Goal: Information Seeking & Learning: Understand process/instructions

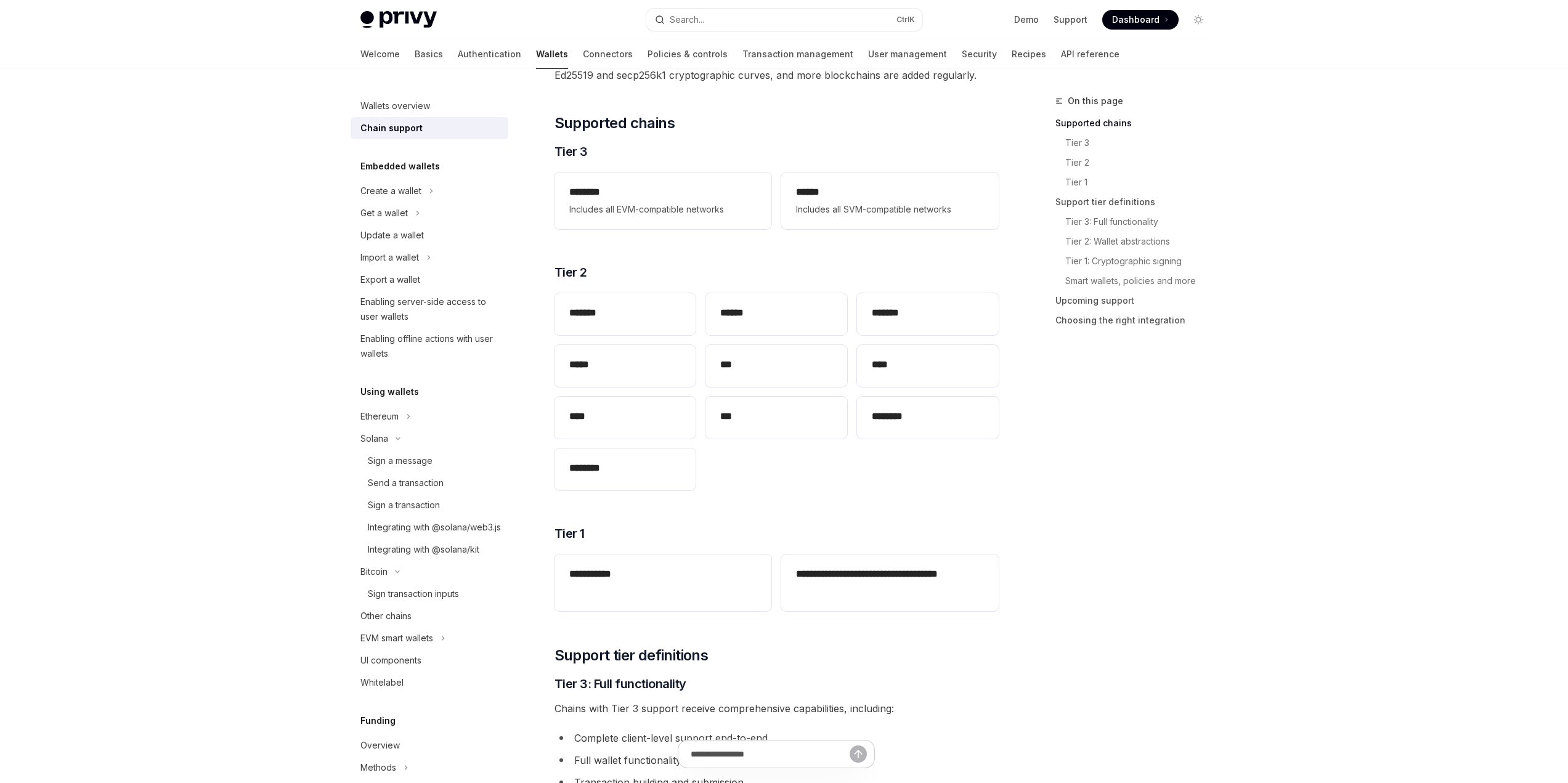
scroll to position [185, 0]
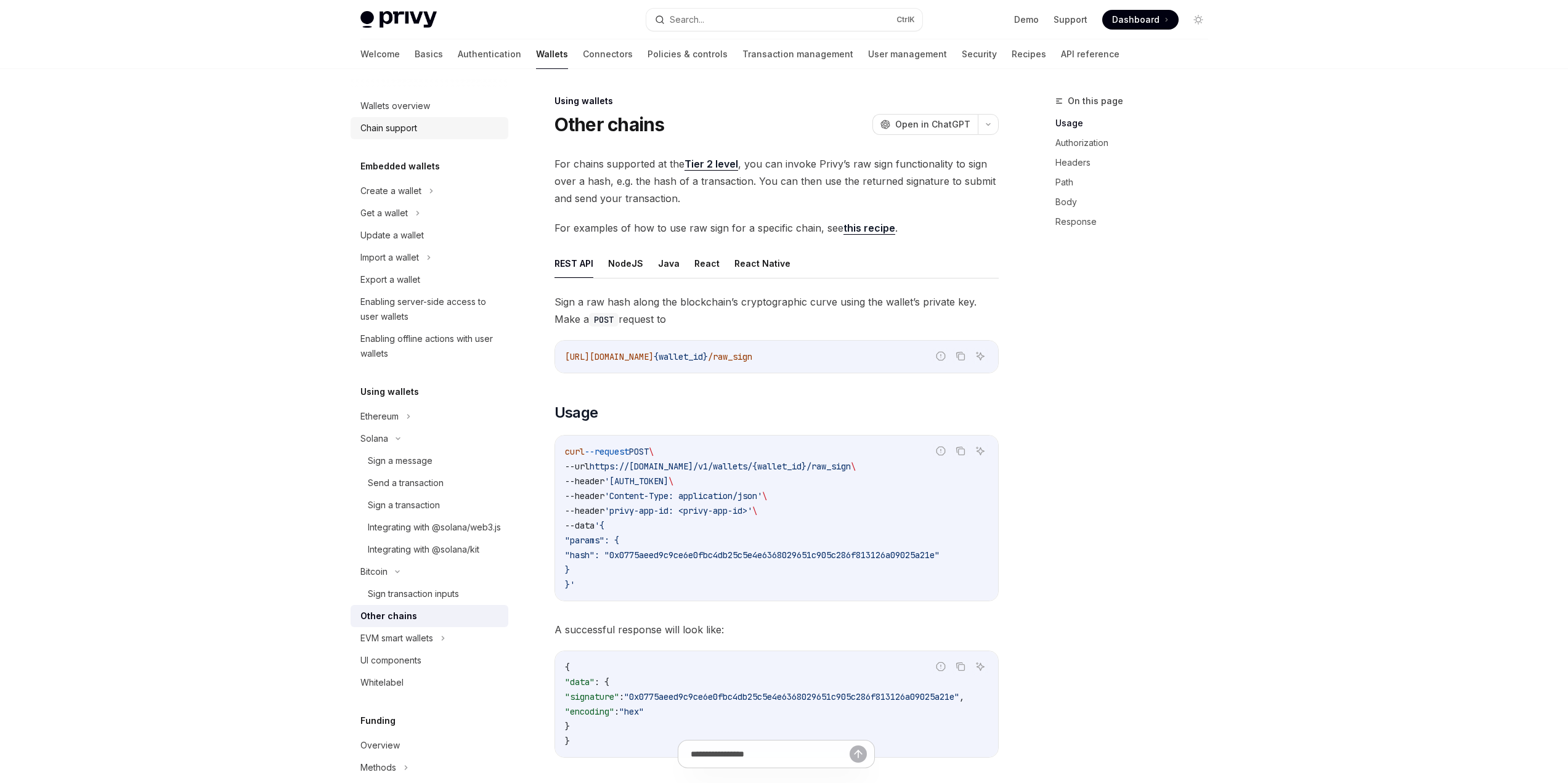
click at [398, 125] on div "Chain support" at bounding box center [389, 128] width 57 height 15
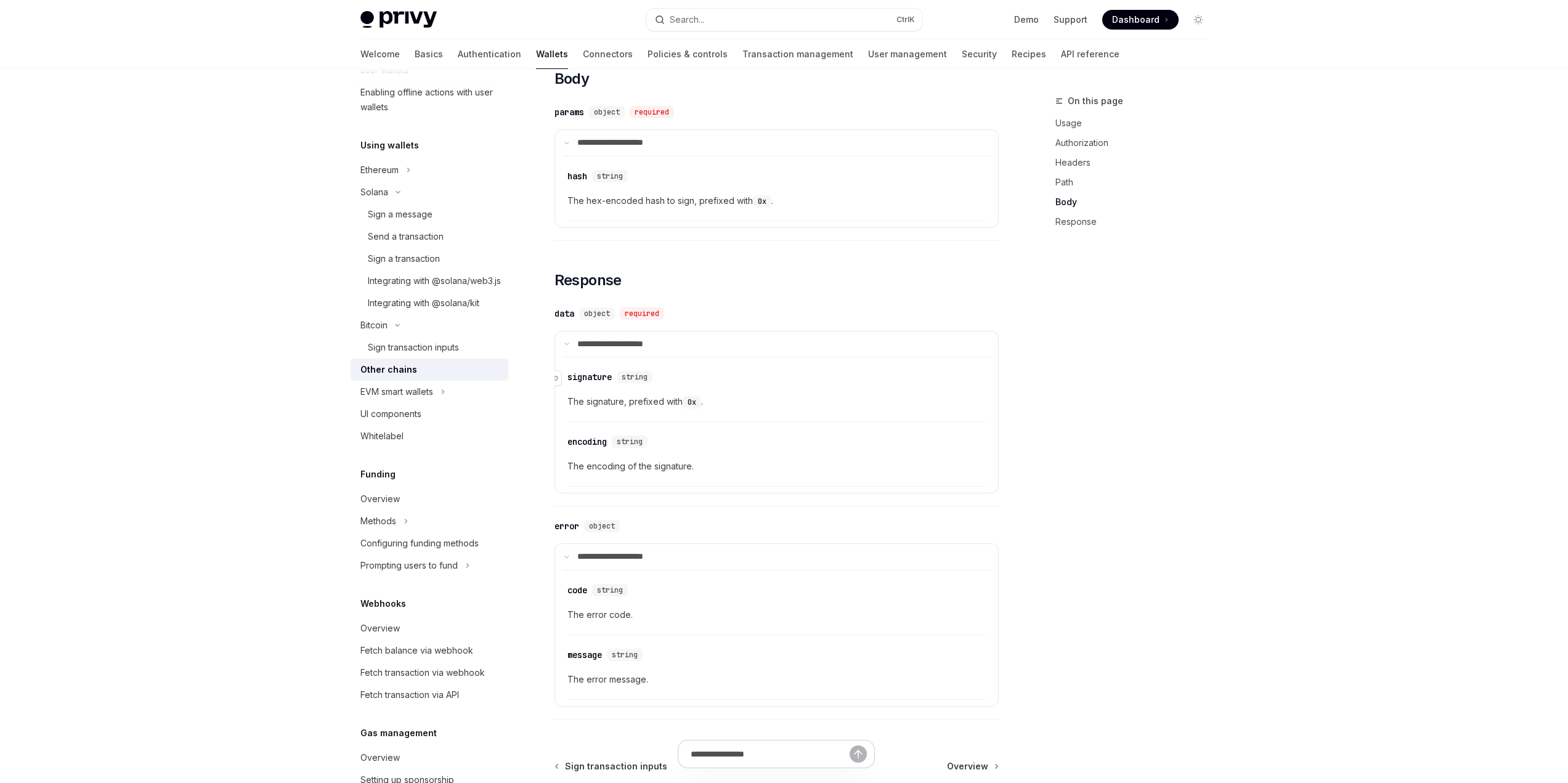
scroll to position [1170, 0]
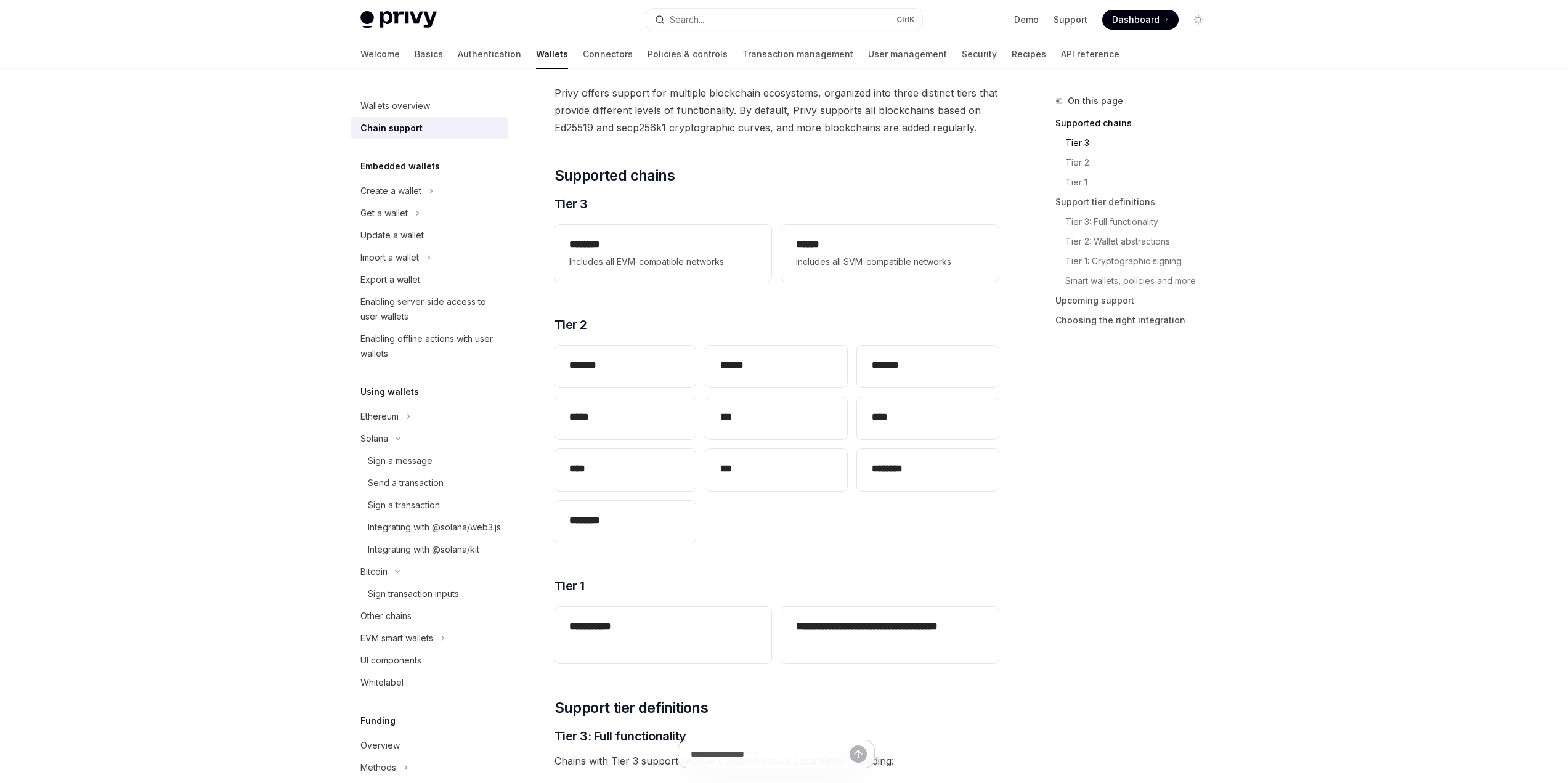
scroll to position [185, 0]
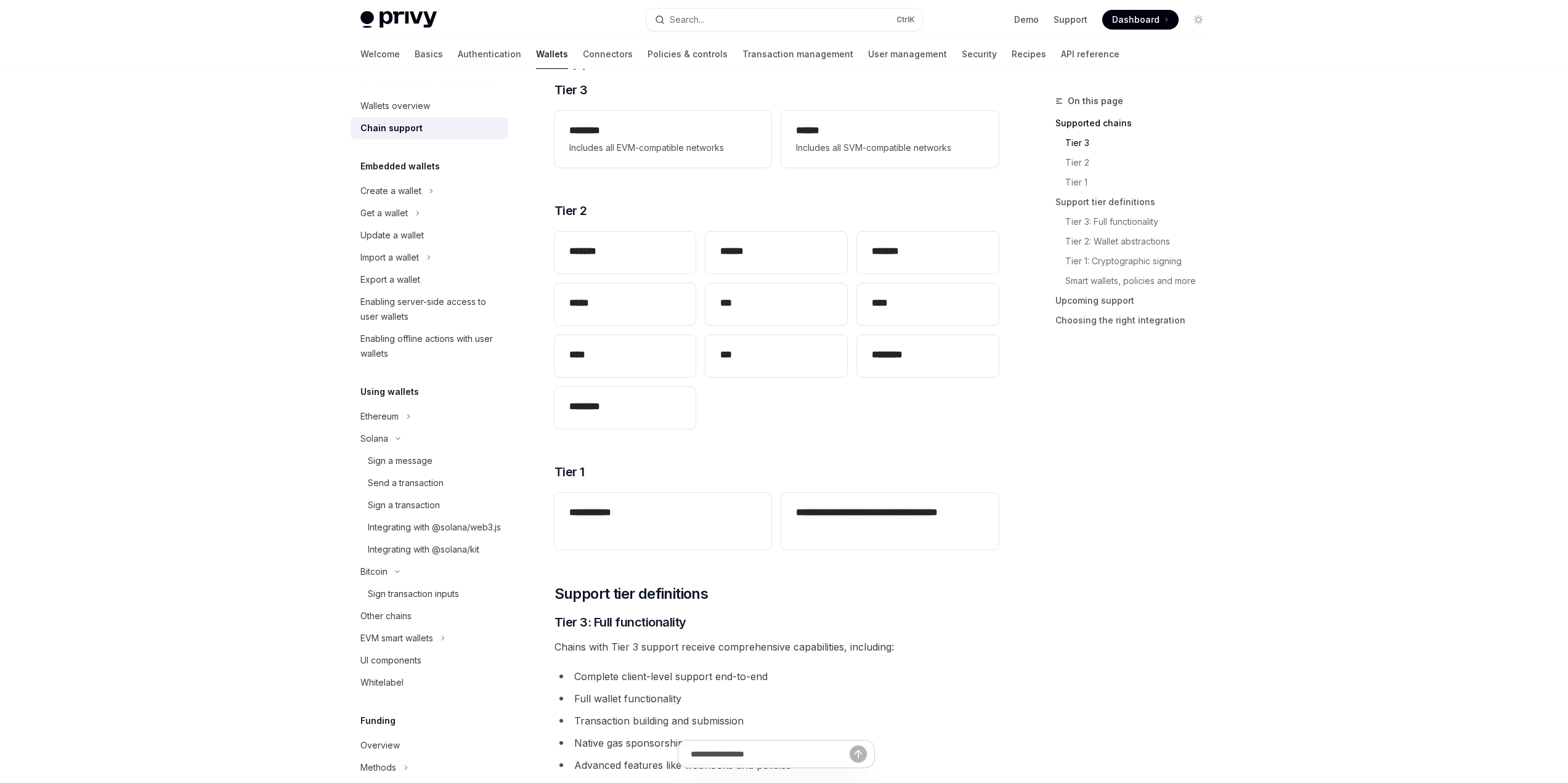
click at [832, 429] on div "******* ****** ******* ***** *** **** **** *** ******** ********" at bounding box center [776, 330] width 444 height 207
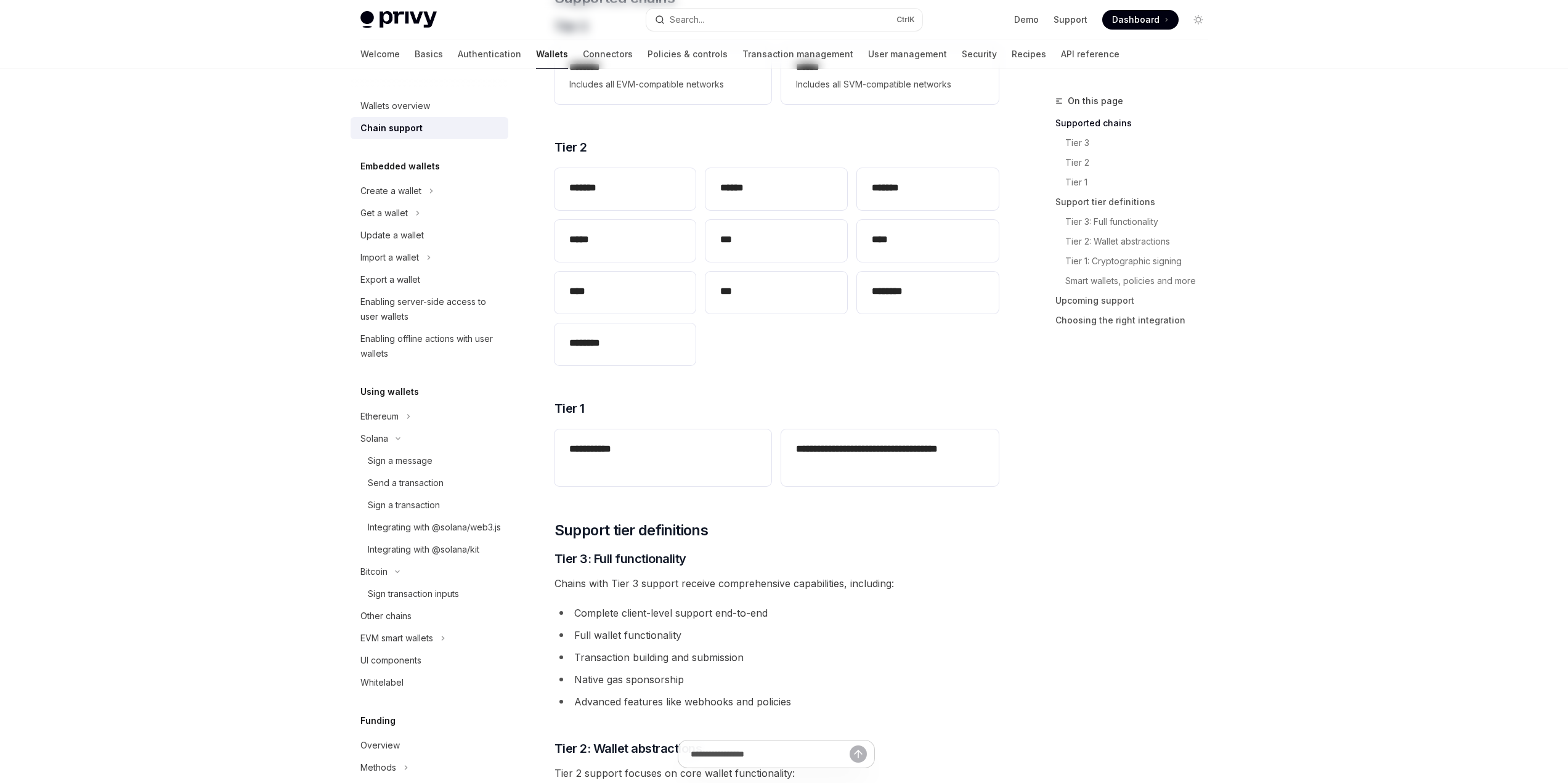
scroll to position [0, 0]
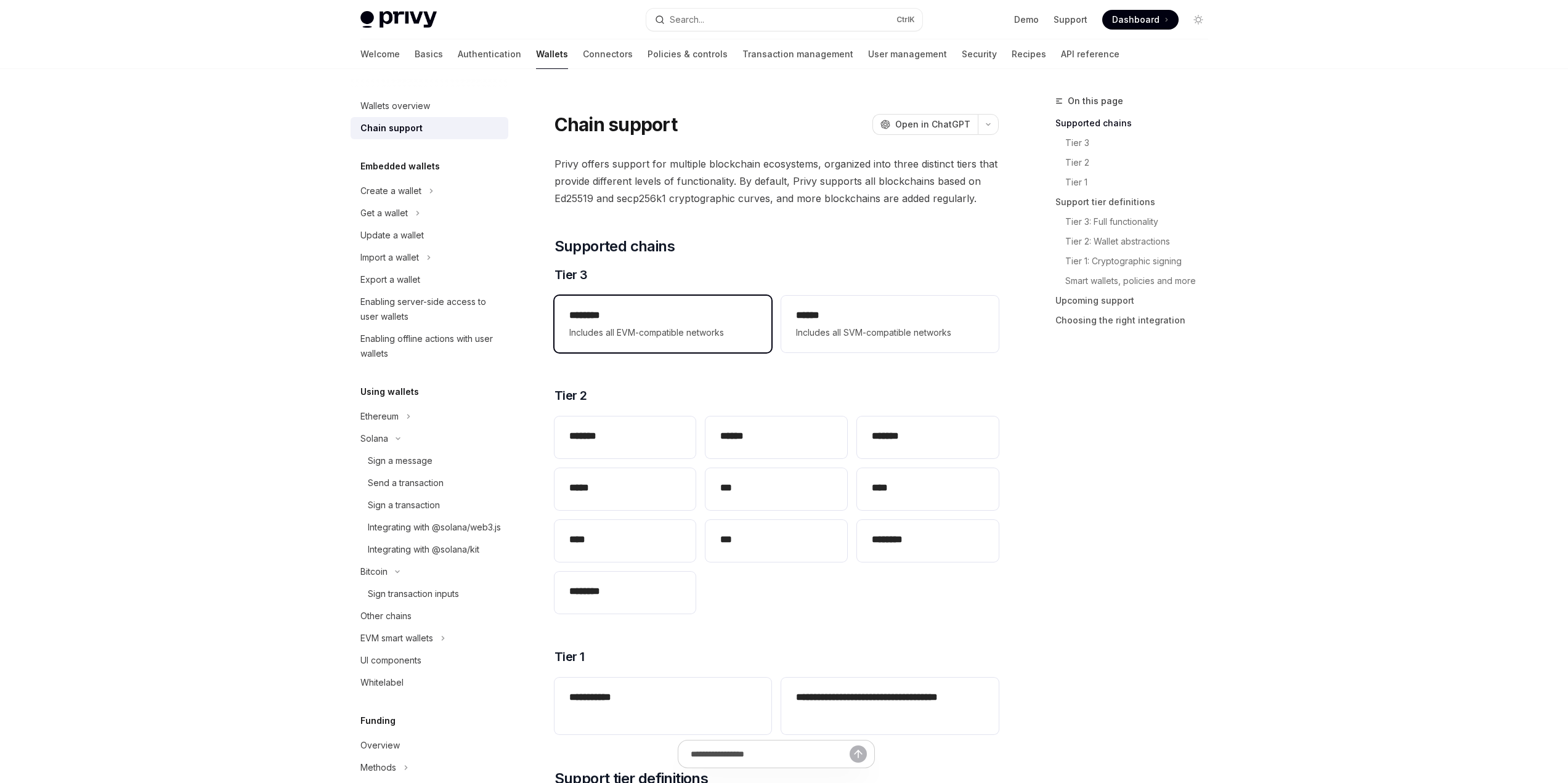
click at [582, 325] on span "Includes all EVM-compatible networks" at bounding box center [662, 333] width 187 height 15
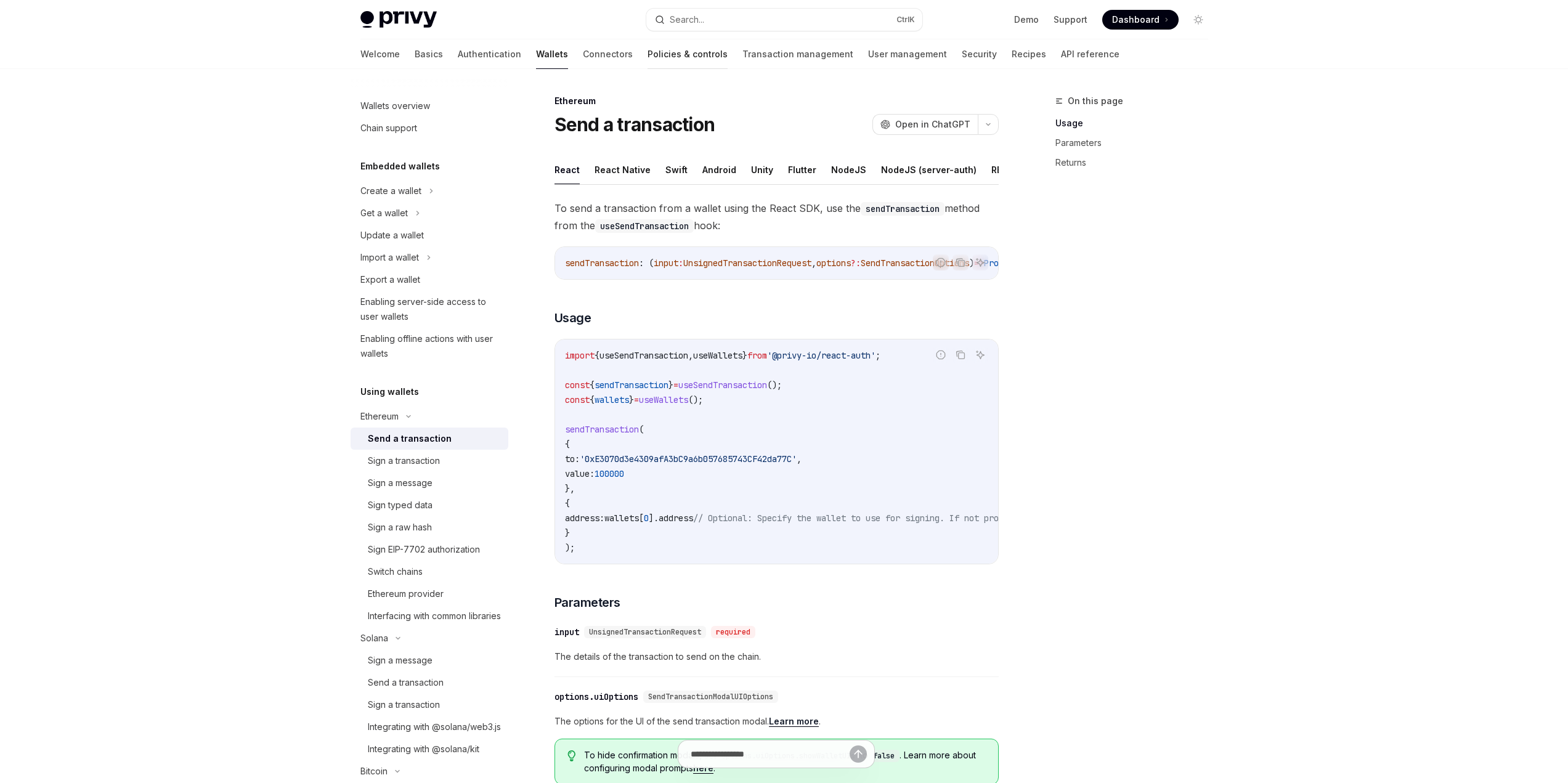
click at [648, 61] on link "Policies & controls" at bounding box center [687, 54] width 80 height 30
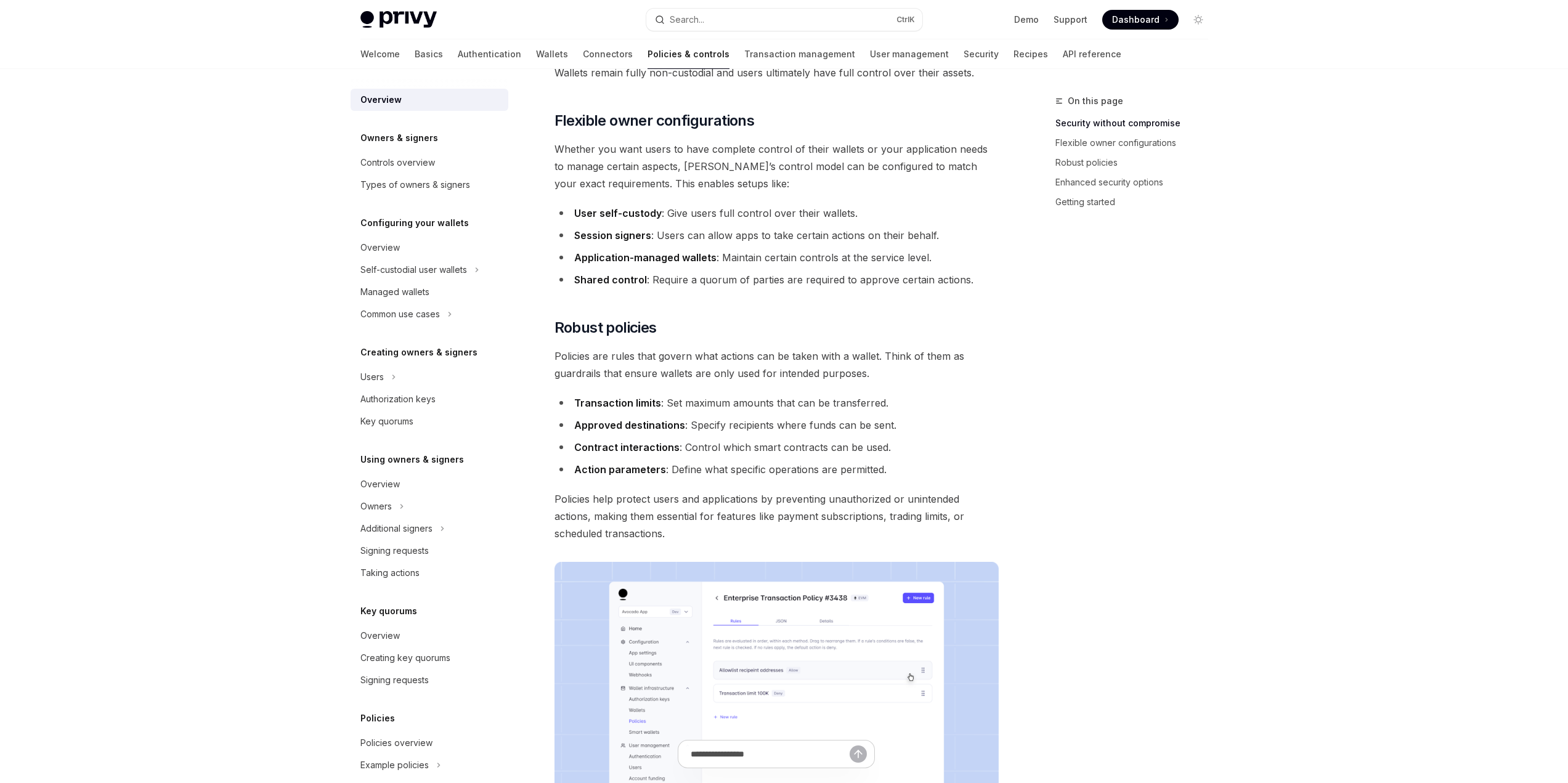
scroll to position [242, 0]
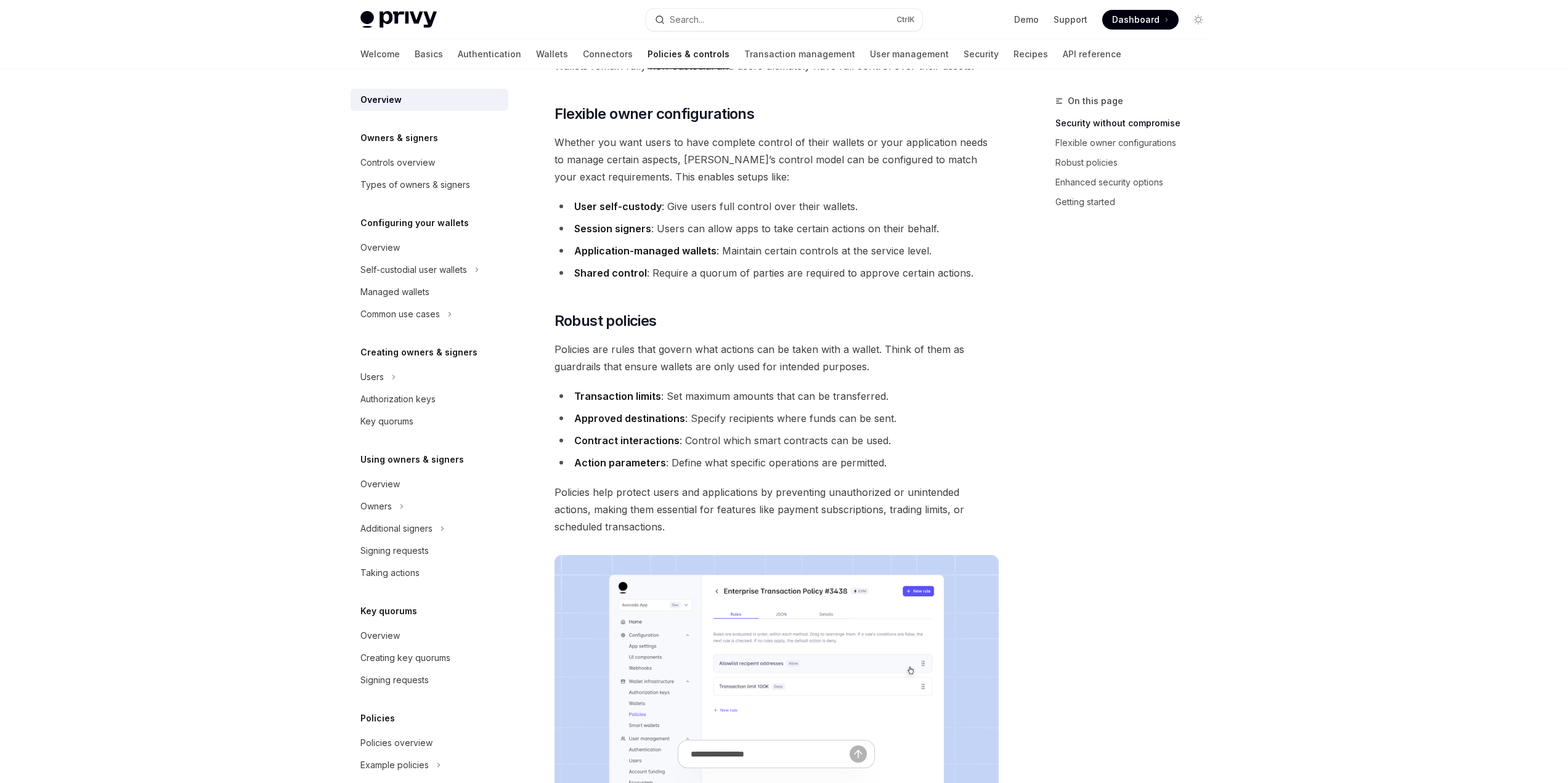
click at [398, 138] on h5 "Owners & signers" at bounding box center [399, 138] width 77 height 15
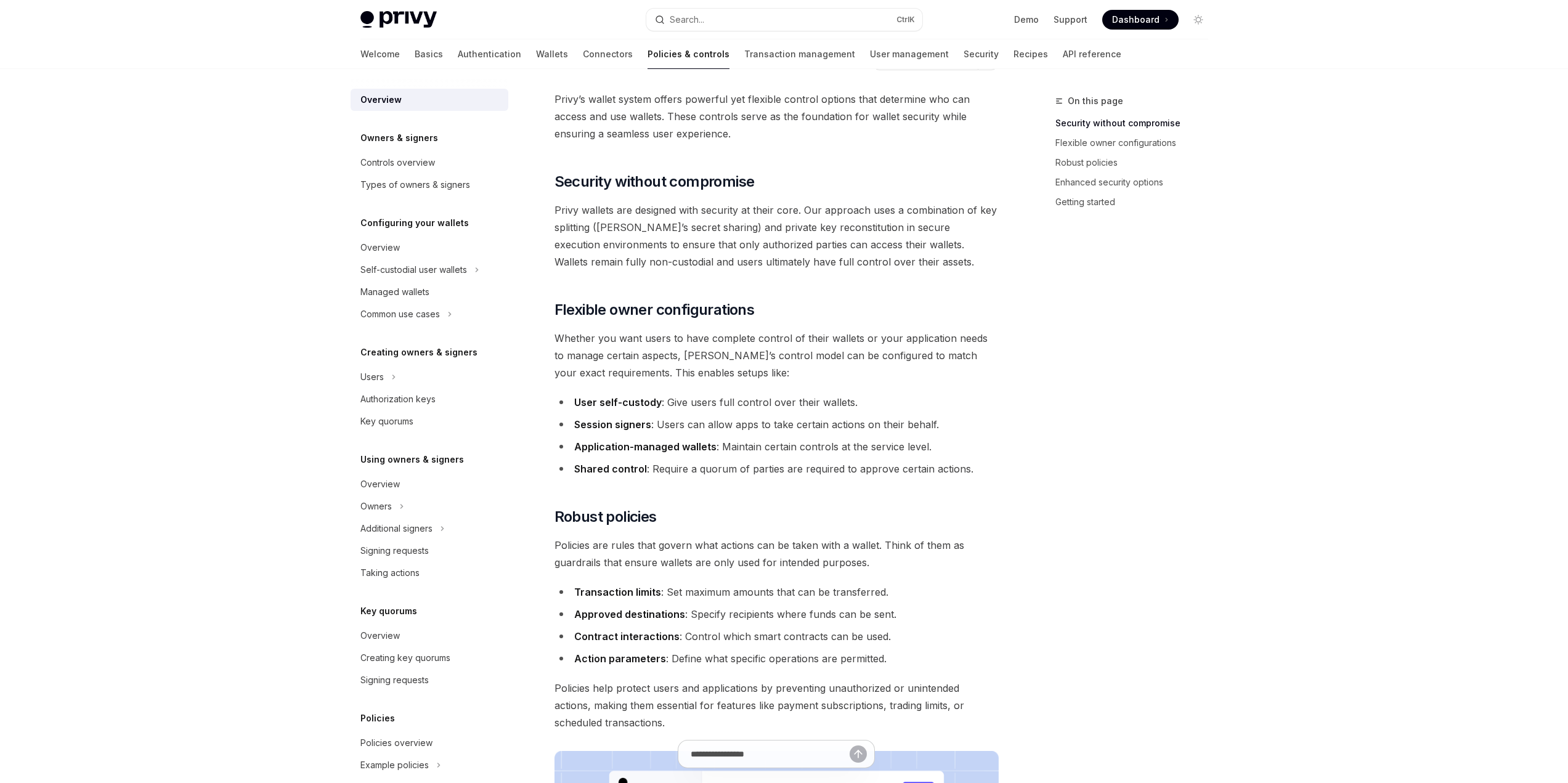
scroll to position [0, 0]
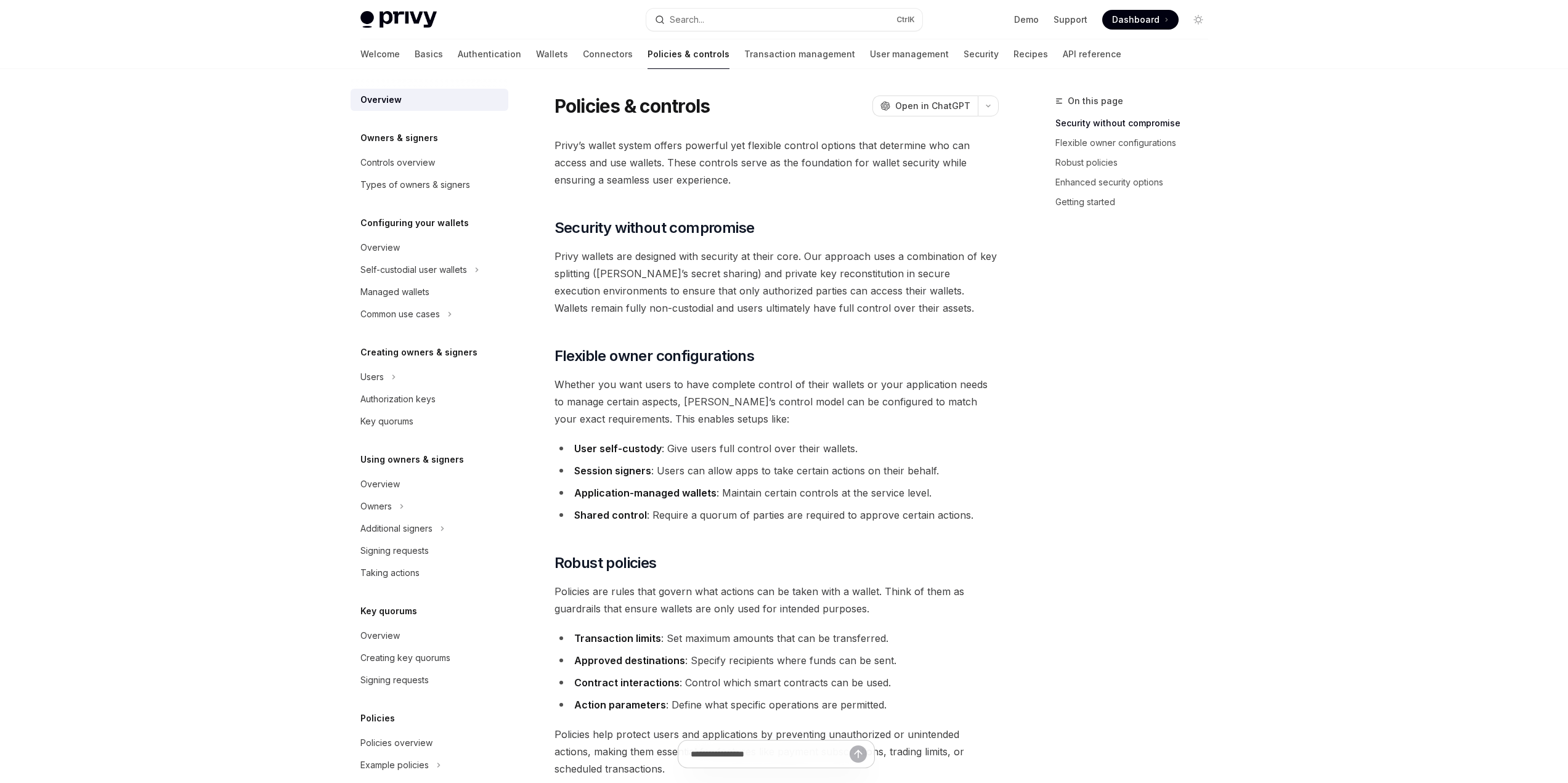
click at [426, 136] on h5 "Owners & signers" at bounding box center [399, 138] width 77 height 15
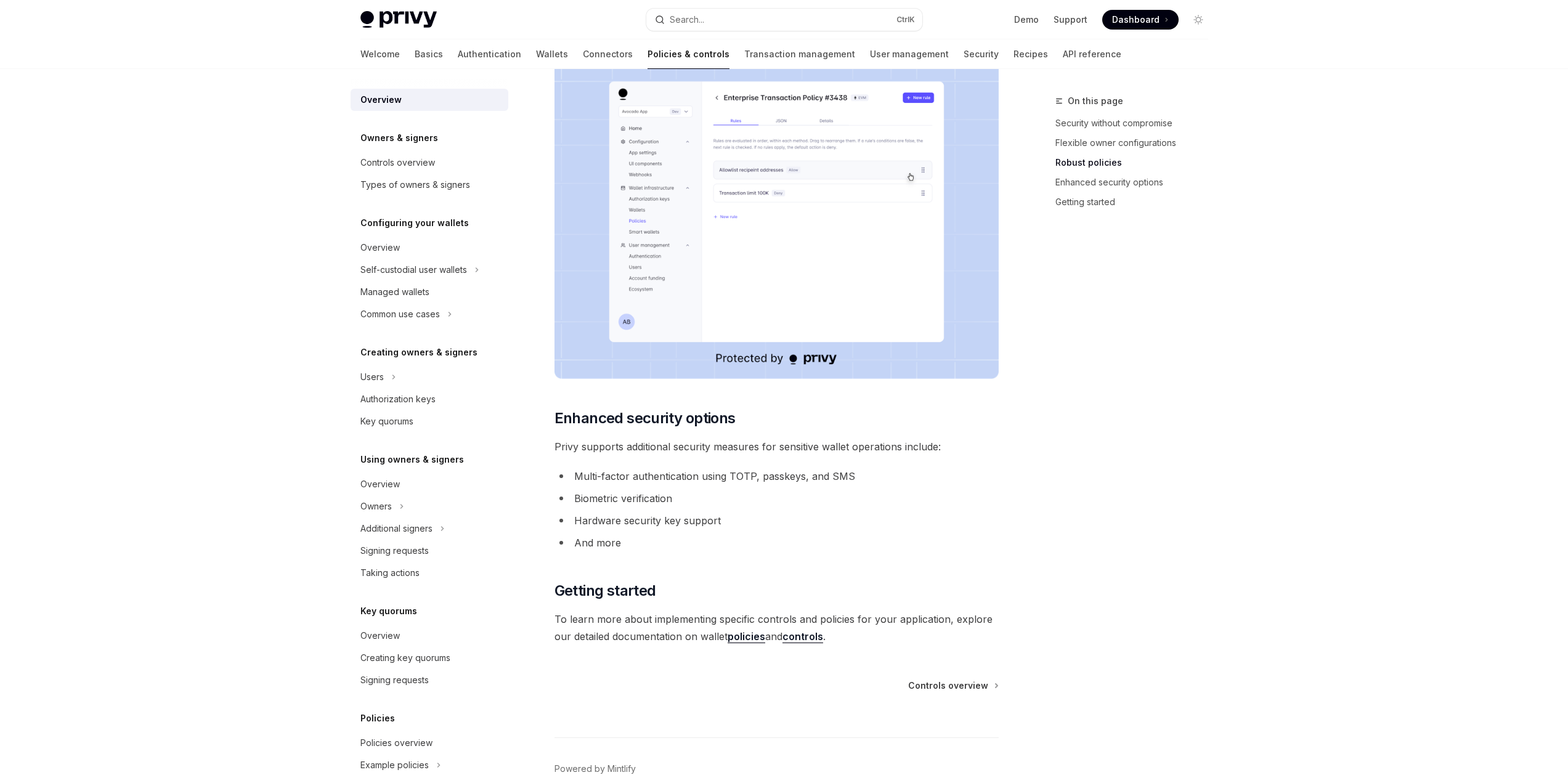
scroll to position [797, 0]
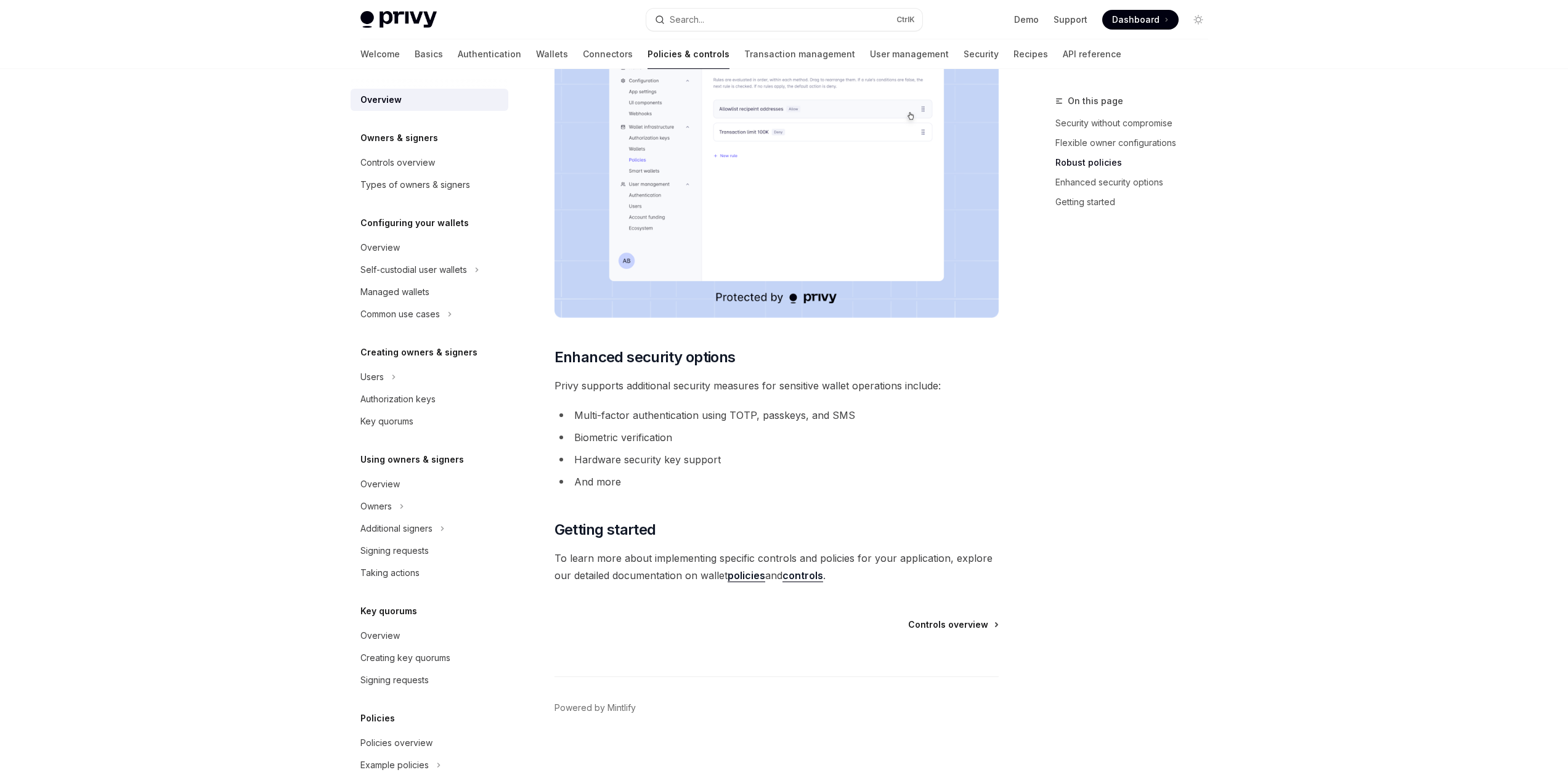
click at [958, 620] on span "Controls overview" at bounding box center [948, 625] width 80 height 12
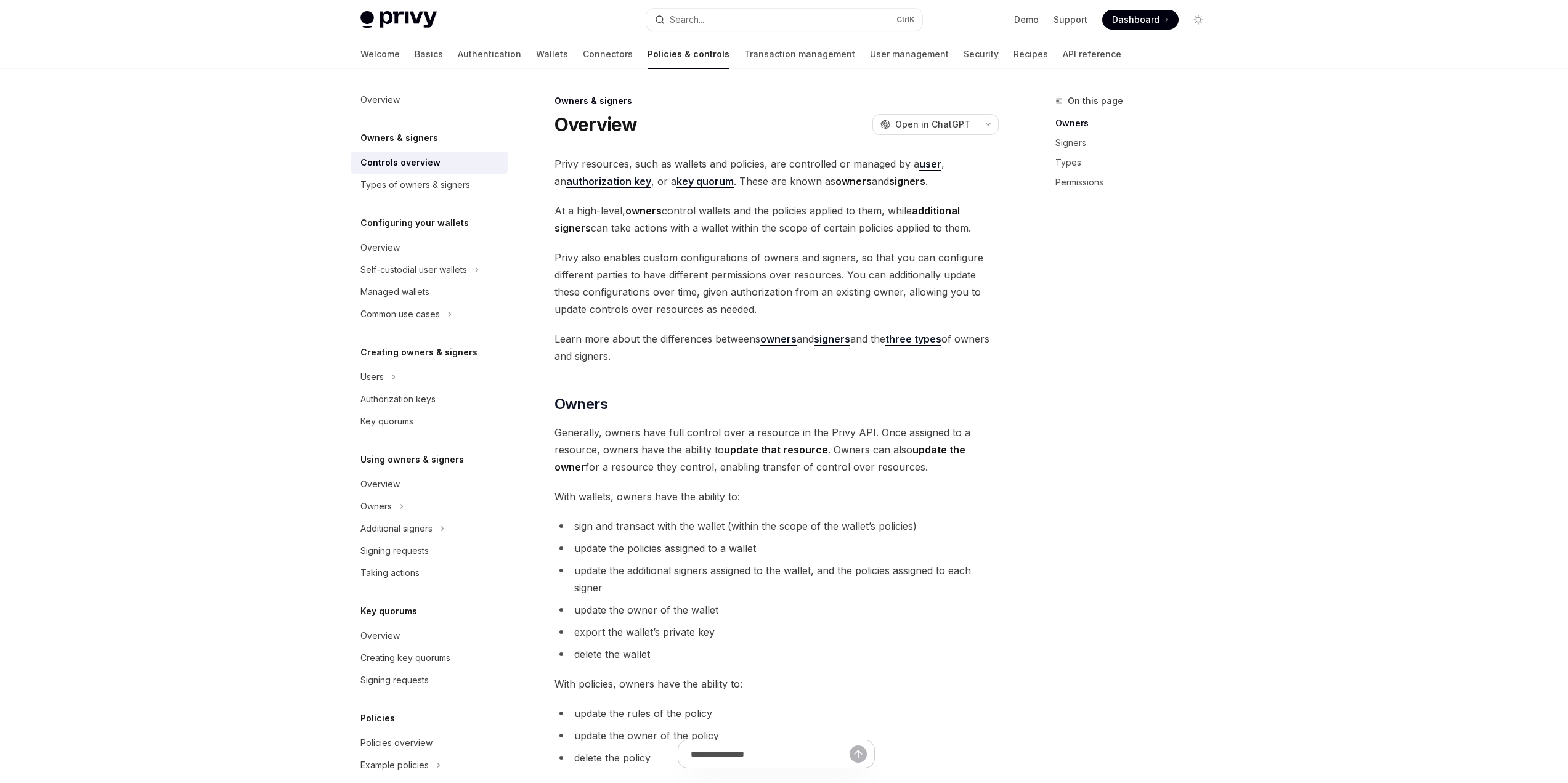
scroll to position [246, 0]
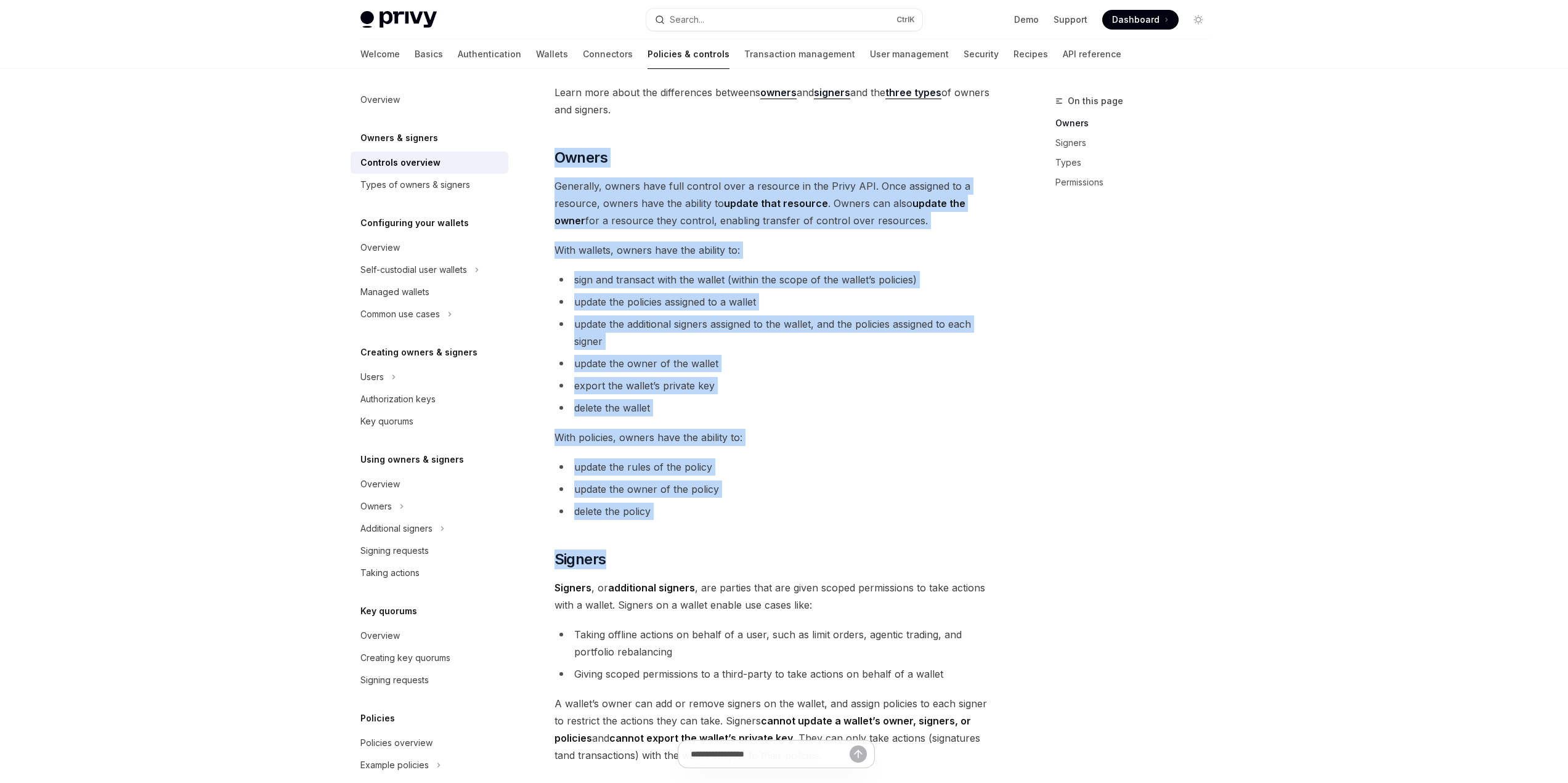
drag, startPoint x: 844, startPoint y: 521, endPoint x: 558, endPoint y: 132, distance: 482.8
click at [558, 132] on div "Privy resources, such as wallets and policies, are controlled or managed by a u…" at bounding box center [776, 519] width 444 height 1220
click at [922, 392] on li "export the wallet’s private key" at bounding box center [776, 386] width 444 height 17
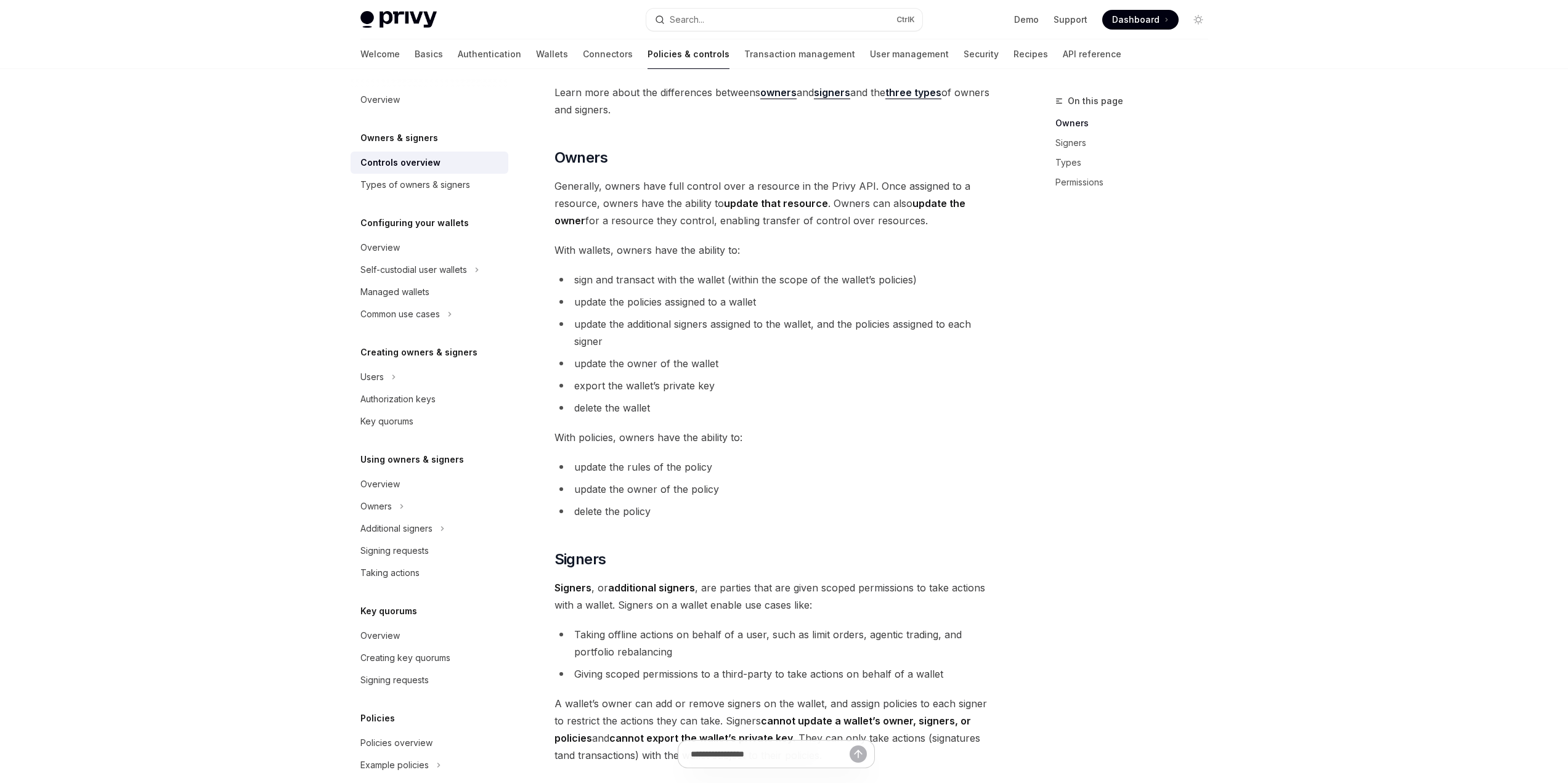
click at [889, 435] on span "With policies, owners have the ability to:" at bounding box center [776, 437] width 444 height 17
click at [889, 435] on span "With policies, owners have the ability to:" at bounding box center [776, 437] width 444 height 17
click at [854, 435] on span "With policies, owners have the ability to:" at bounding box center [776, 437] width 444 height 17
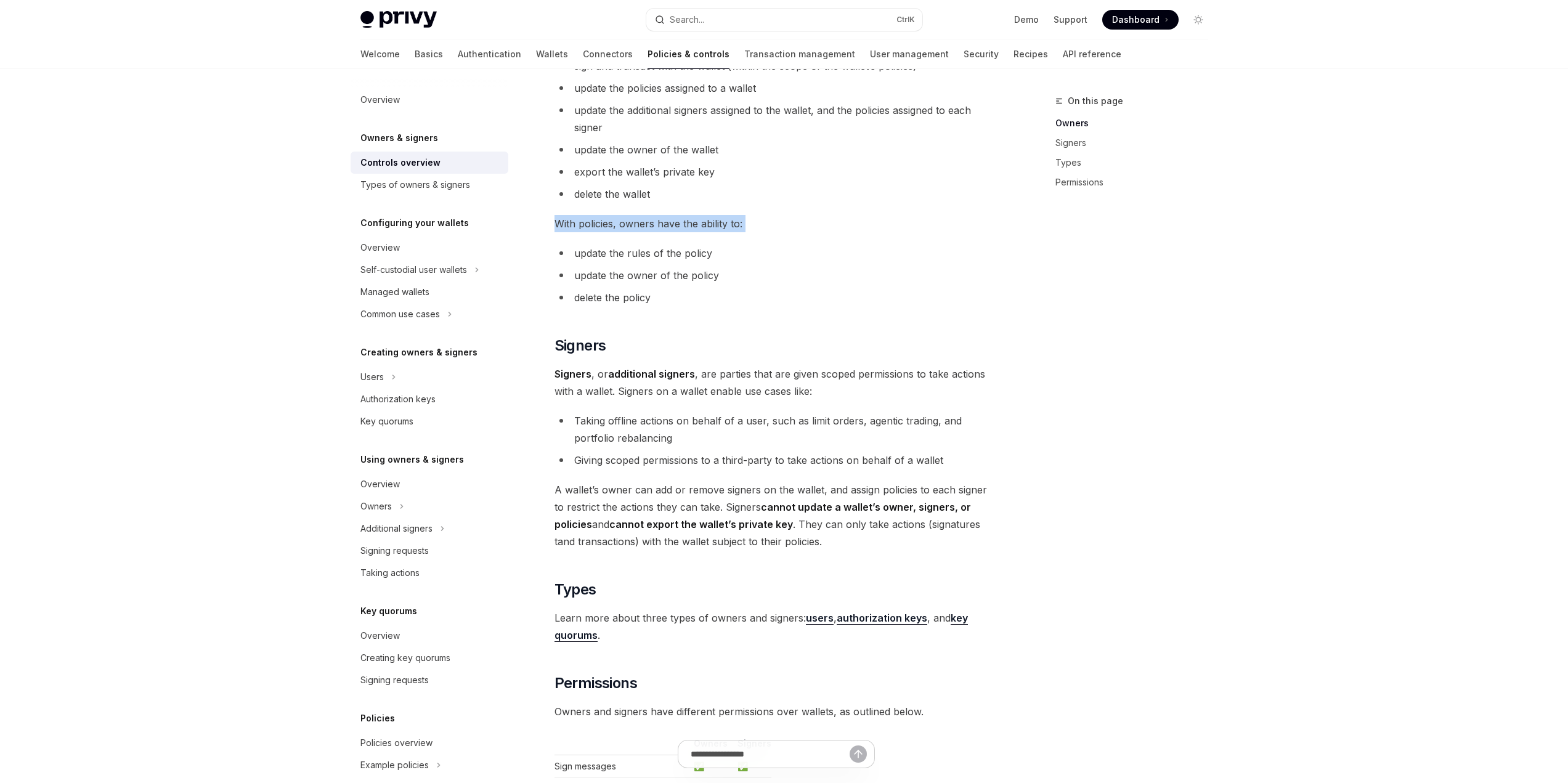
scroll to position [616, 0]
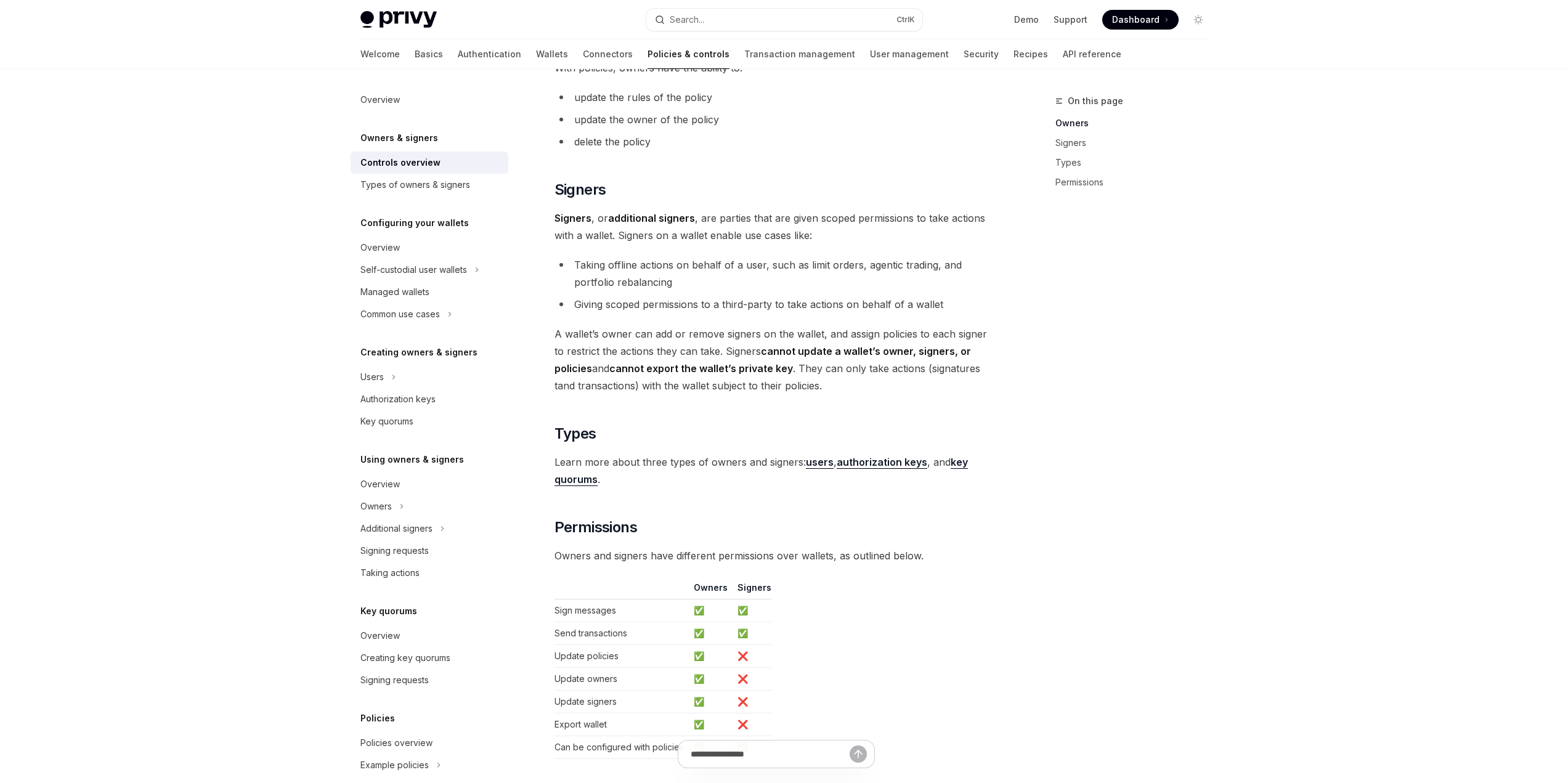
click at [853, 424] on h2 "​ Types" at bounding box center [776, 434] width 444 height 20
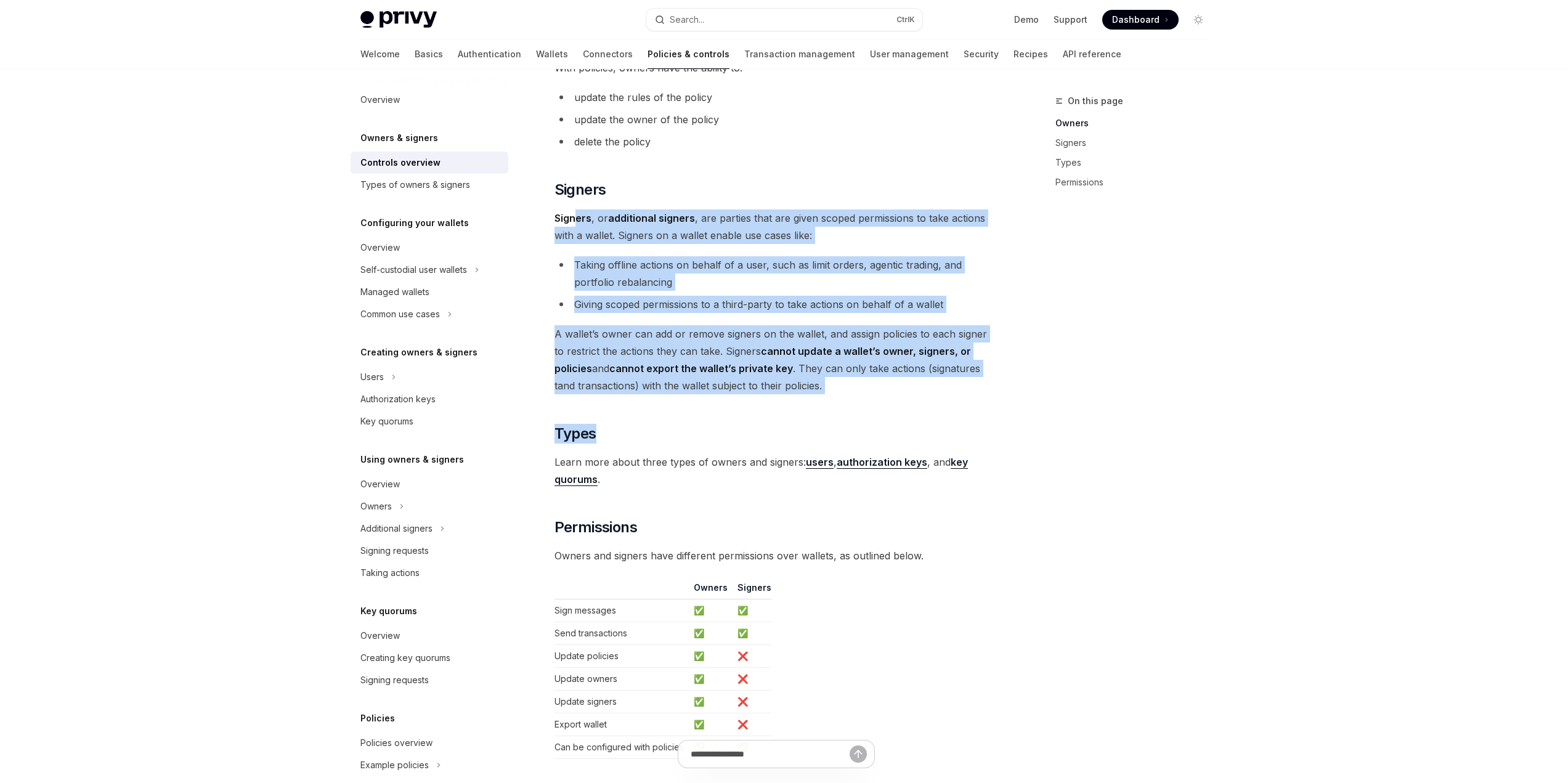
drag, startPoint x: 875, startPoint y: 406, endPoint x: 575, endPoint y: 212, distance: 357.3
click at [575, 212] on div "Privy resources, such as wallets and policies, are controlled or managed by a u…" at bounding box center [776, 149] width 444 height 1220
click at [575, 209] on div "Privy resources, such as wallets and policies, are controlled or managed by a u…" at bounding box center [776, 149] width 444 height 1220
drag, startPoint x: 557, startPoint y: 176, endPoint x: 854, endPoint y: 387, distance: 364.3
click at [856, 387] on div "Privy resources, such as wallets and policies, are controlled or managed by a u…" at bounding box center [776, 149] width 444 height 1220
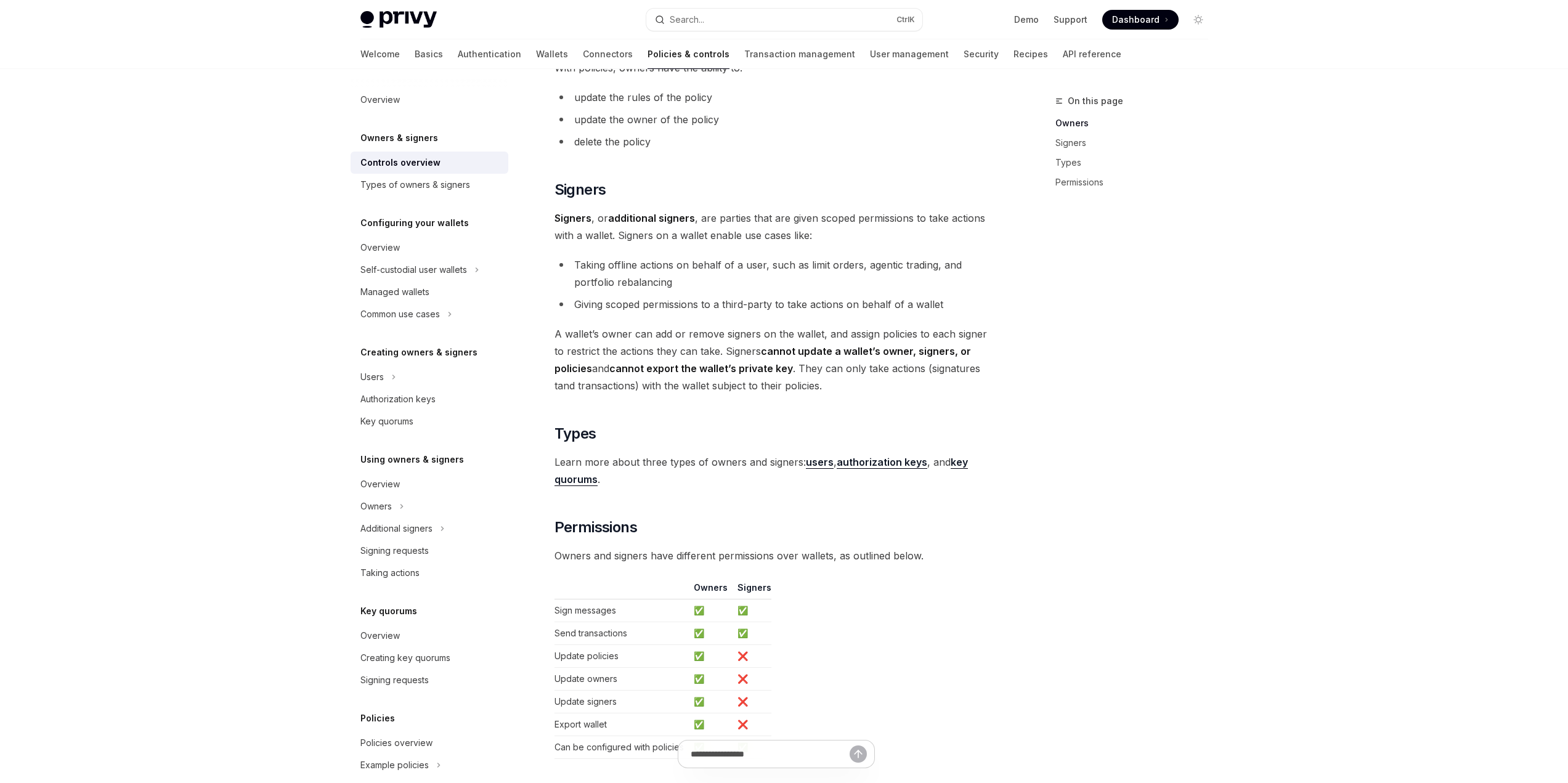
click at [815, 408] on div "Privy resources, such as wallets and policies, are controlled or managed by a u…" at bounding box center [776, 149] width 444 height 1220
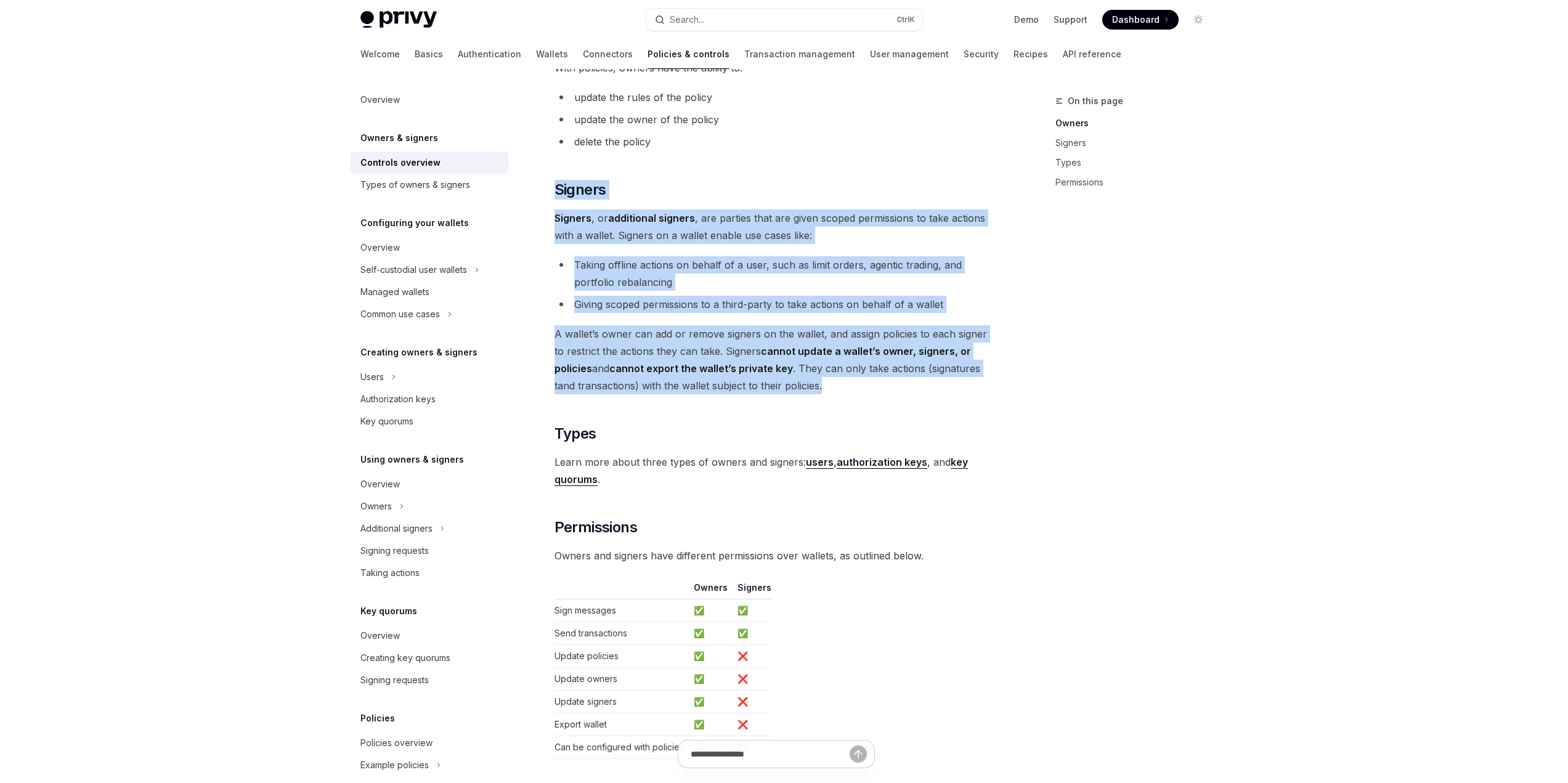
drag, startPoint x: 791, startPoint y: 387, endPoint x: 528, endPoint y: 168, distance: 342.2
click at [528, 168] on div "Owners & signers Overview OpenAI Open in ChatGPT OpenAI Open in ChatGPT Privy r…" at bounding box center [661, 217] width 680 height 1480
click at [534, 165] on div "Owners & signers Overview OpenAI Open in ChatGPT OpenAI Open in ChatGPT Privy r…" at bounding box center [661, 217] width 680 height 1480
drag, startPoint x: 534, startPoint y: 165, endPoint x: 908, endPoint y: 385, distance: 433.9
click at [908, 385] on div "Owners & signers Overview OpenAI Open in ChatGPT OpenAI Open in ChatGPT Privy r…" at bounding box center [661, 217] width 680 height 1480
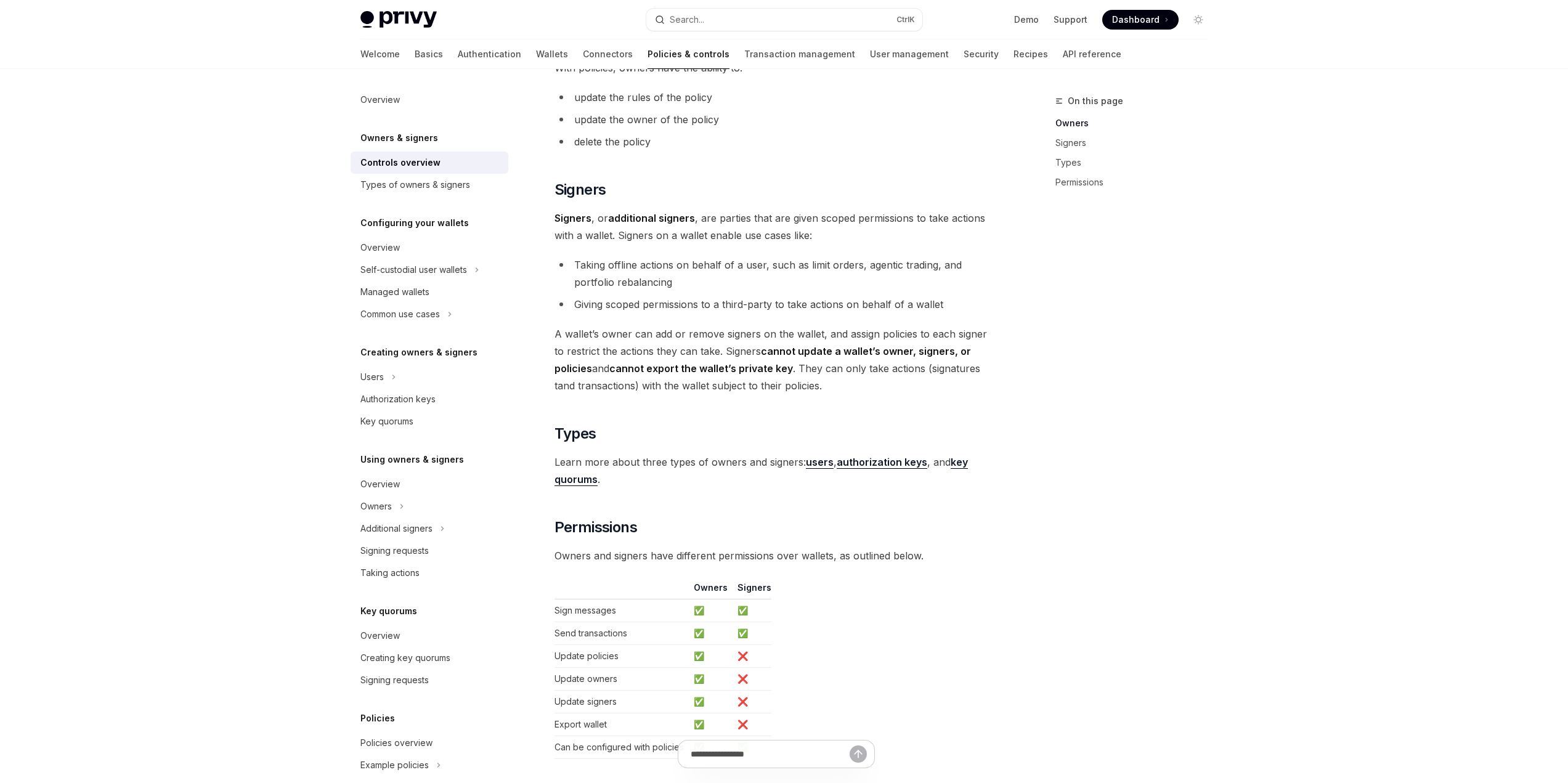
drag, startPoint x: 849, startPoint y: 404, endPoint x: 847, endPoint y: 396, distance: 8.2
click at [848, 404] on div "Privy resources, such as wallets and policies, are controlled or managed by a u…" at bounding box center [776, 149] width 444 height 1220
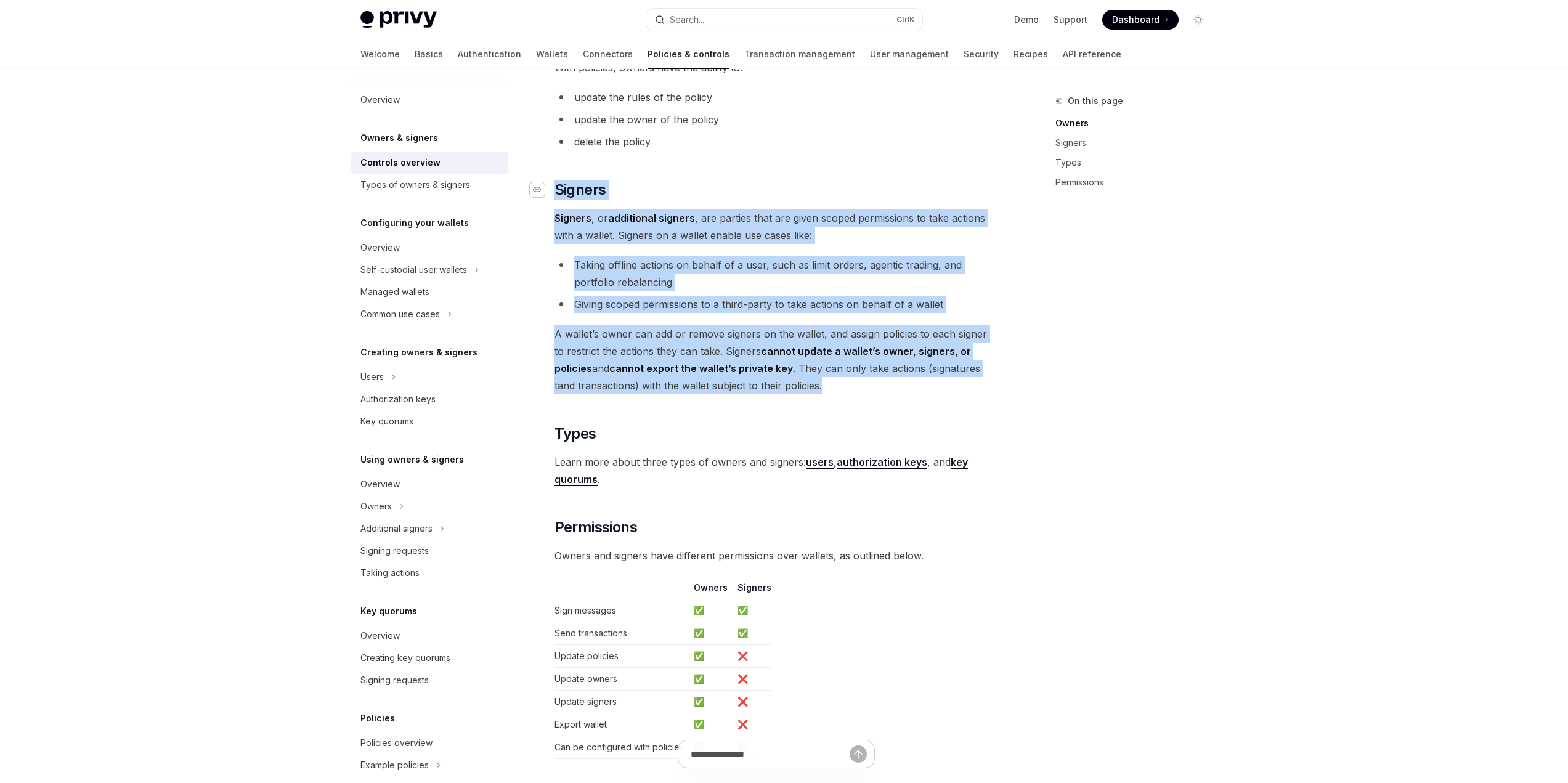
drag, startPoint x: 846, startPoint y: 393, endPoint x: 533, endPoint y: 191, distance: 372.5
click at [547, 170] on div "Owners & signers Overview OpenAI Open in ChatGPT OpenAI Open in ChatGPT Privy r…" at bounding box center [661, 217] width 680 height 1480
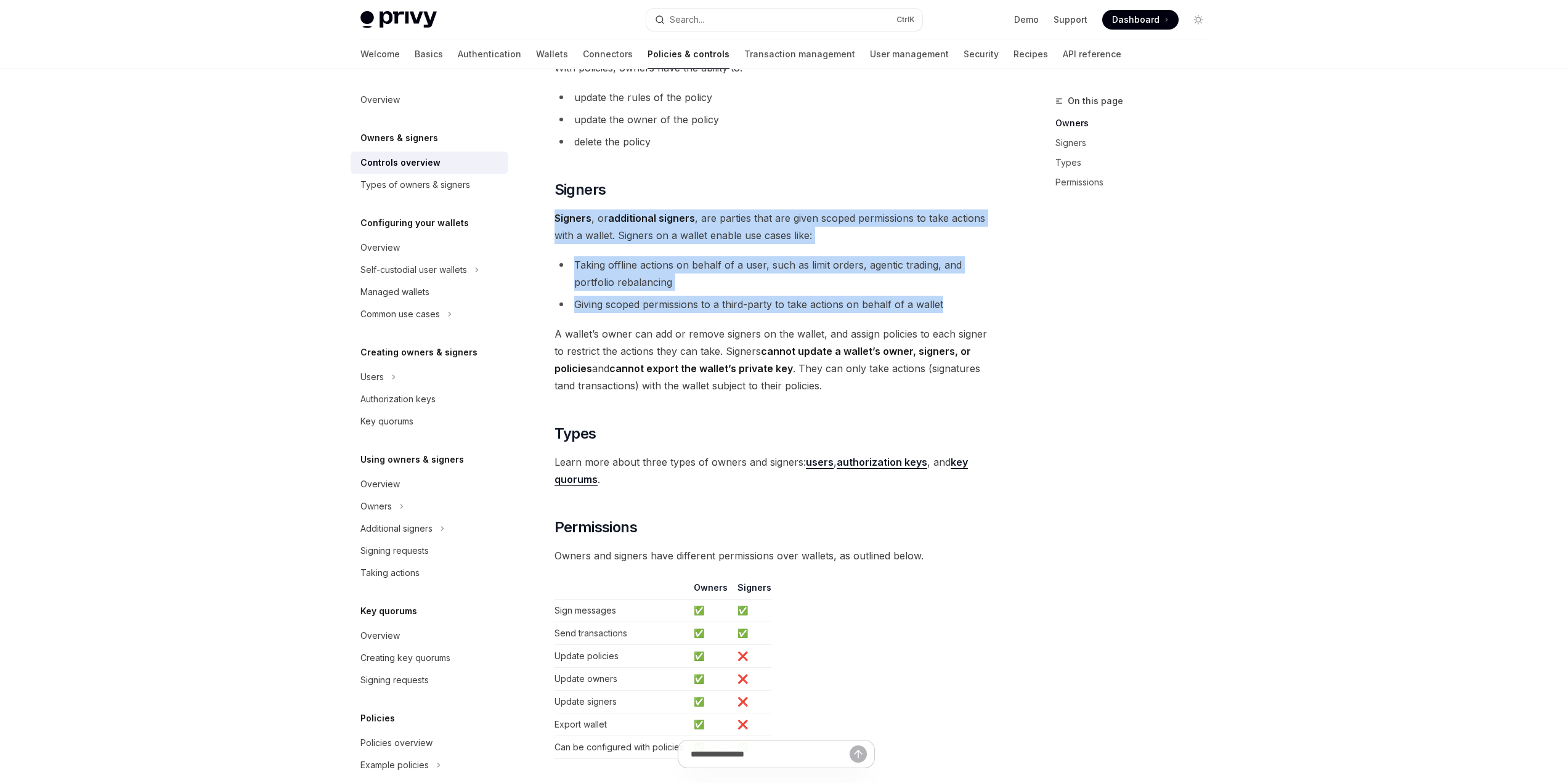
drag, startPoint x: 557, startPoint y: 219, endPoint x: 955, endPoint y: 307, distance: 407.6
click at [955, 307] on div "Privy resources, such as wallets and policies, are controlled or managed by a u…" at bounding box center [776, 149] width 444 height 1220
click at [955, 307] on li "Giving scoped permissions to a third-party to take actions on behalf of a wallet" at bounding box center [776, 304] width 444 height 17
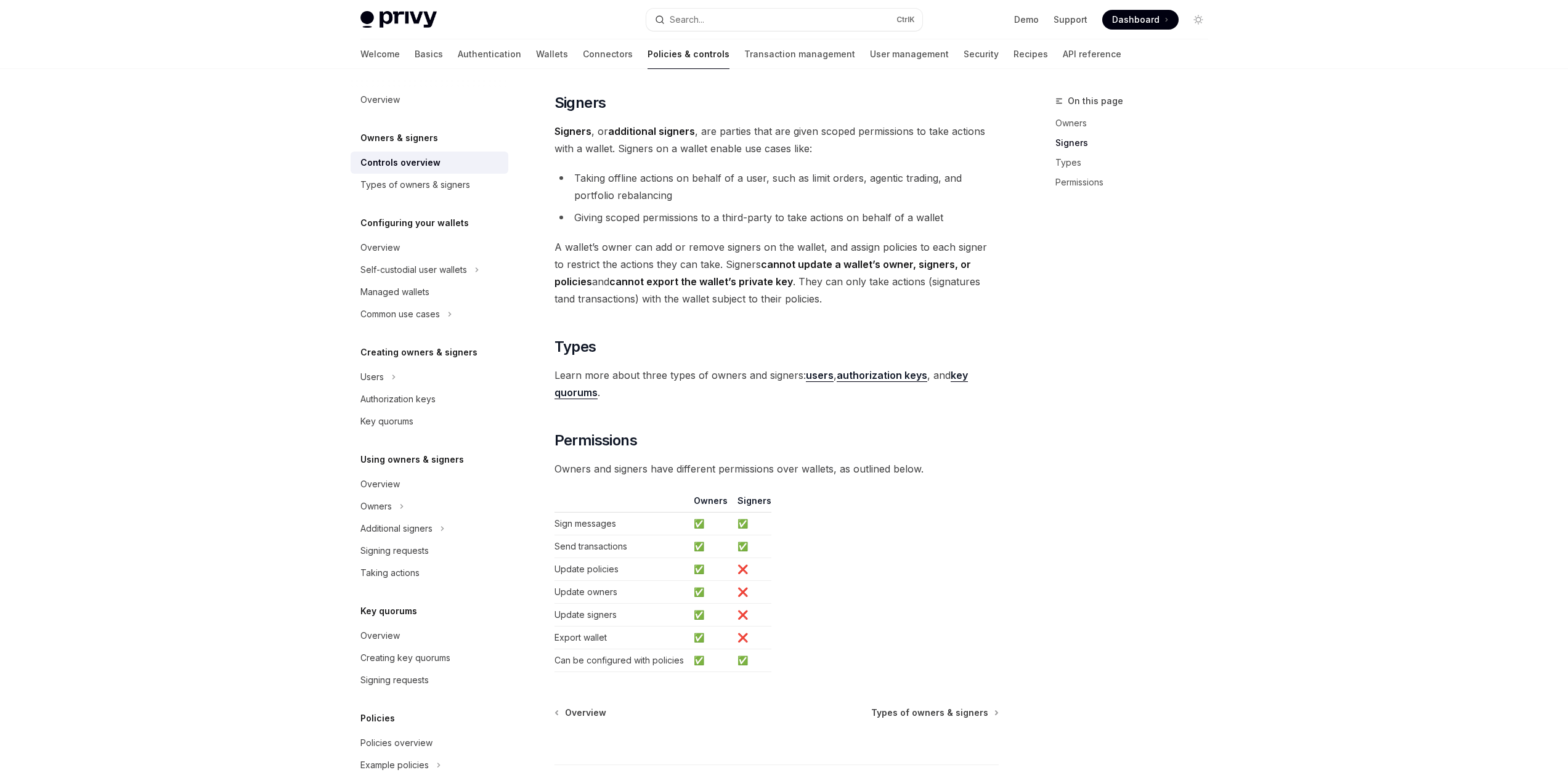
scroll to position [791, 0]
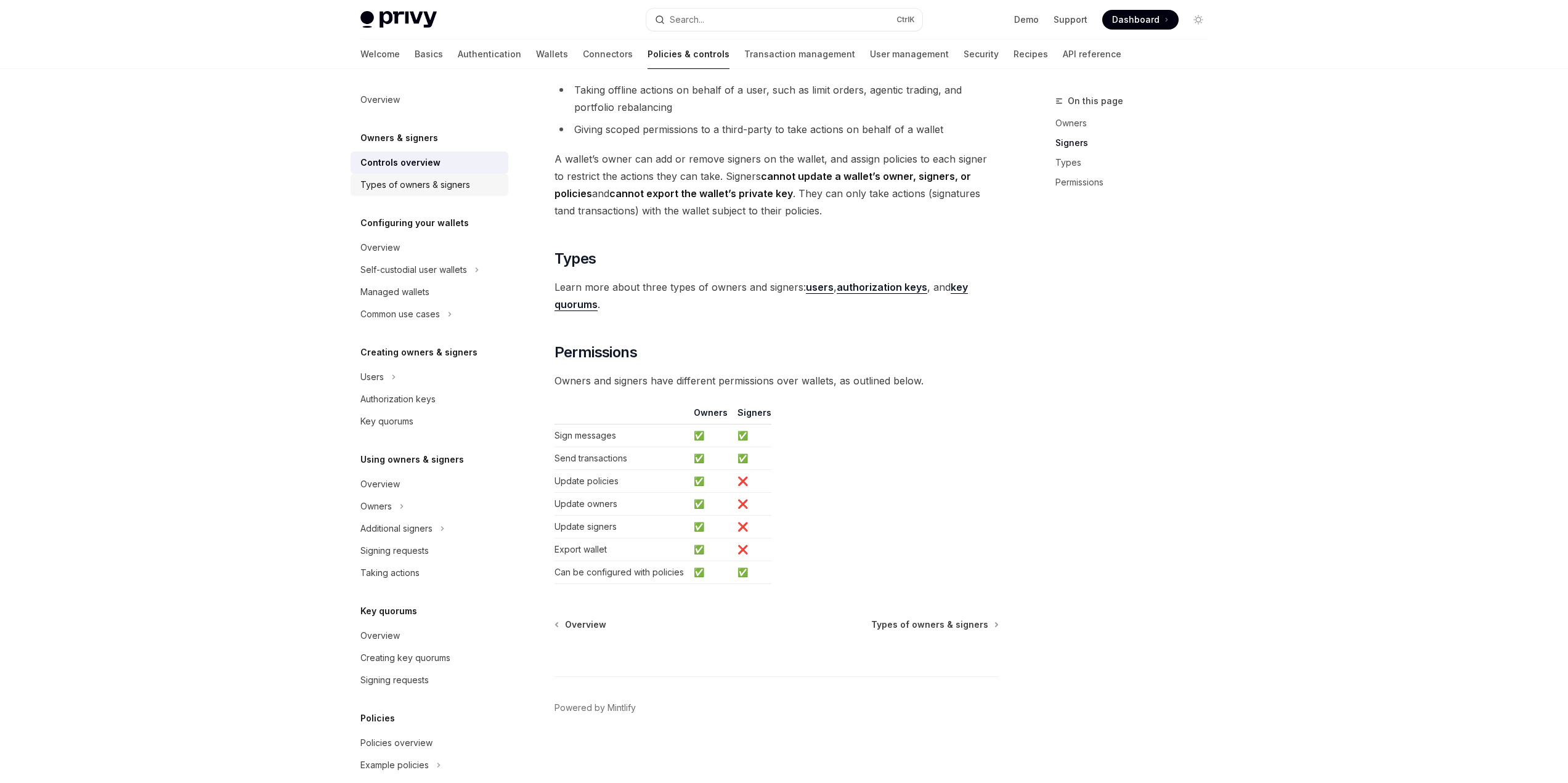
click at [455, 181] on div "Types of owners & signers" at bounding box center [415, 185] width 109 height 15
click at [390, 188] on div "Types of owners & signers" at bounding box center [415, 185] width 109 height 15
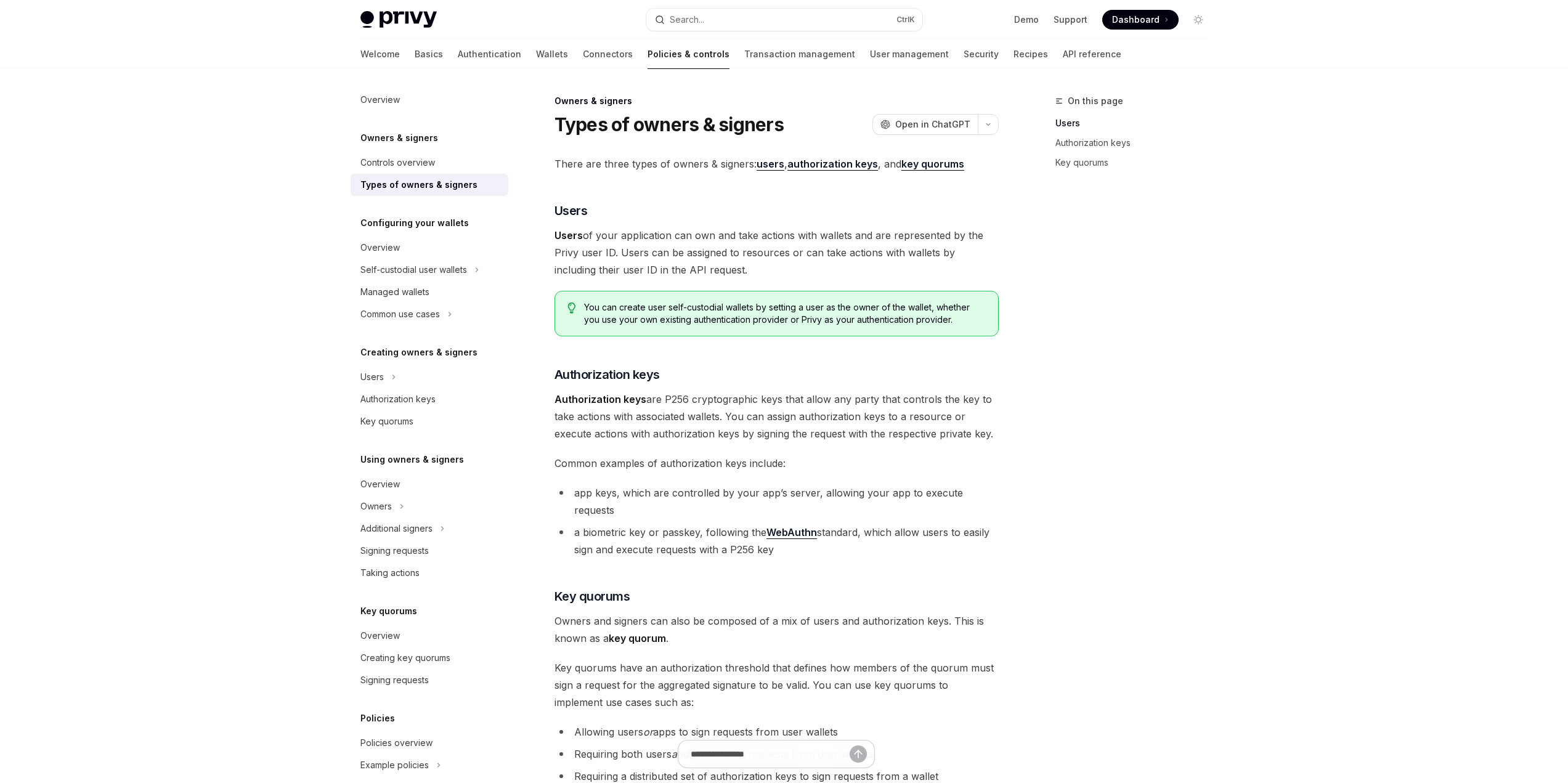
click at [587, 398] on strong "Authorization keys" at bounding box center [600, 399] width 92 height 12
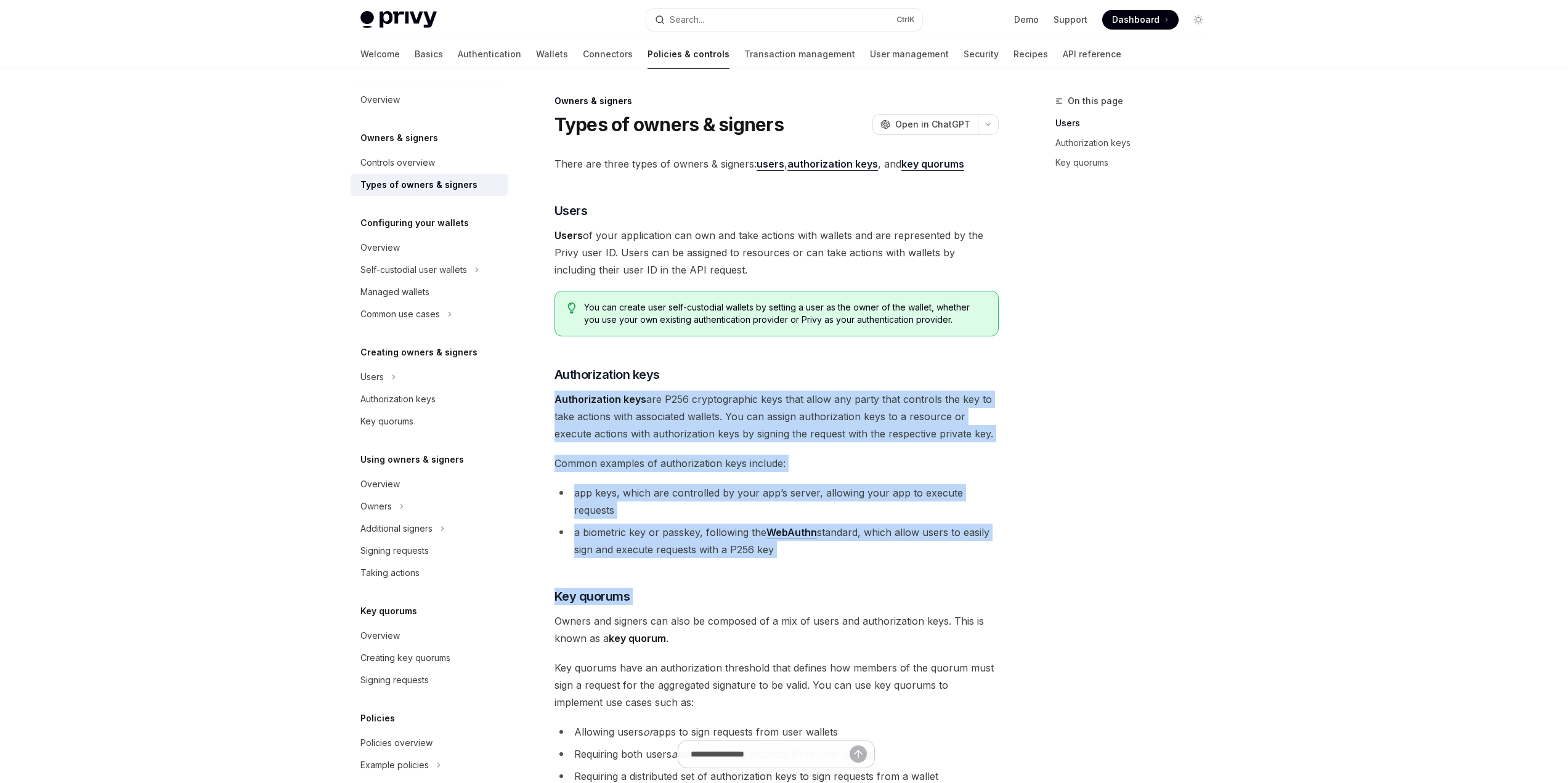
drag, startPoint x: 588, startPoint y: 398, endPoint x: 839, endPoint y: 549, distance: 292.9
click at [839, 549] on div "There are three types of owners & signers: users , authorization keys , and key…" at bounding box center [776, 499] width 444 height 688
click at [836, 556] on div "There are three types of owners & signers: users , authorization keys , and key…" at bounding box center [776, 499] width 444 height 688
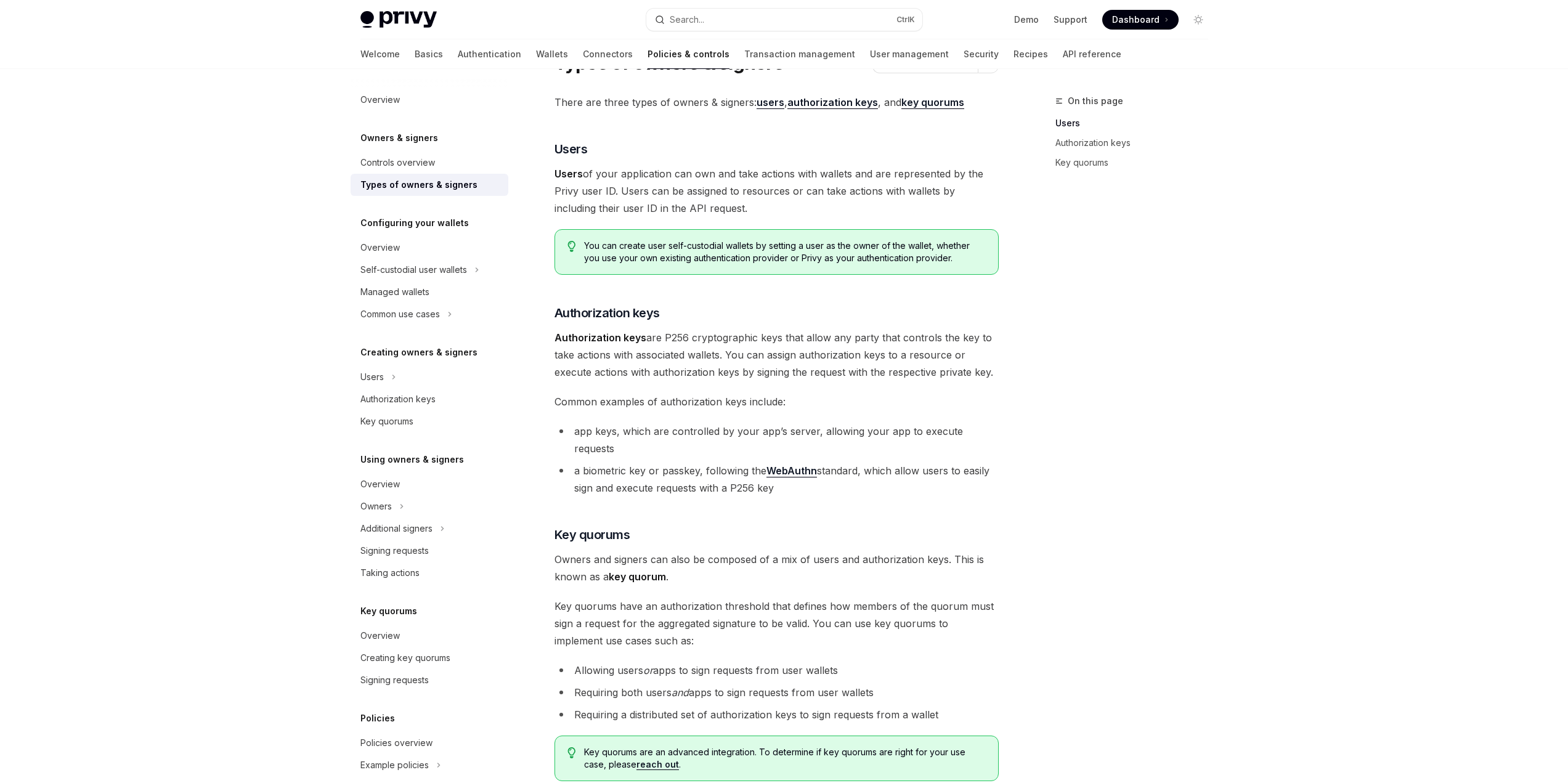
scroll to position [241, 0]
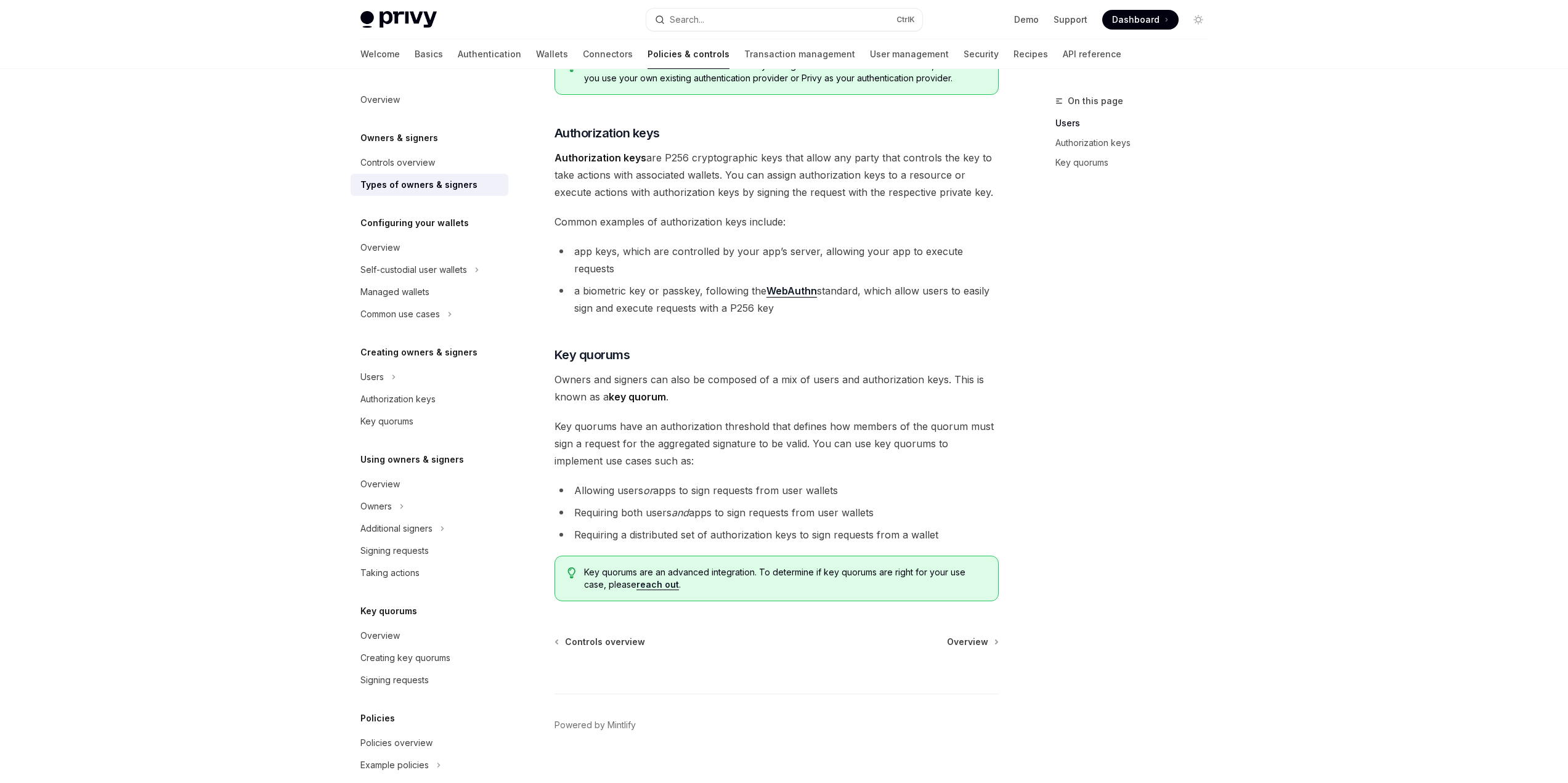
click at [976, 648] on div at bounding box center [776, 671] width 444 height 46
click at [976, 636] on span "Overview" at bounding box center [967, 642] width 41 height 12
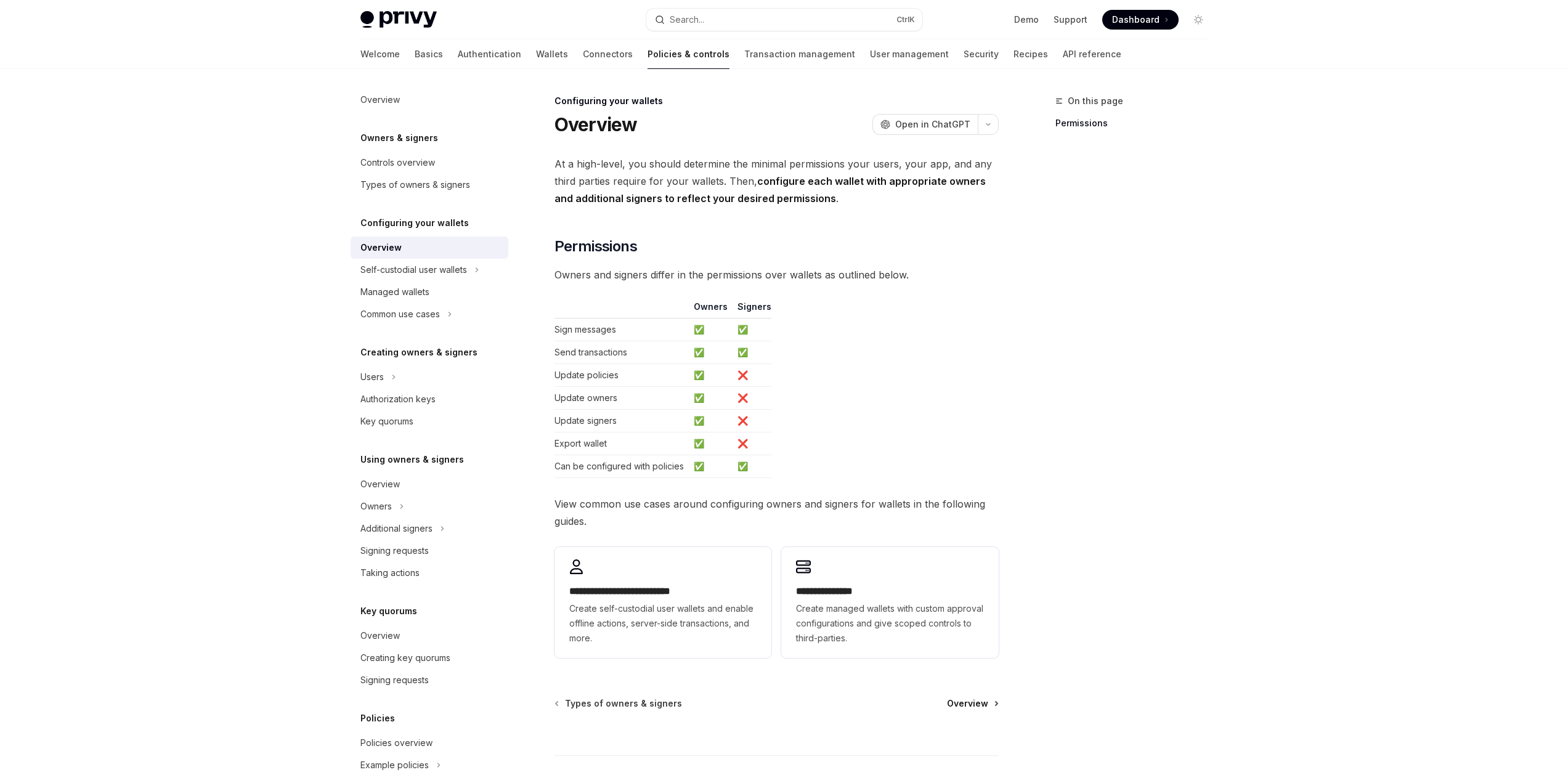
click at [959, 703] on span "Overview" at bounding box center [967, 703] width 41 height 12
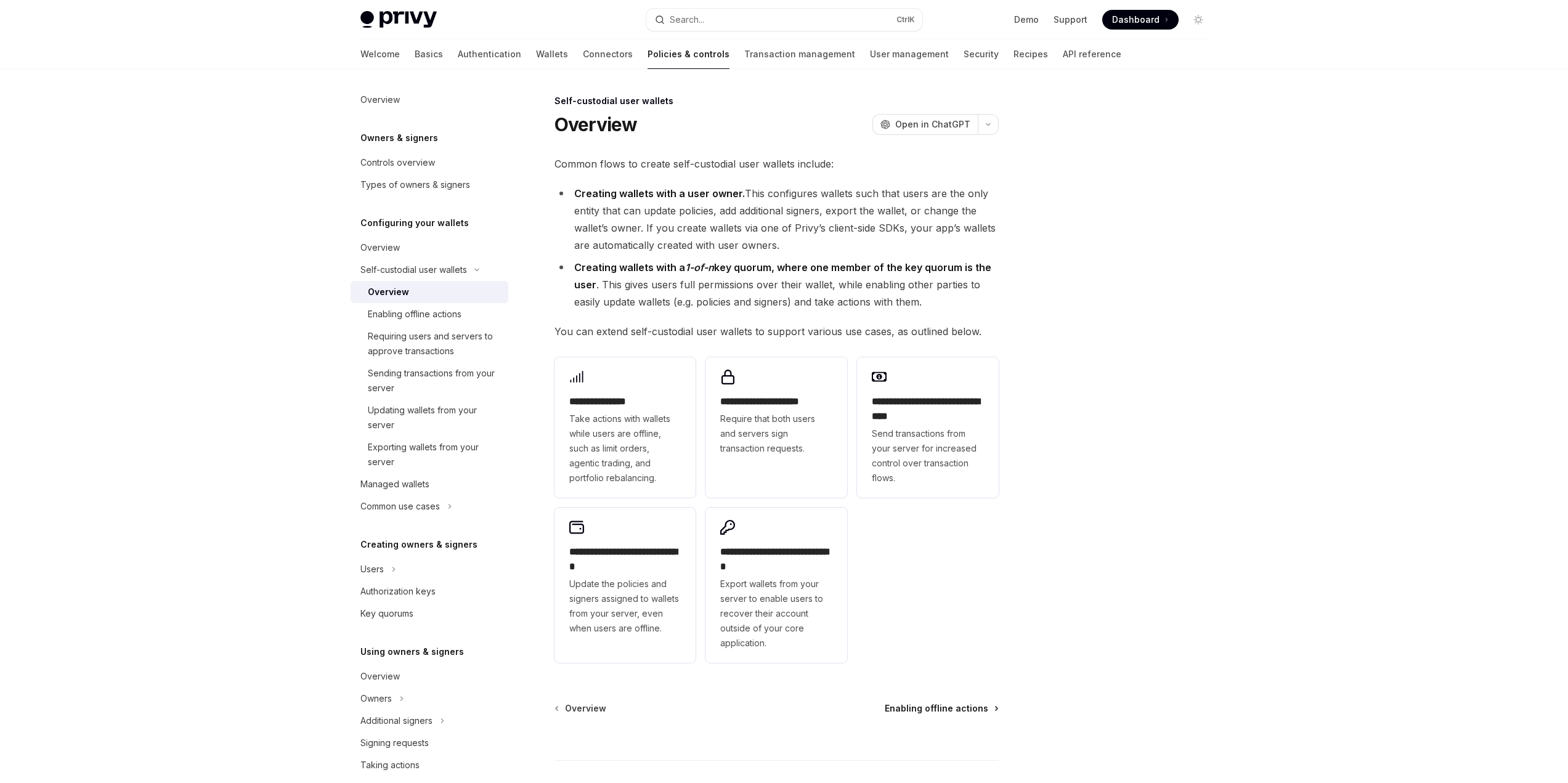
click at [985, 707] on span "Enabling offline actions" at bounding box center [936, 708] width 103 height 12
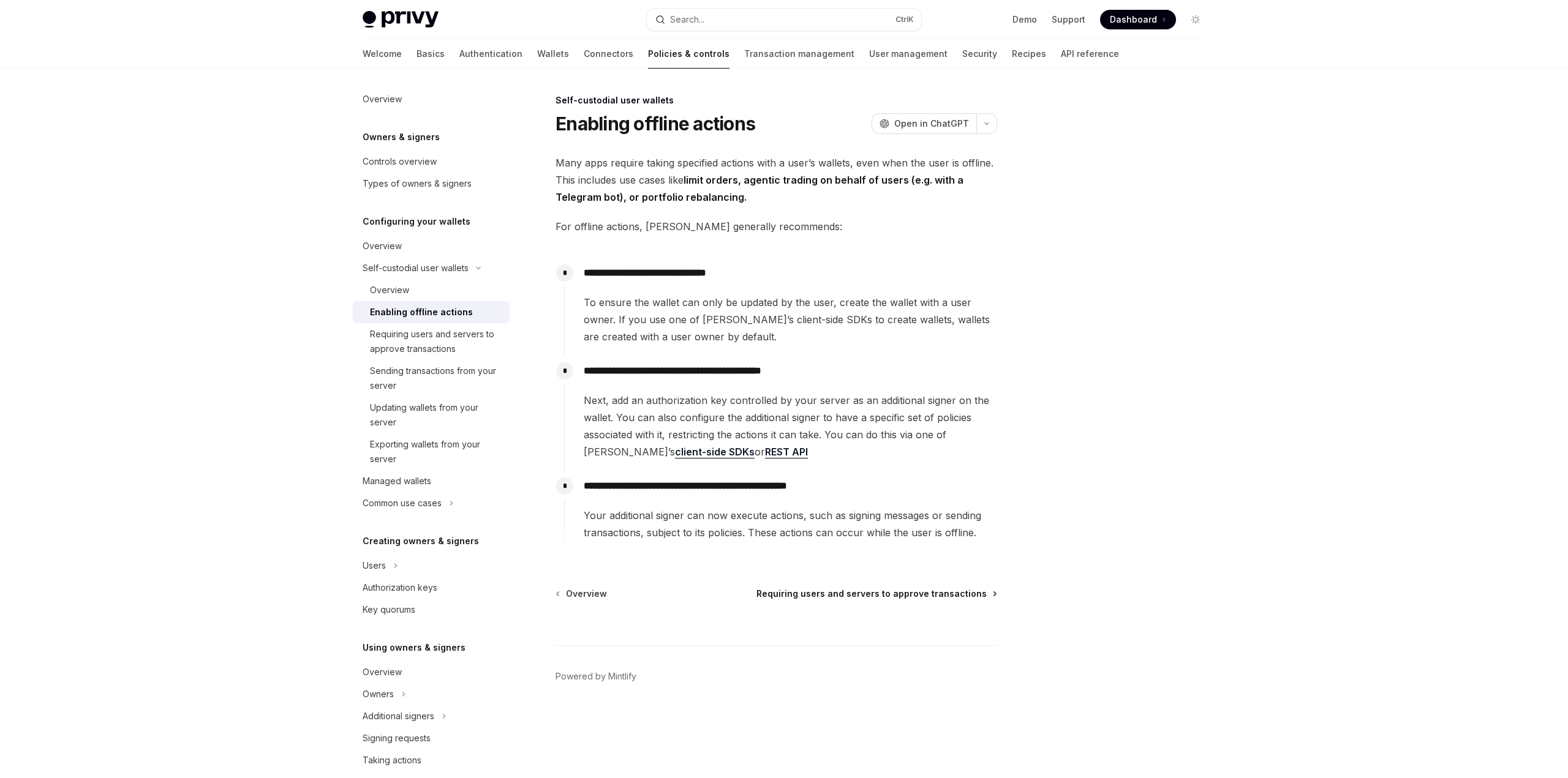
click at [965, 593] on span "Requiring users and servers to approve transactions" at bounding box center [871, 594] width 231 height 12
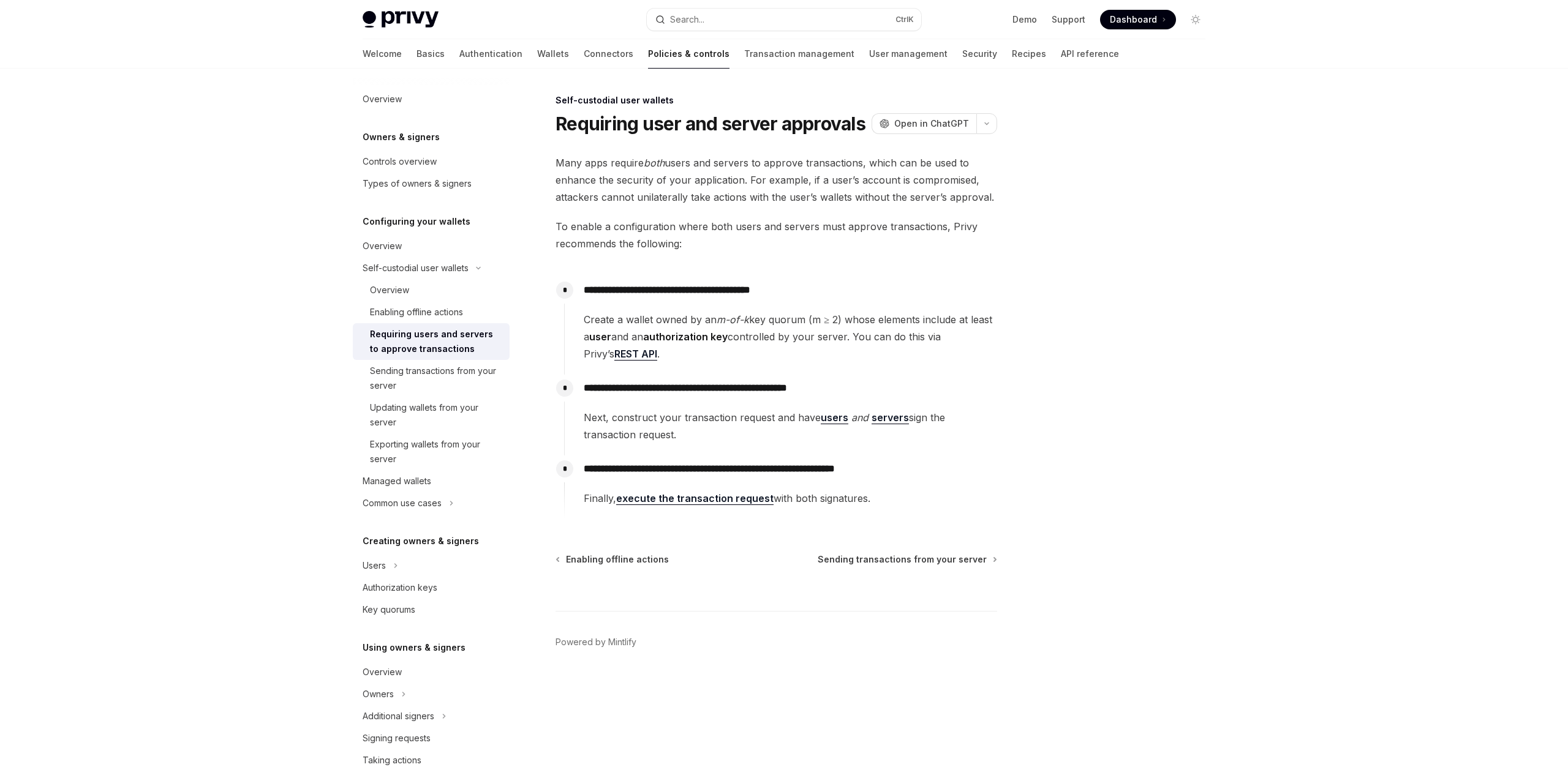
click at [957, 568] on div at bounding box center [776, 588] width 441 height 45
click at [957, 557] on span "Sending transactions from your server" at bounding box center [902, 559] width 169 height 12
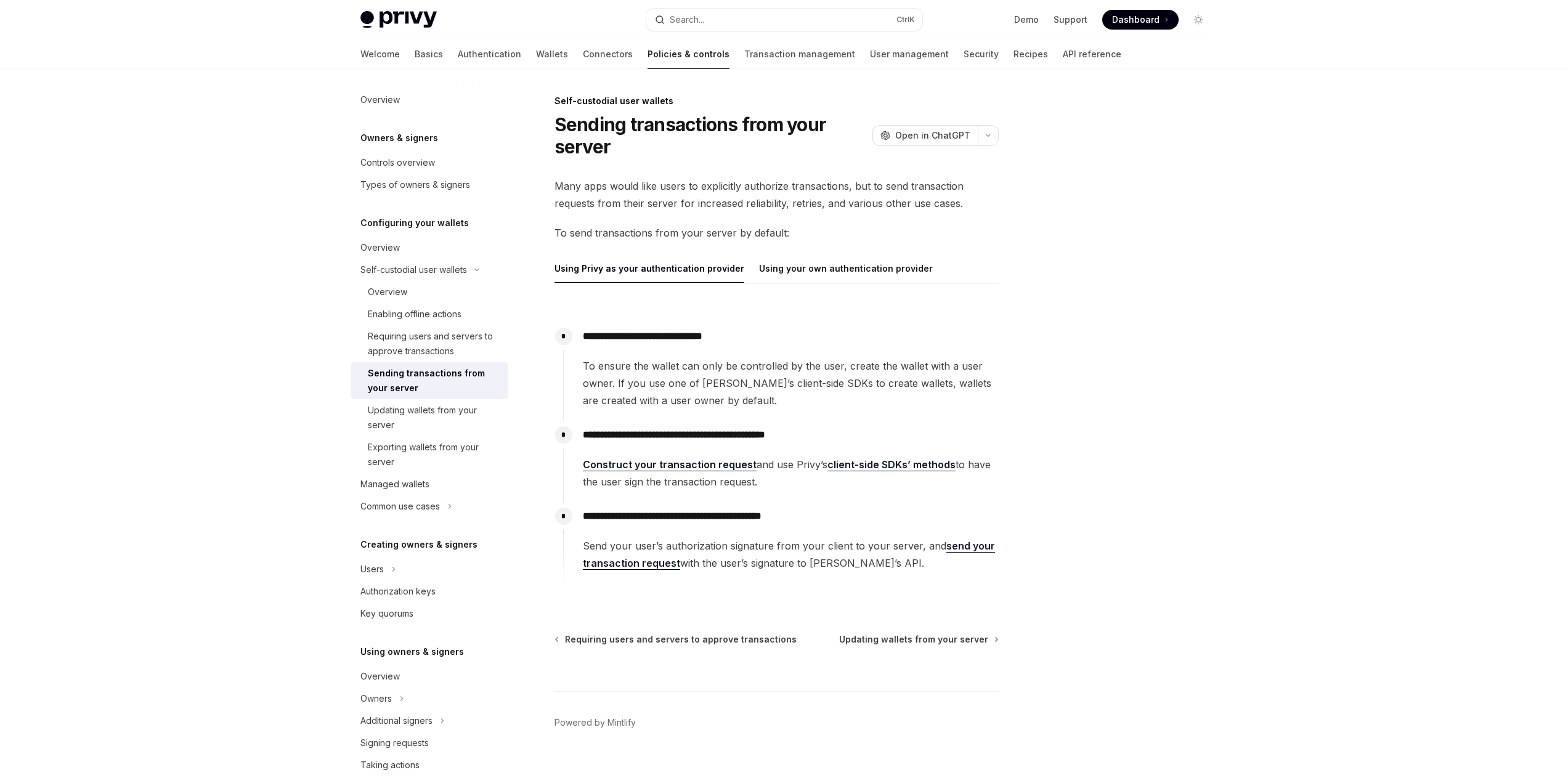
click at [963, 646] on div at bounding box center [776, 669] width 444 height 46
click at [963, 639] on span "Updating wallets from your server" at bounding box center [914, 640] width 149 height 12
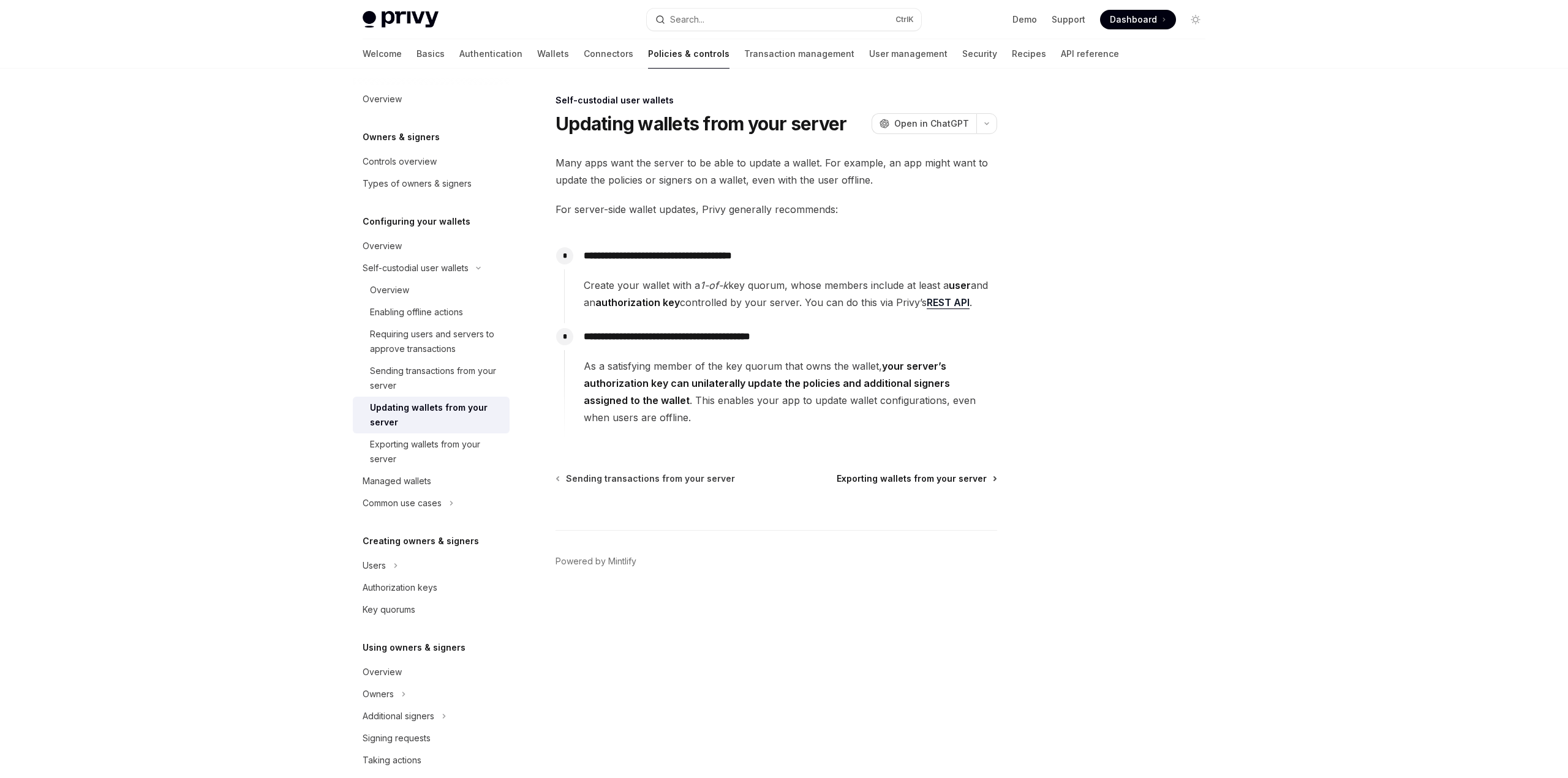
click at [932, 483] on span "Exporting wallets from your server" at bounding box center [912, 479] width 150 height 12
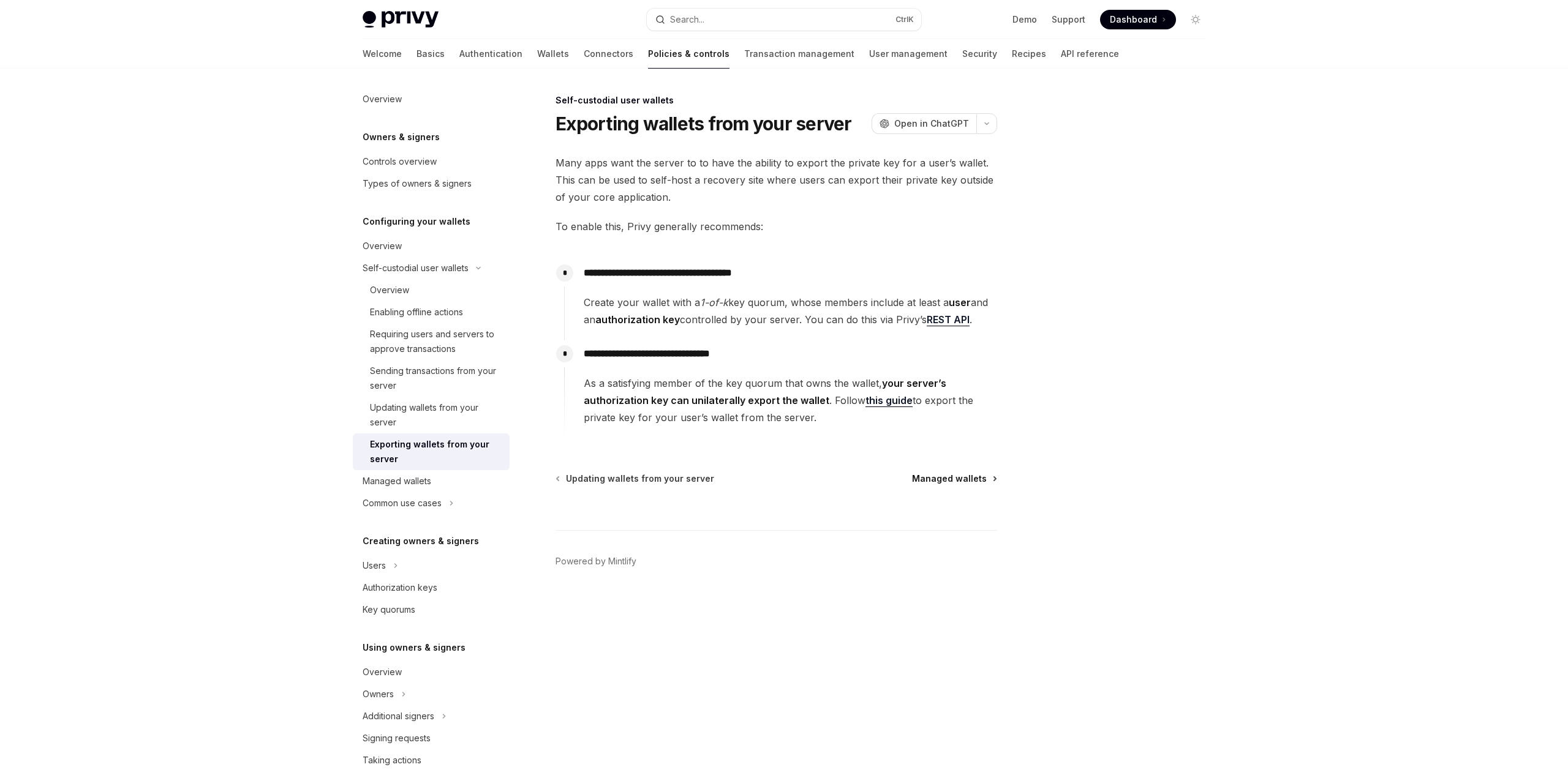
click at [939, 473] on span "Managed wallets" at bounding box center [949, 479] width 75 height 12
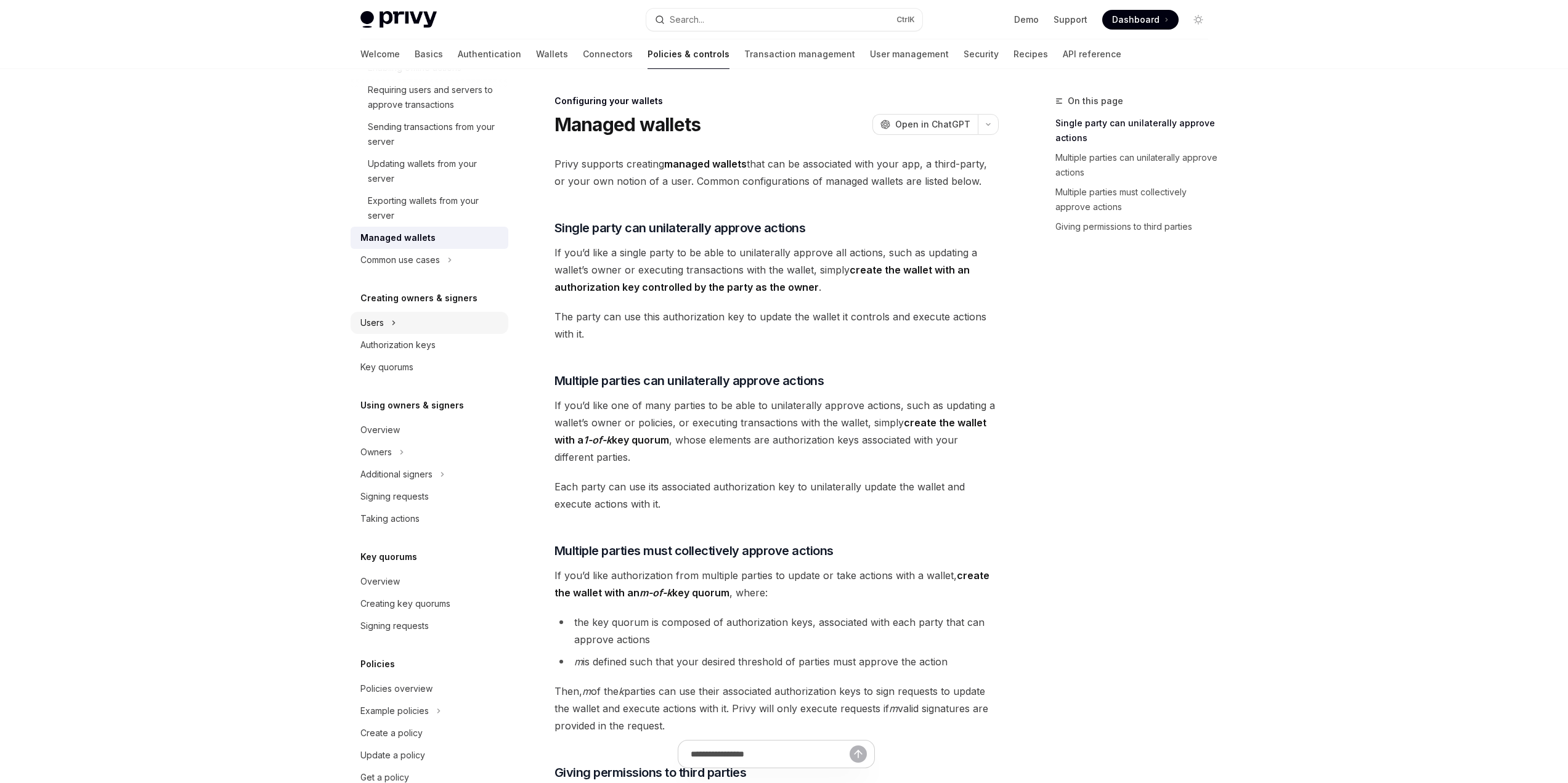
scroll to position [276, 0]
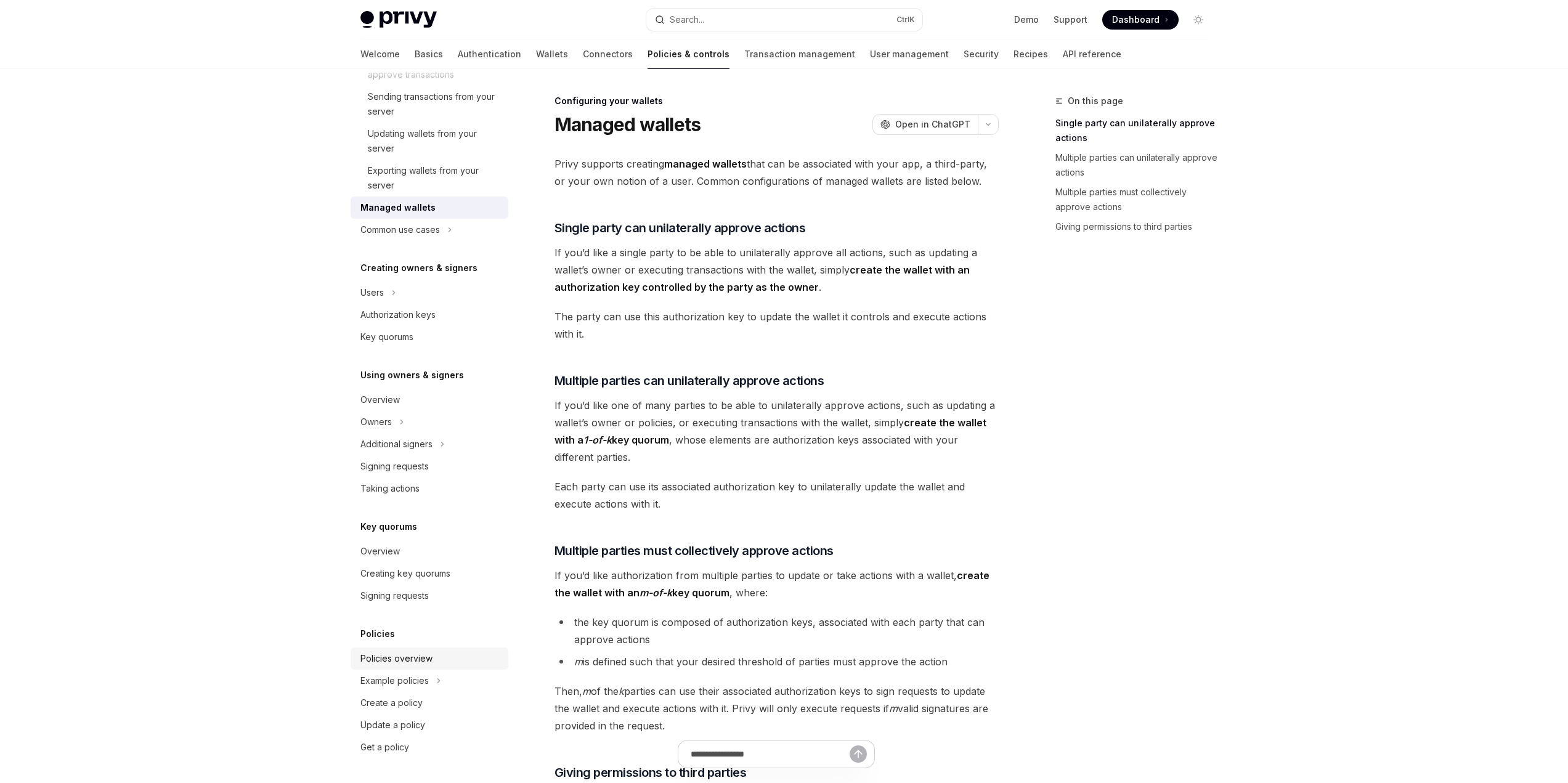
click at [410, 654] on div "Policies overview" at bounding box center [396, 659] width 72 height 15
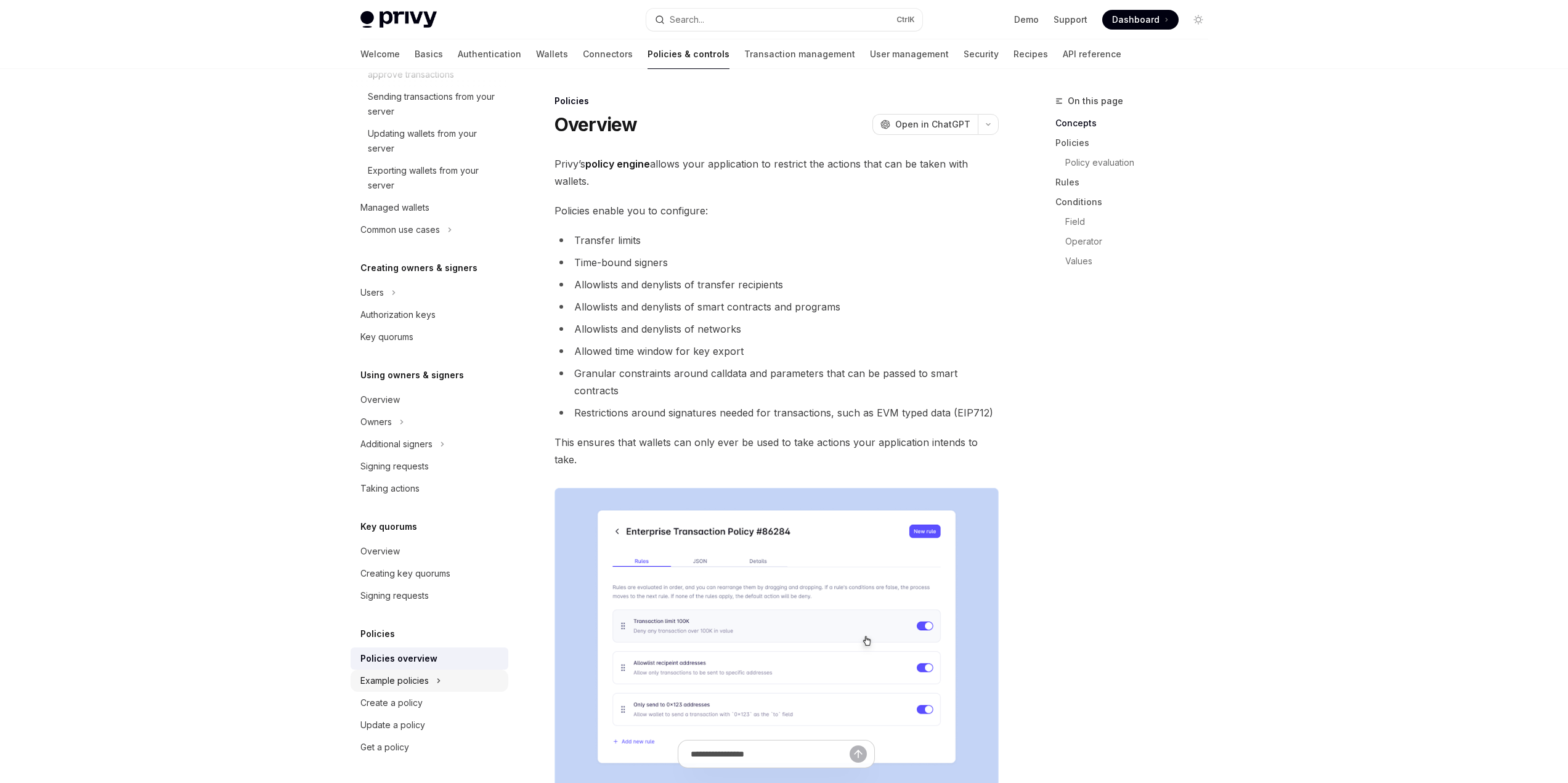
click at [407, 678] on div "Example policies" at bounding box center [395, 681] width 69 height 15
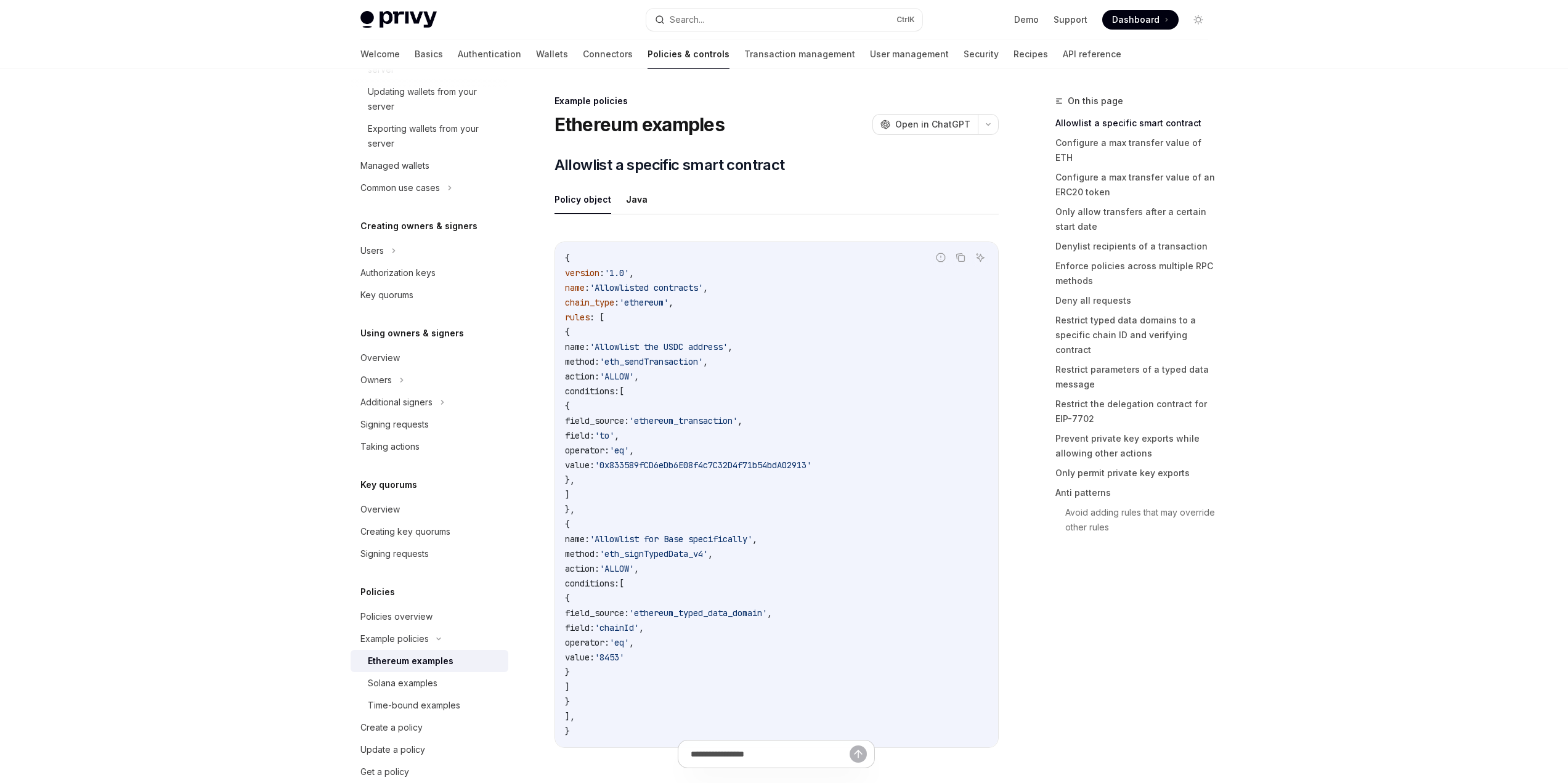
scroll to position [338, 0]
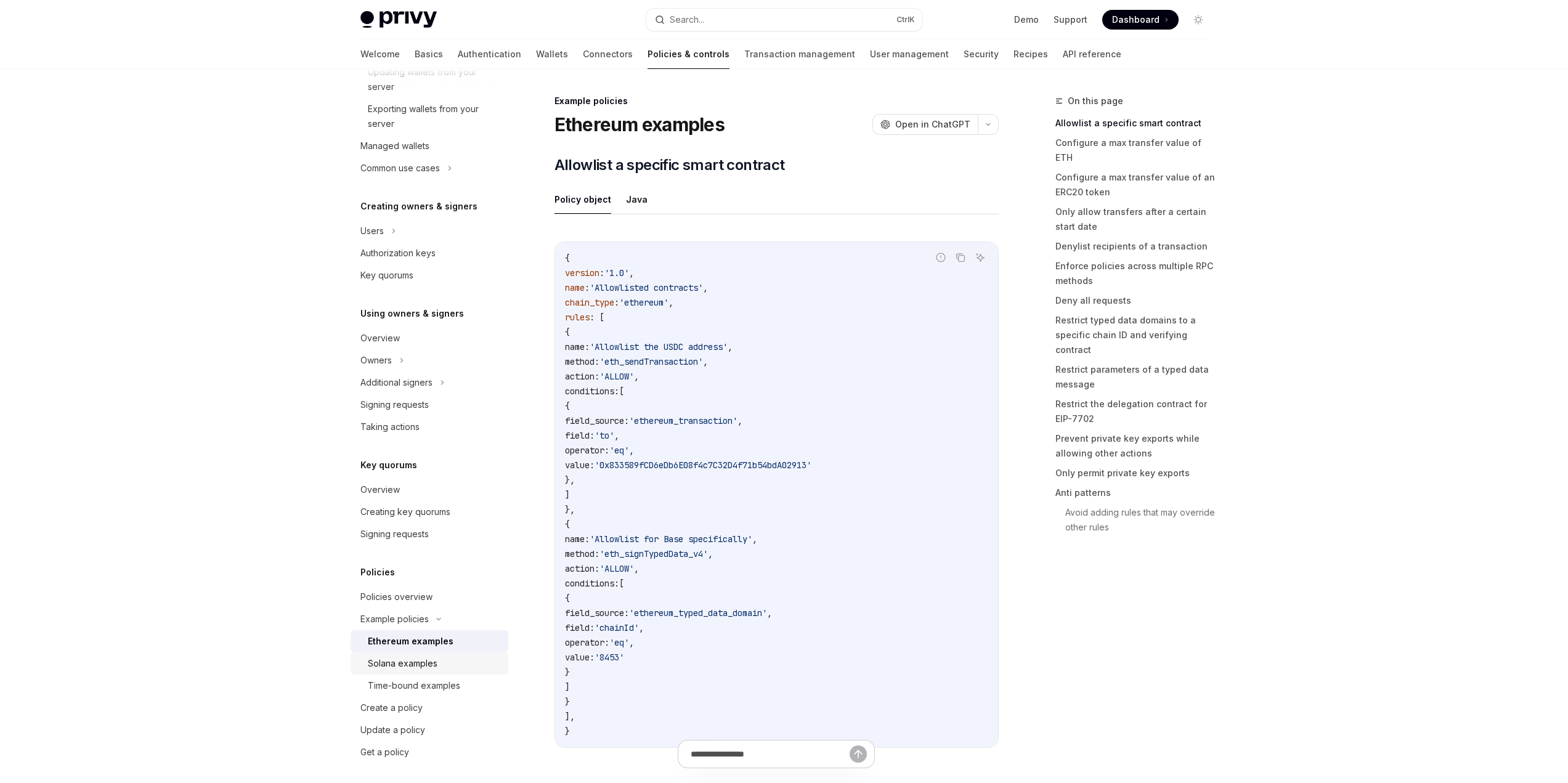
click at [424, 662] on div "Solana examples" at bounding box center [403, 664] width 70 height 15
click at [639, 630] on span "'chainId'" at bounding box center [617, 628] width 45 height 11
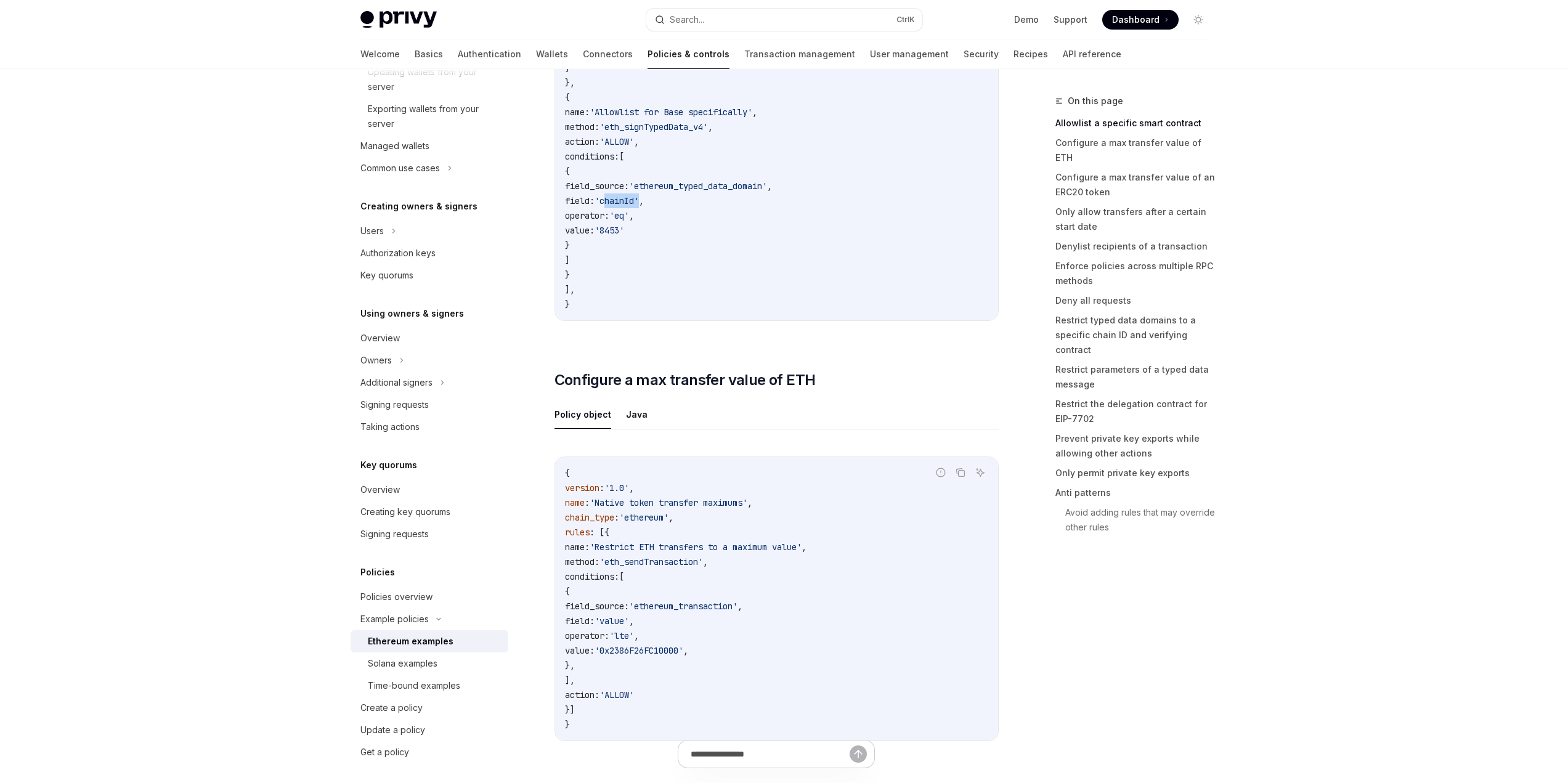
scroll to position [431, 0]
click at [636, 400] on button "Java" at bounding box center [636, 409] width 22 height 29
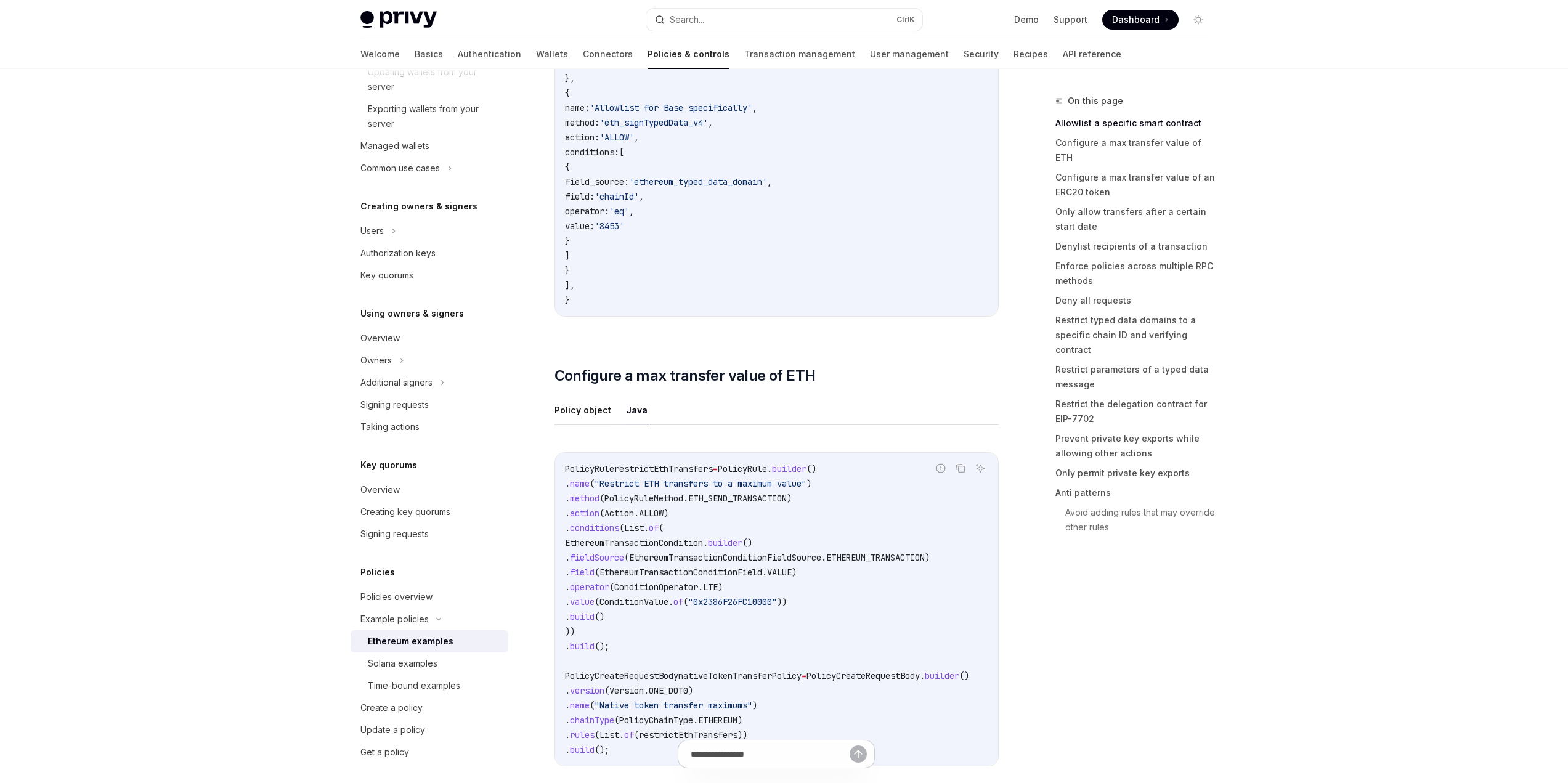
click at [587, 413] on button "Policy object" at bounding box center [583, 409] width 57 height 29
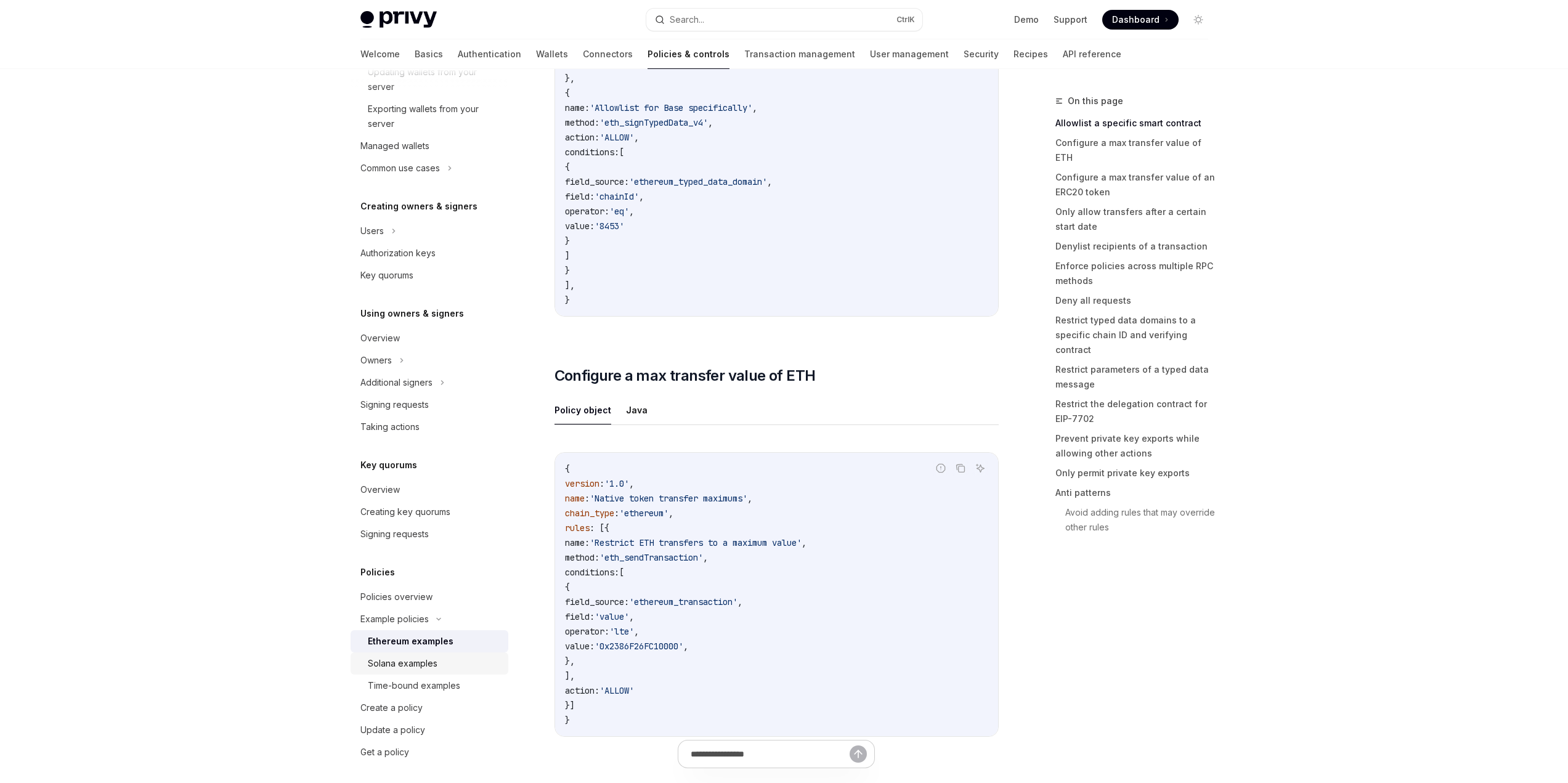
click at [427, 664] on div "Solana examples" at bounding box center [403, 664] width 70 height 15
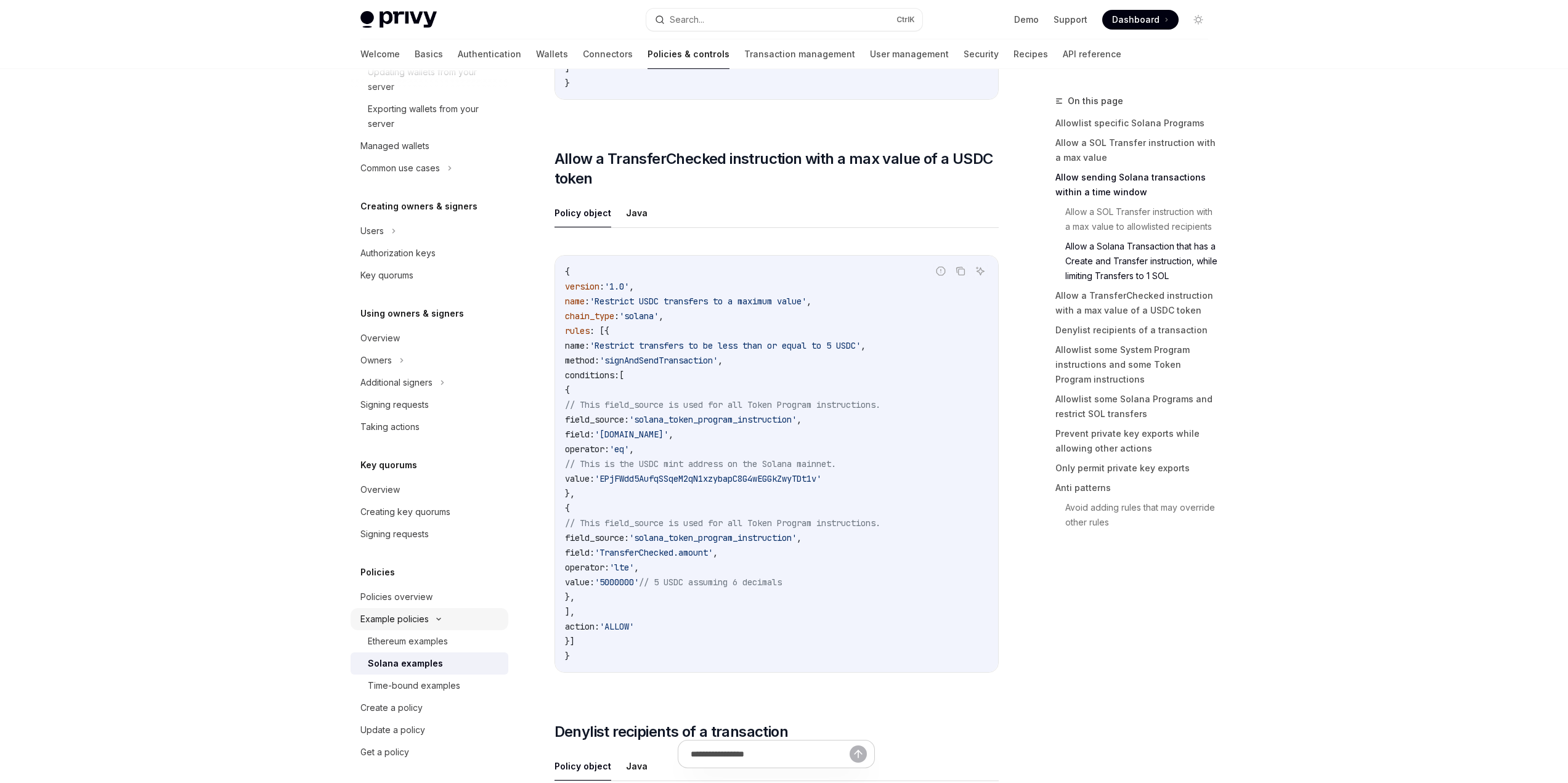
scroll to position [343, 0]
click at [405, 700] on div "Create a policy" at bounding box center [392, 703] width 62 height 15
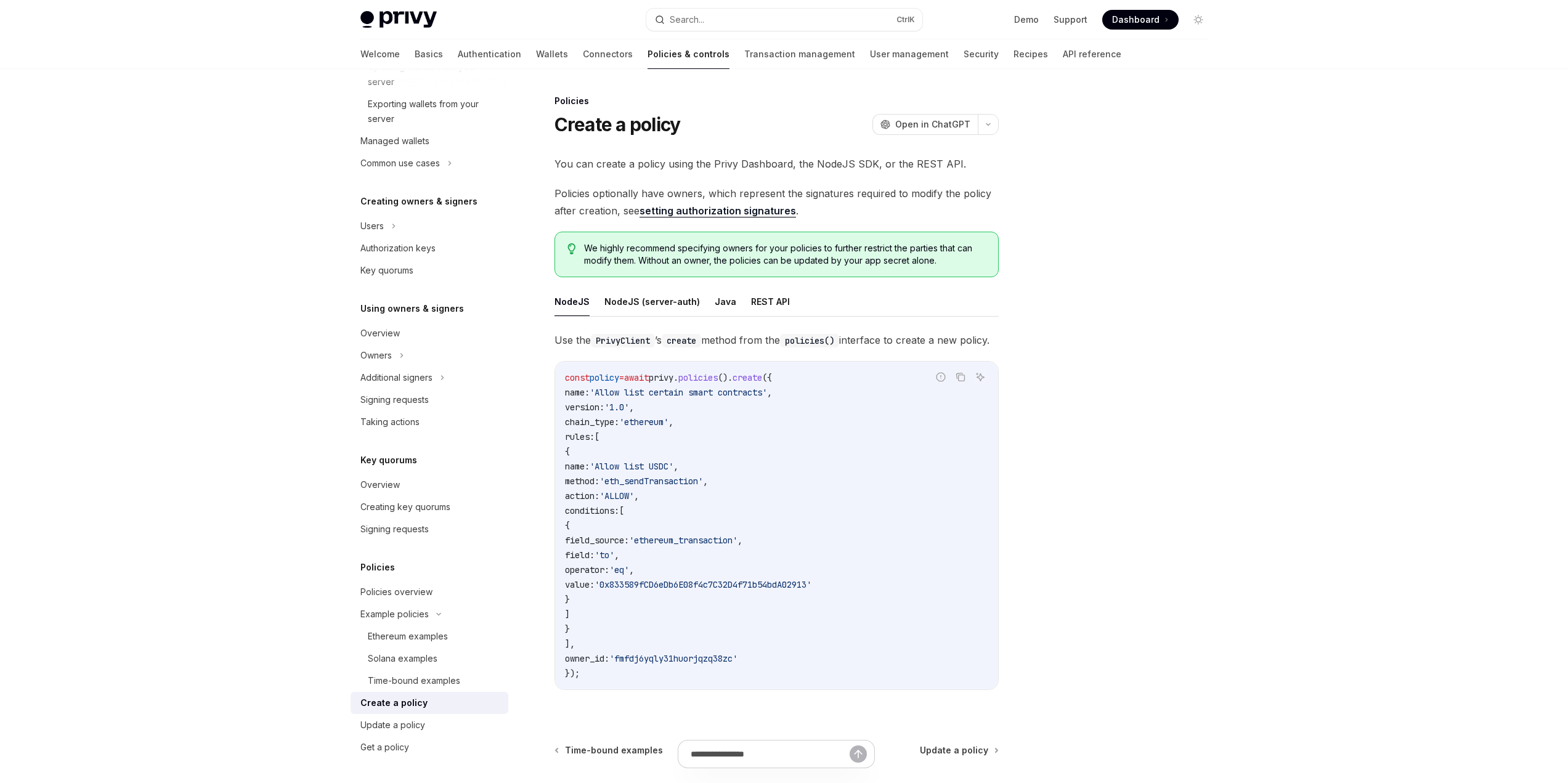
scroll to position [62, 0]
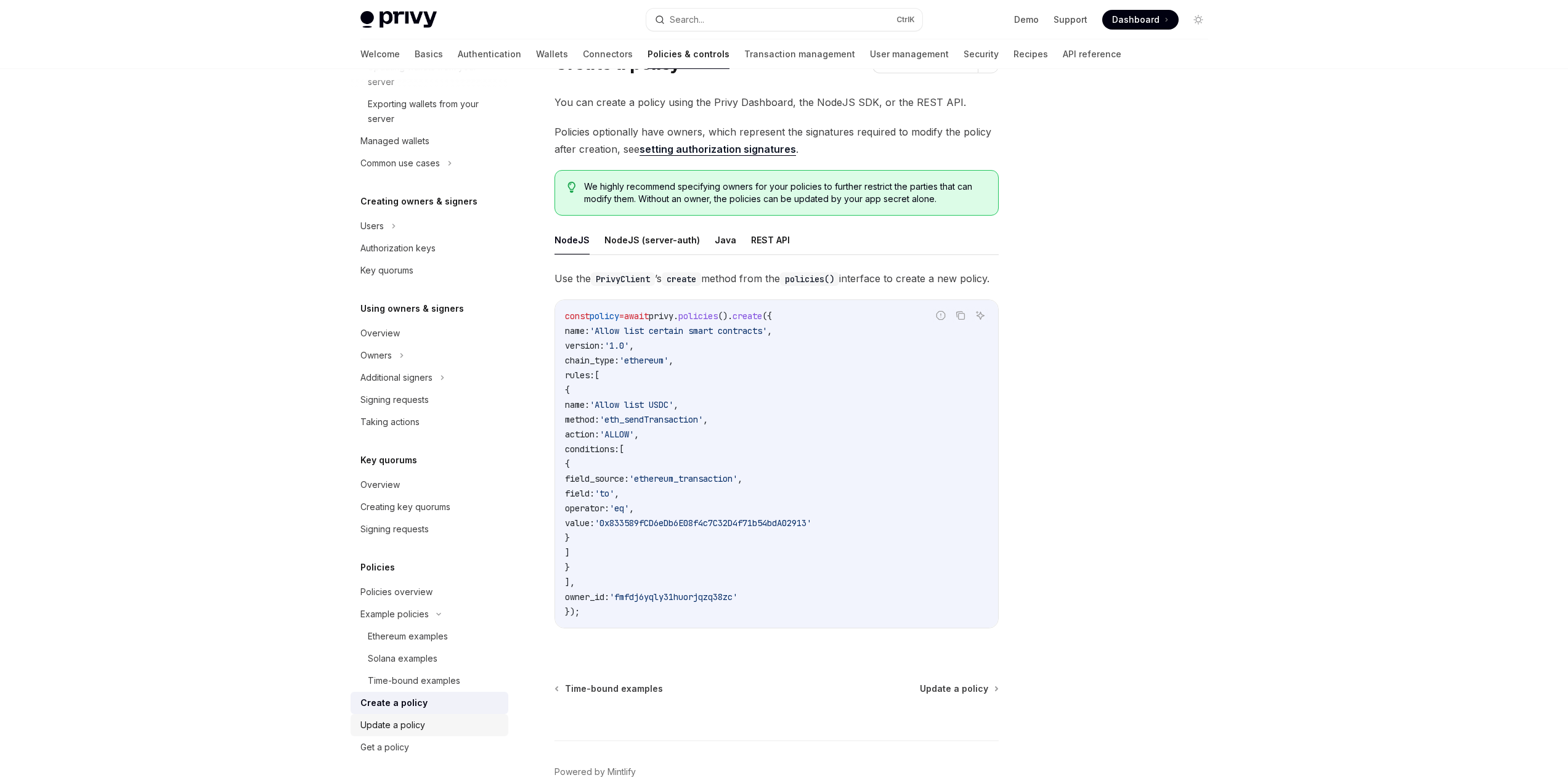
click at [421, 722] on div "Update a policy" at bounding box center [393, 725] width 65 height 15
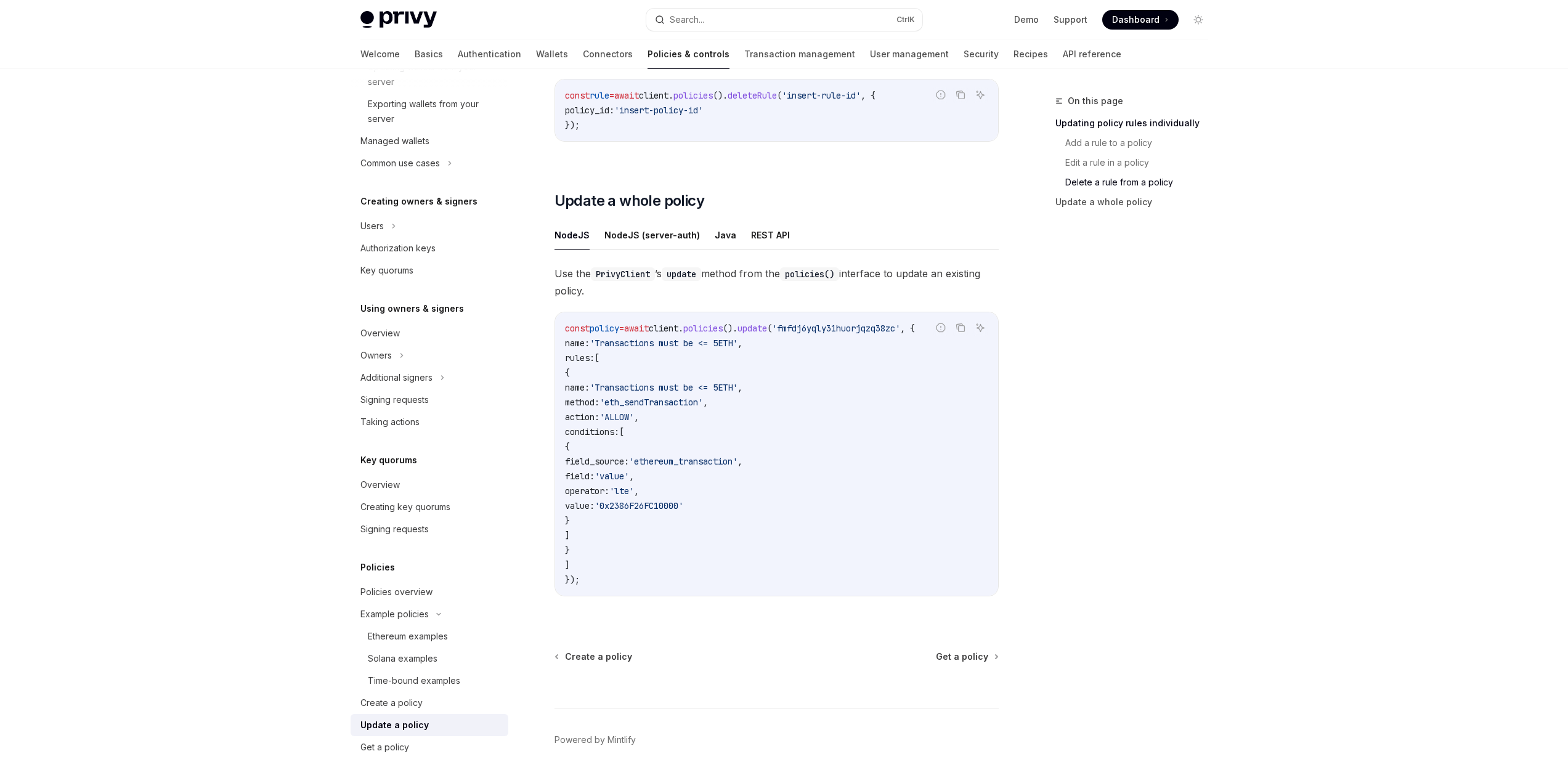
scroll to position [1212, 0]
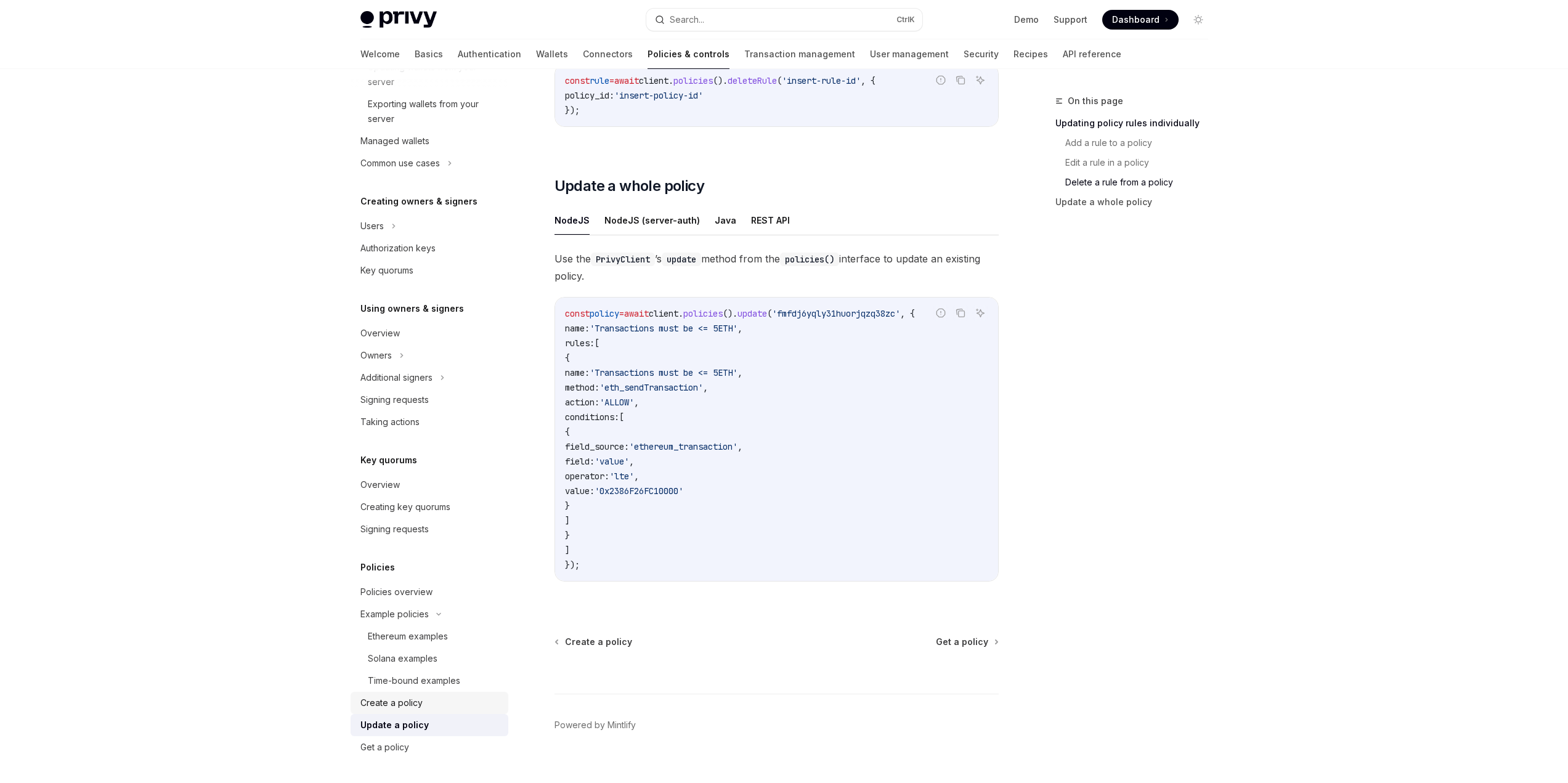
click at [434, 700] on div "Create a policy" at bounding box center [431, 703] width 140 height 15
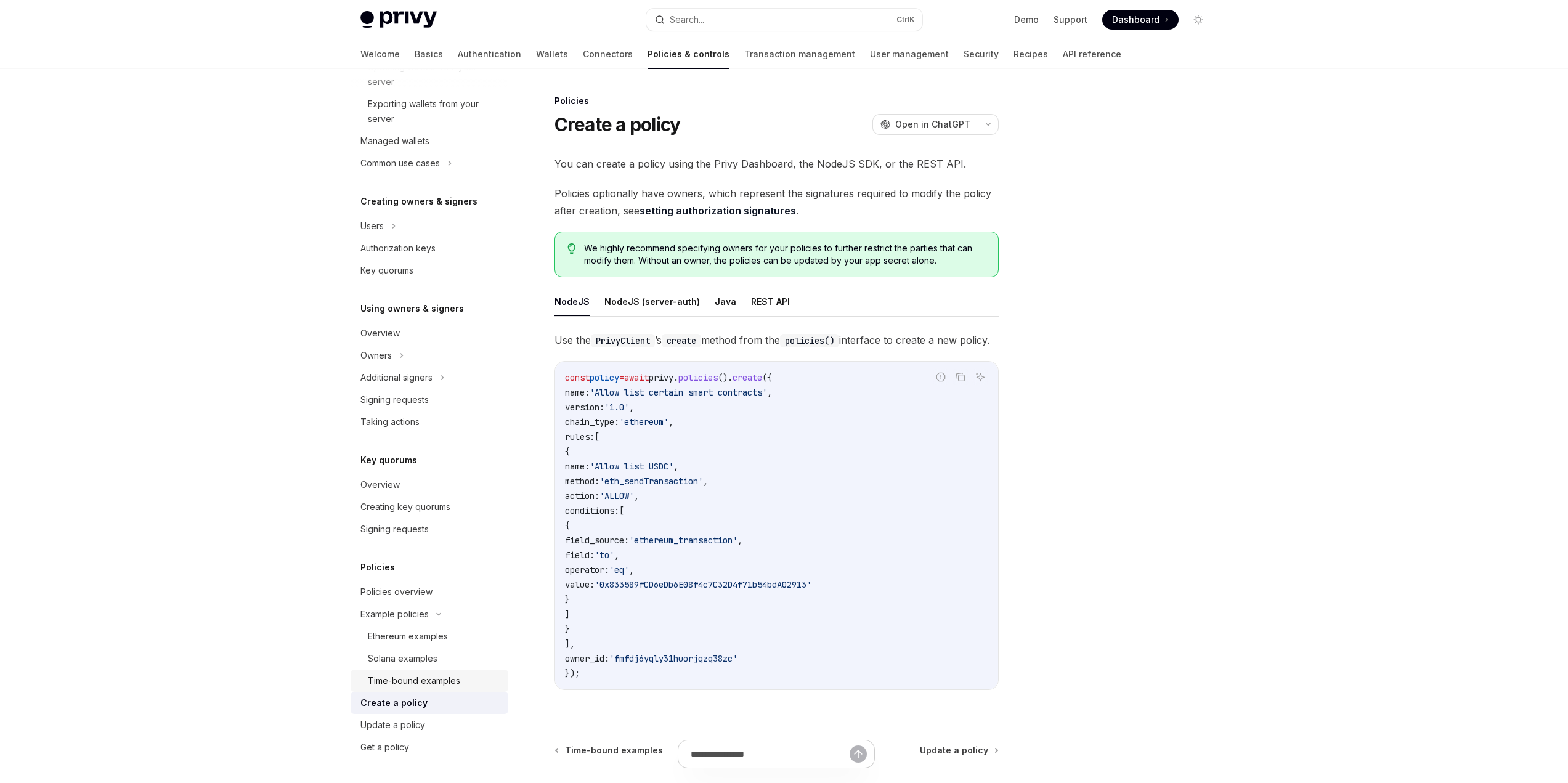
click at [440, 683] on div "Time-bound examples" at bounding box center [414, 681] width 92 height 15
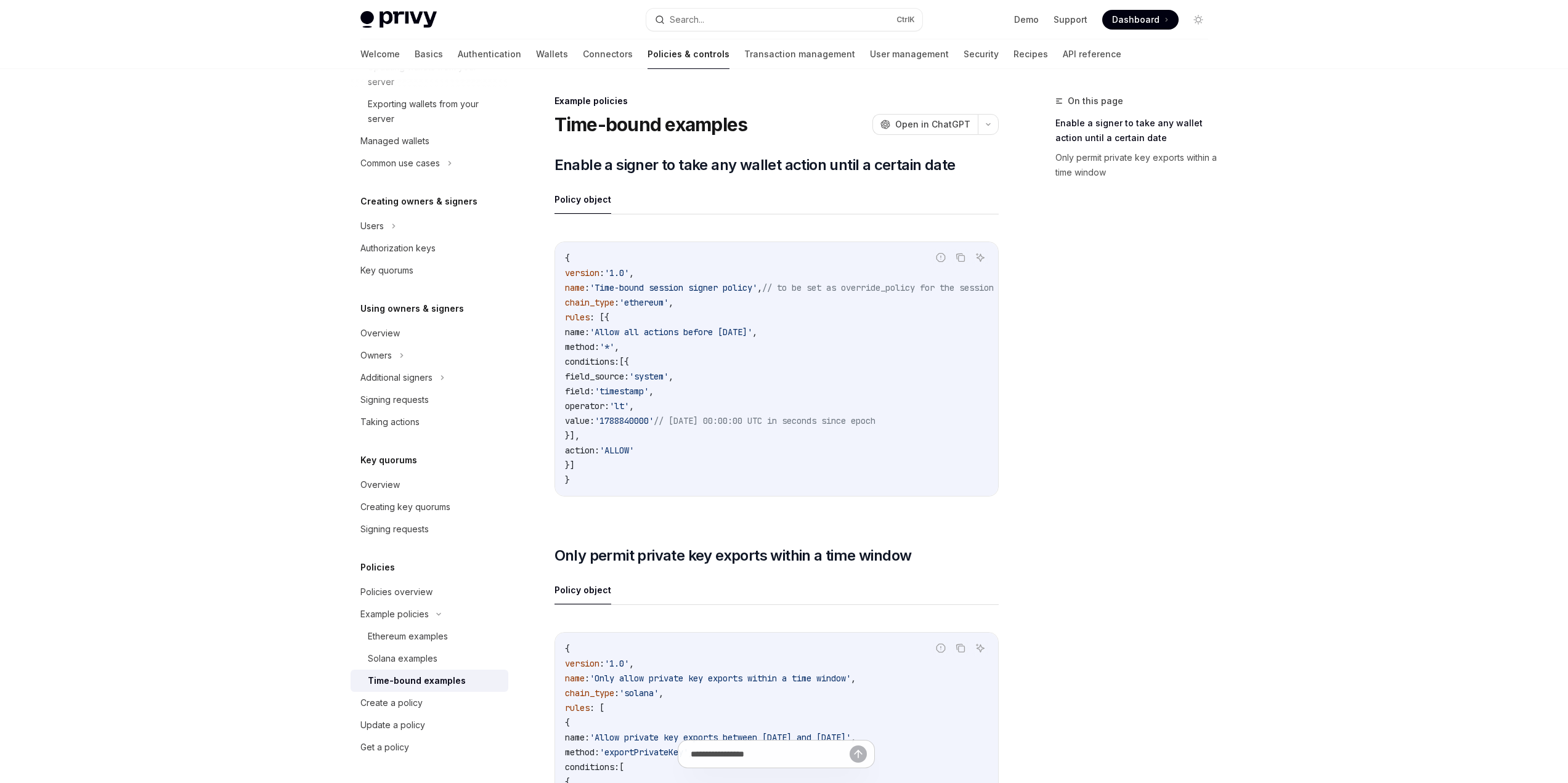
scroll to position [308, 0]
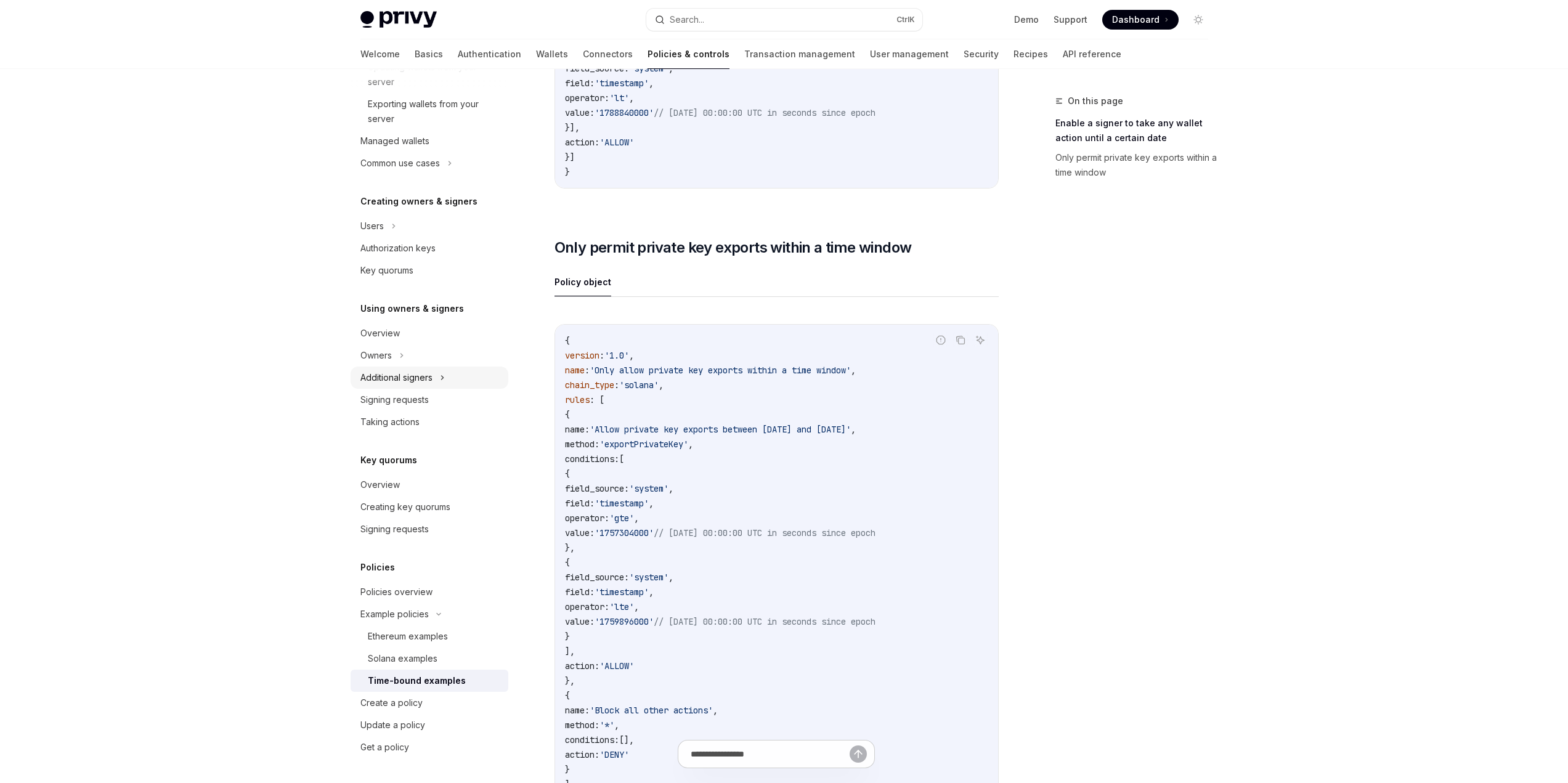
click at [456, 378] on div "Additional signers" at bounding box center [429, 378] width 158 height 22
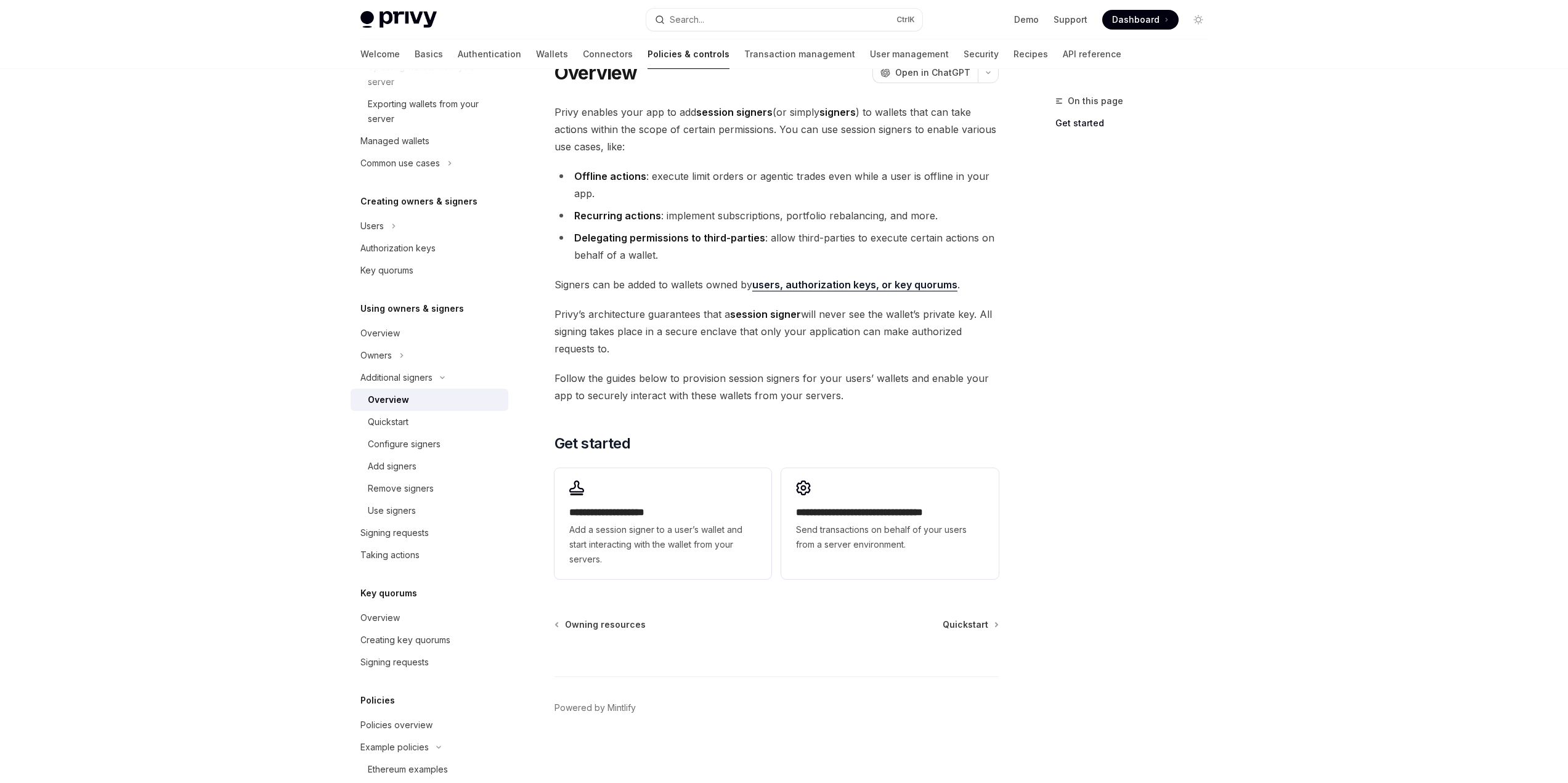
scroll to position [476, 0]
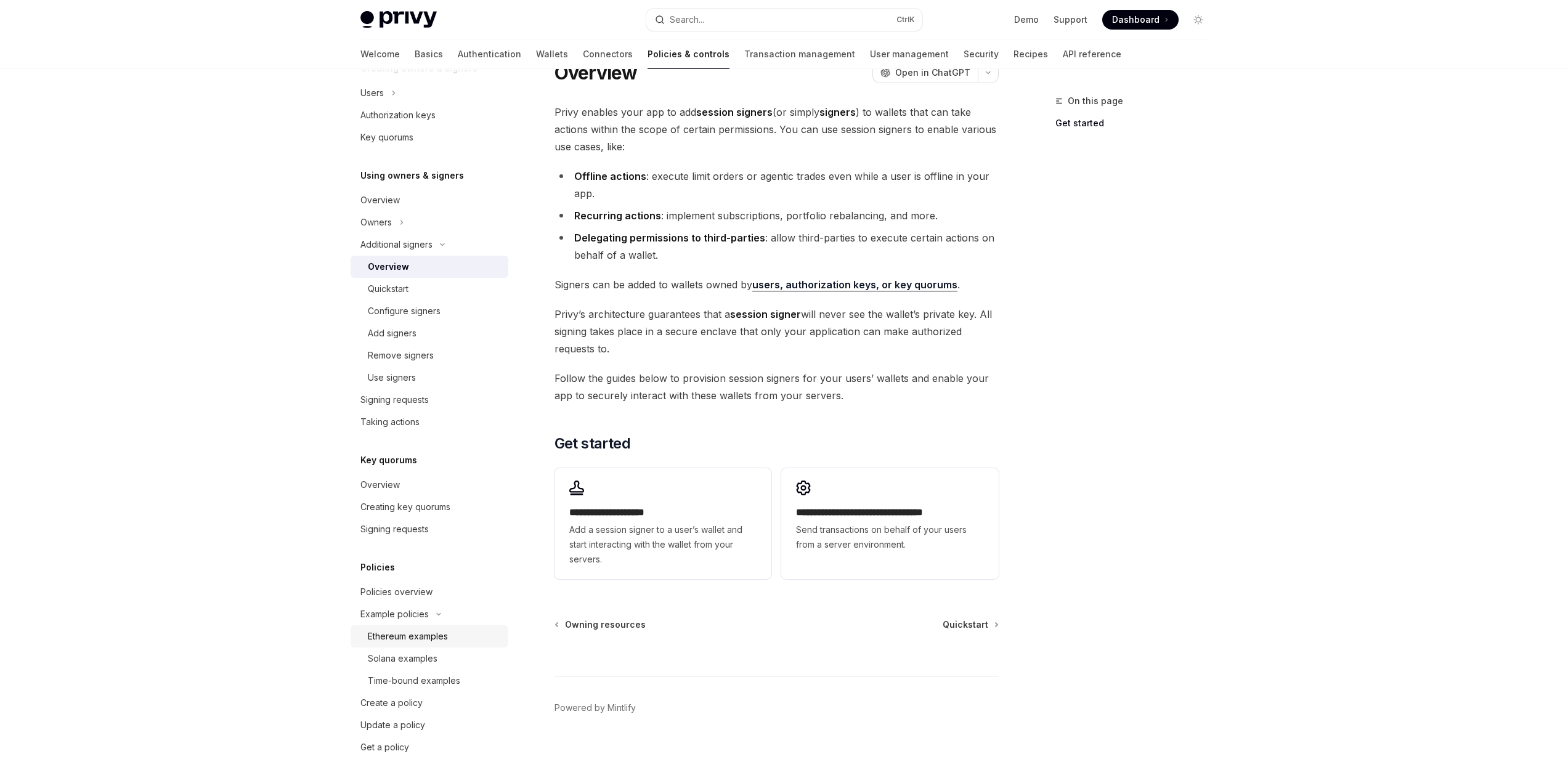
click at [423, 641] on div "Ethereum examples" at bounding box center [408, 636] width 80 height 15
click at [416, 588] on div "Policies overview" at bounding box center [396, 592] width 72 height 15
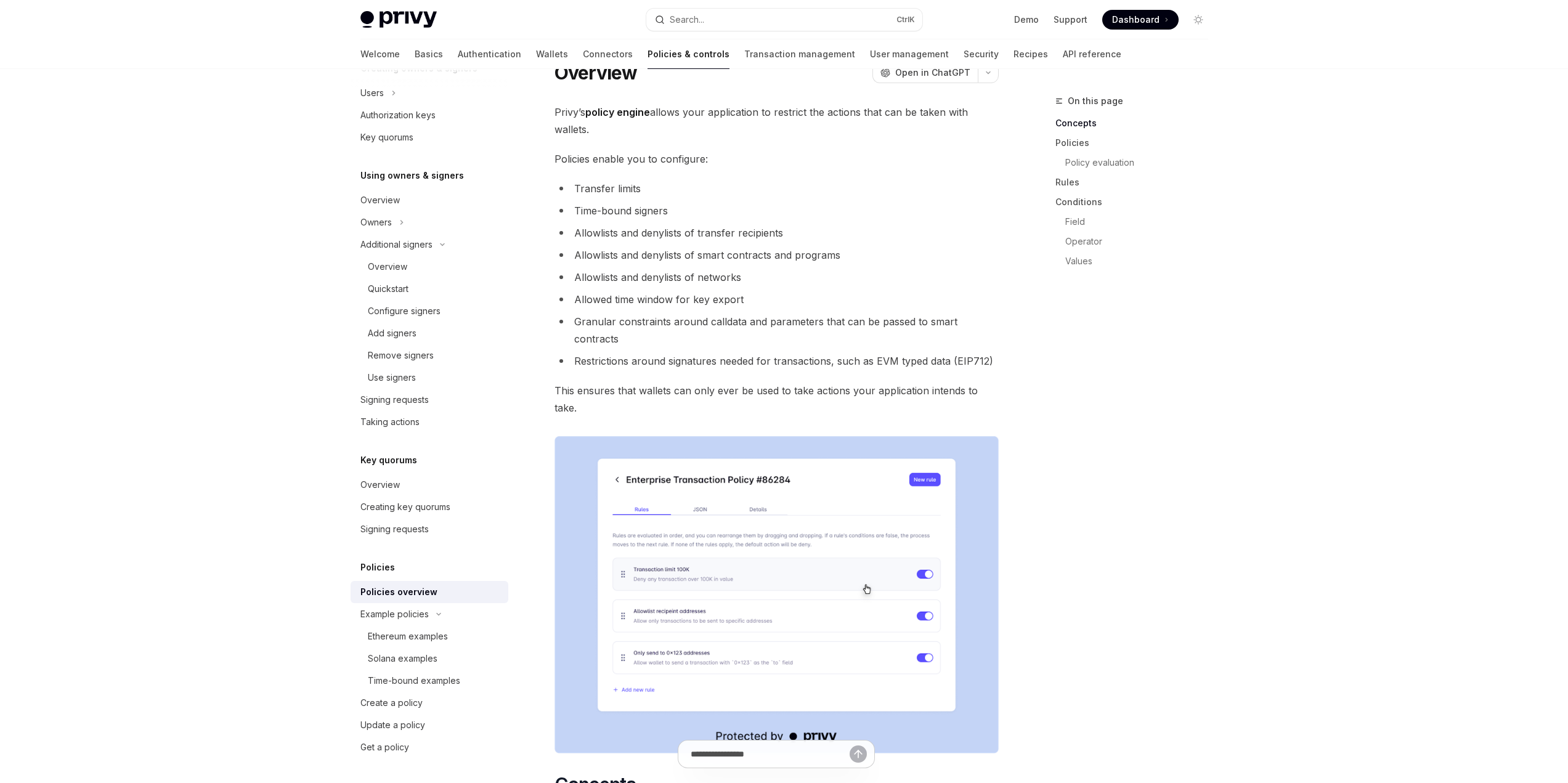
type textarea "*"
click at [387, 570] on h5 "Policies" at bounding box center [378, 567] width 35 height 15
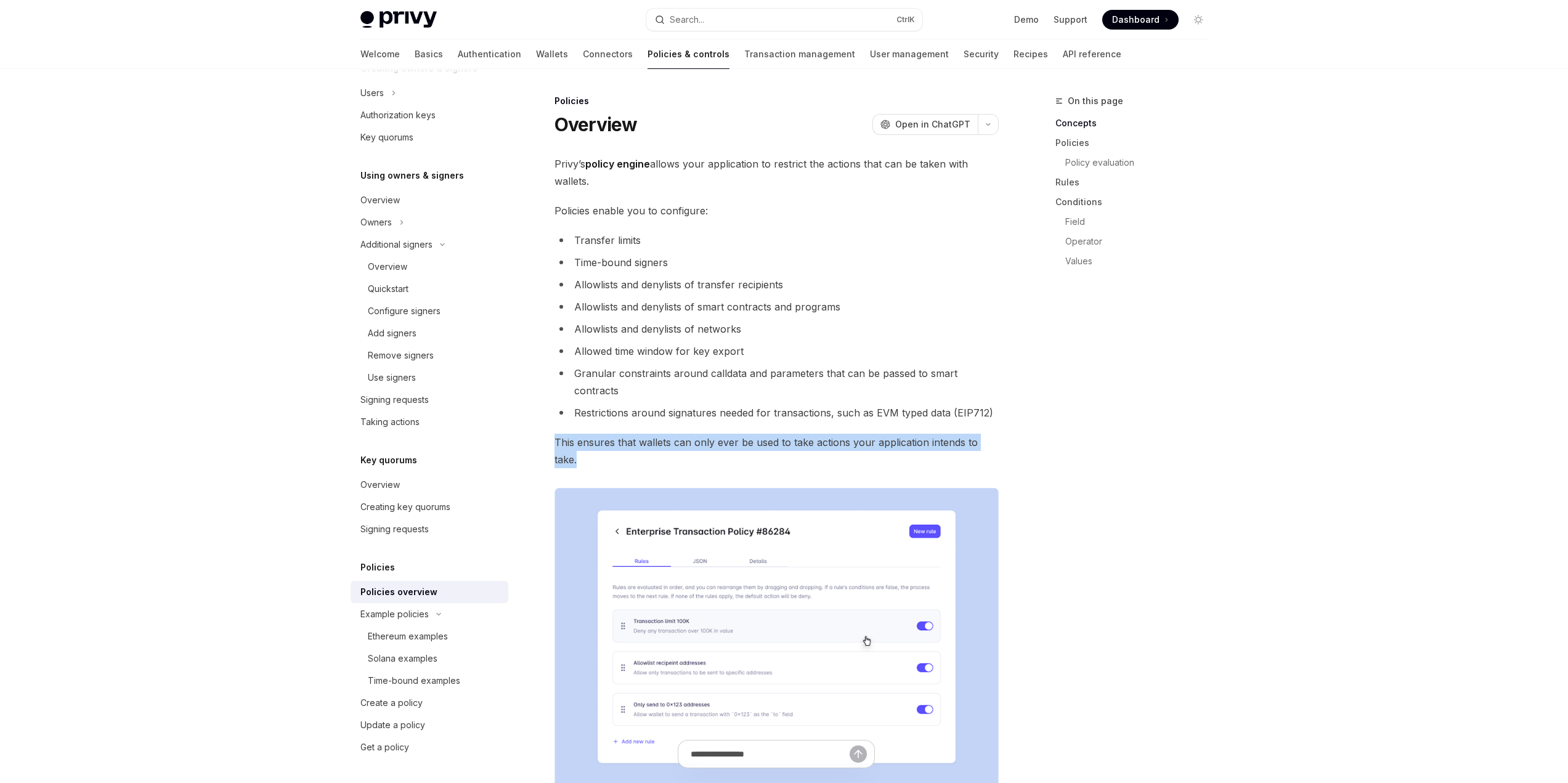
drag, startPoint x: 1000, startPoint y: 419, endPoint x: 542, endPoint y: 424, distance: 458.0
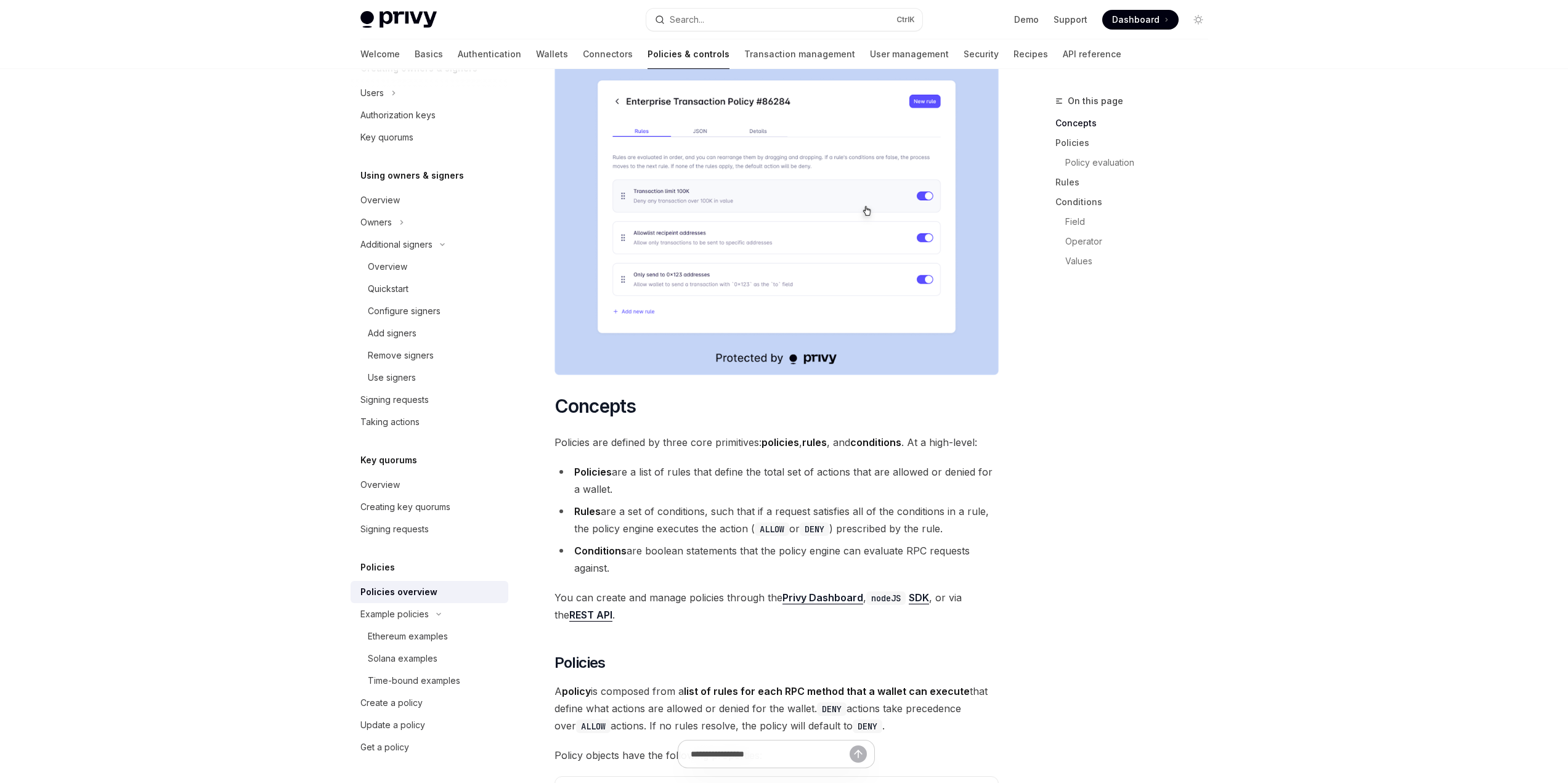
scroll to position [431, 0]
click at [658, 462] on li "Policies are a list of rules that define the total set of actions that are allo…" at bounding box center [776, 479] width 444 height 35
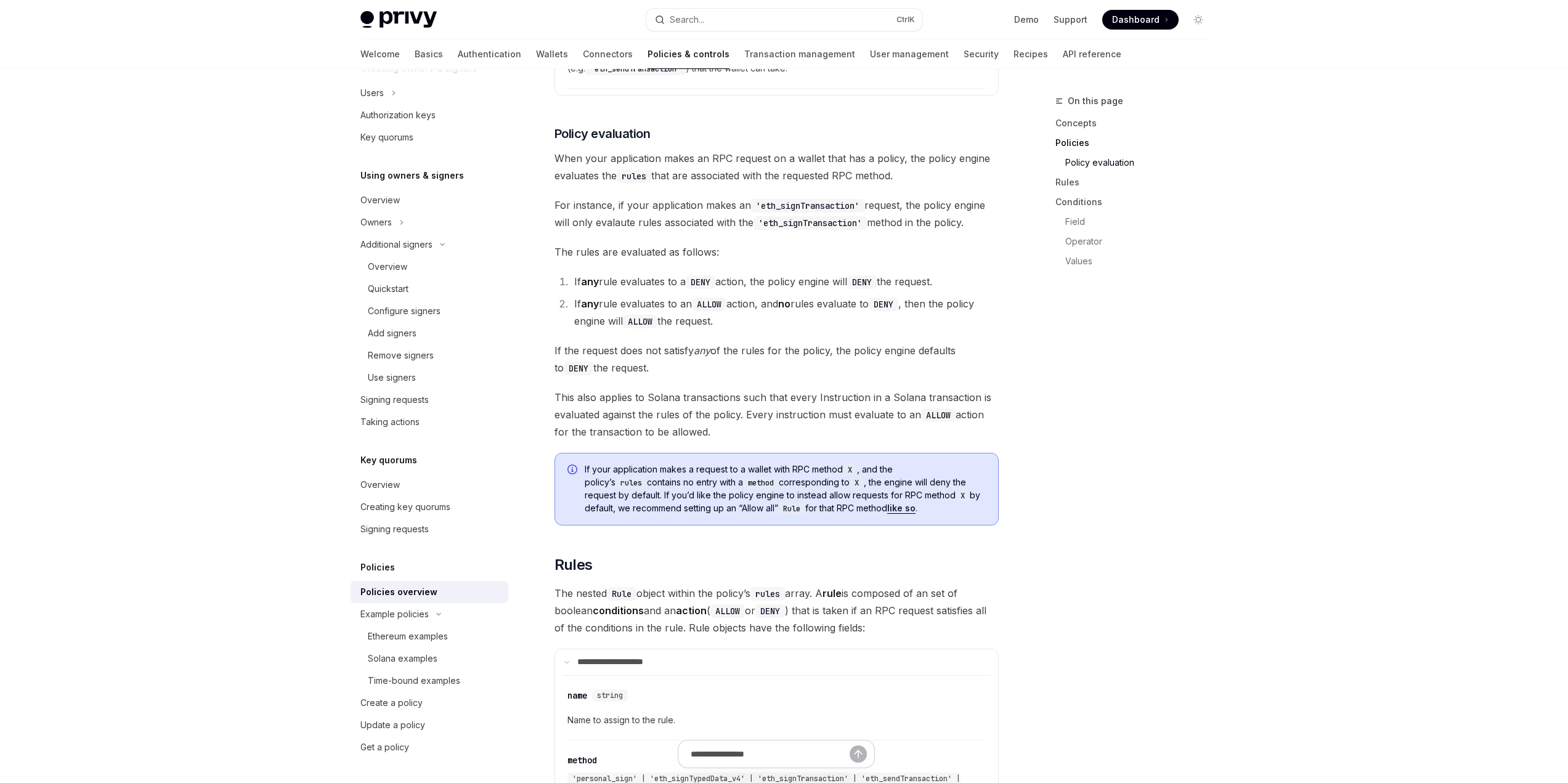
scroll to position [1417, 0]
drag, startPoint x: 865, startPoint y: 474, endPoint x: 1077, endPoint y: 465, distance: 212.2
drag, startPoint x: 1077, startPoint y: 465, endPoint x: 1126, endPoint y: 344, distance: 130.5
click at [1126, 344] on div "On this page Concepts Policies Policy evaluation Rules Conditions Field Operato…" at bounding box center [1124, 438] width 187 height 690
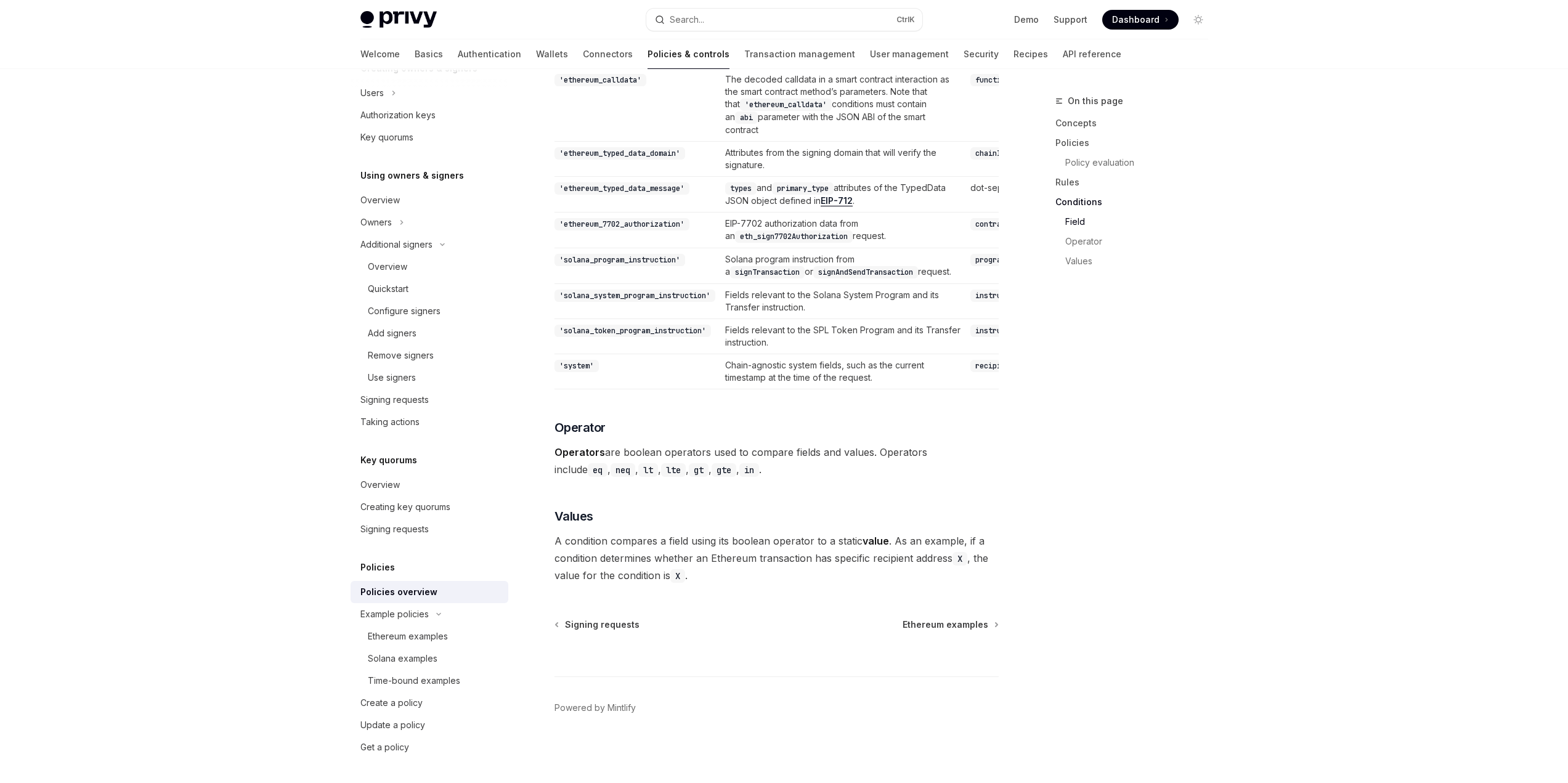
scroll to position [3227, 0]
